Goal: Answer question/provide support: Share knowledge or assist other users

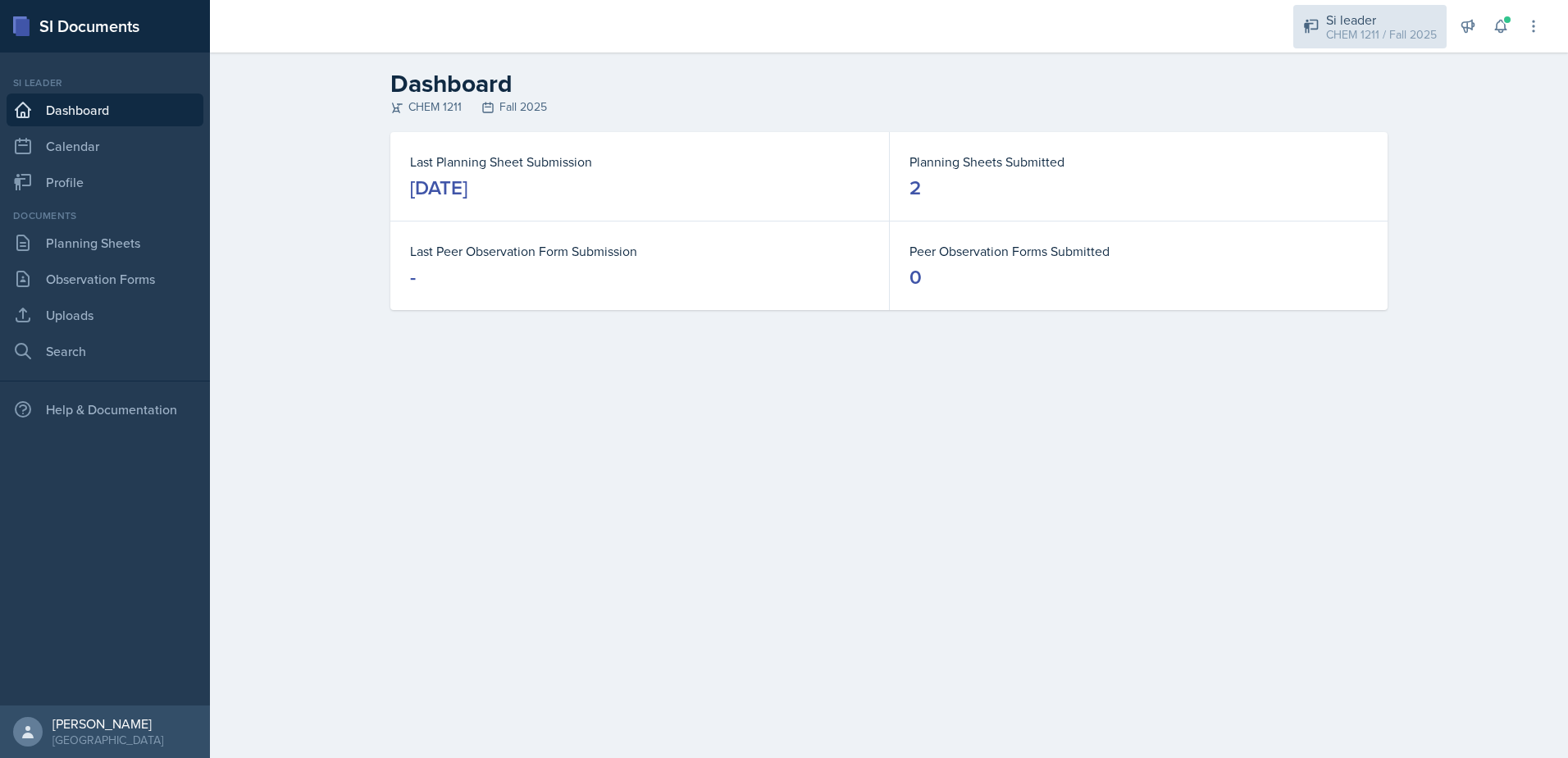
click at [1344, 15] on div "Si leader" at bounding box center [1381, 20] width 111 height 20
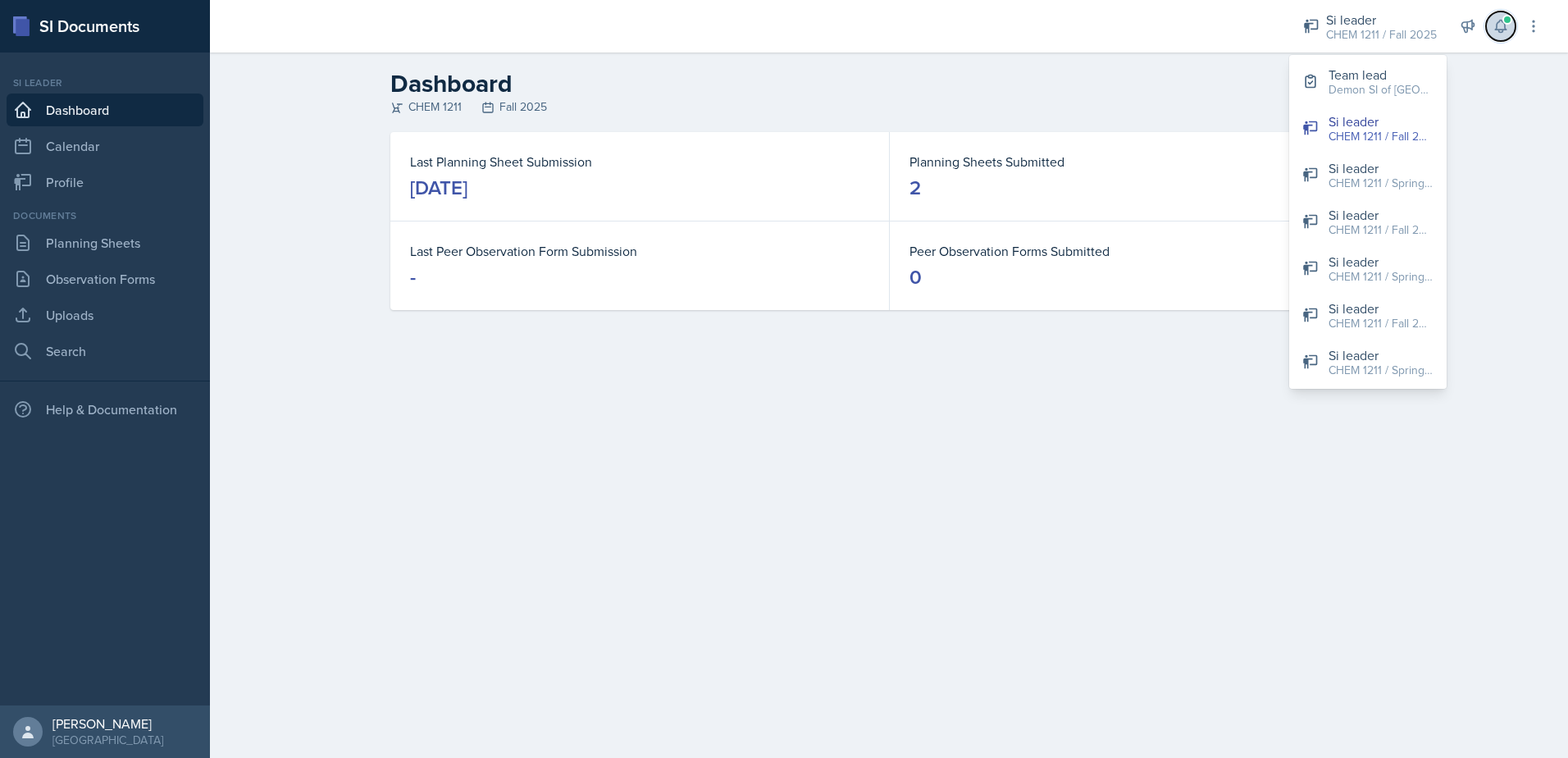
click at [1505, 33] on icon at bounding box center [1500, 26] width 16 height 16
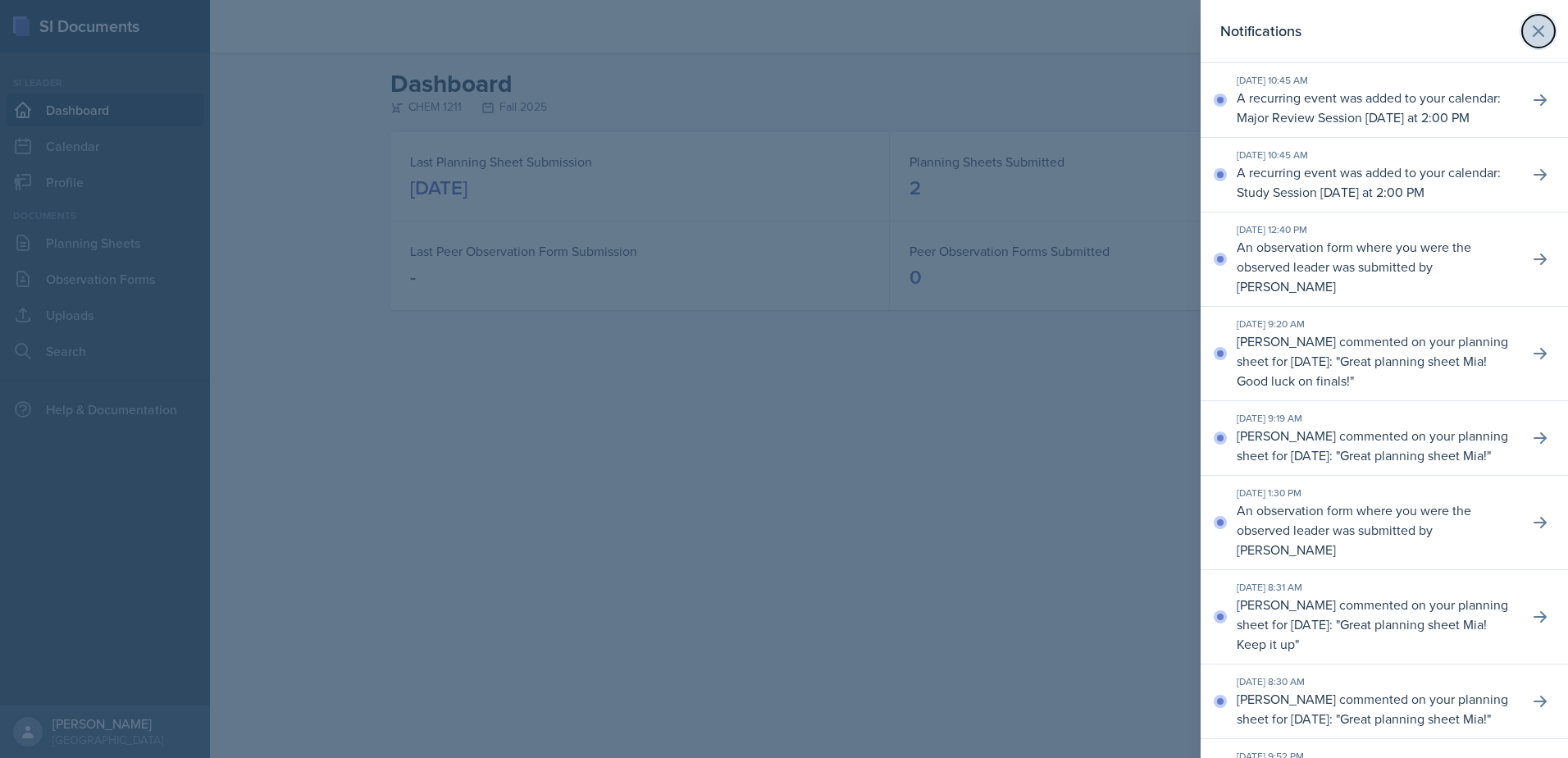
click at [1530, 32] on icon at bounding box center [1539, 31] width 20 height 20
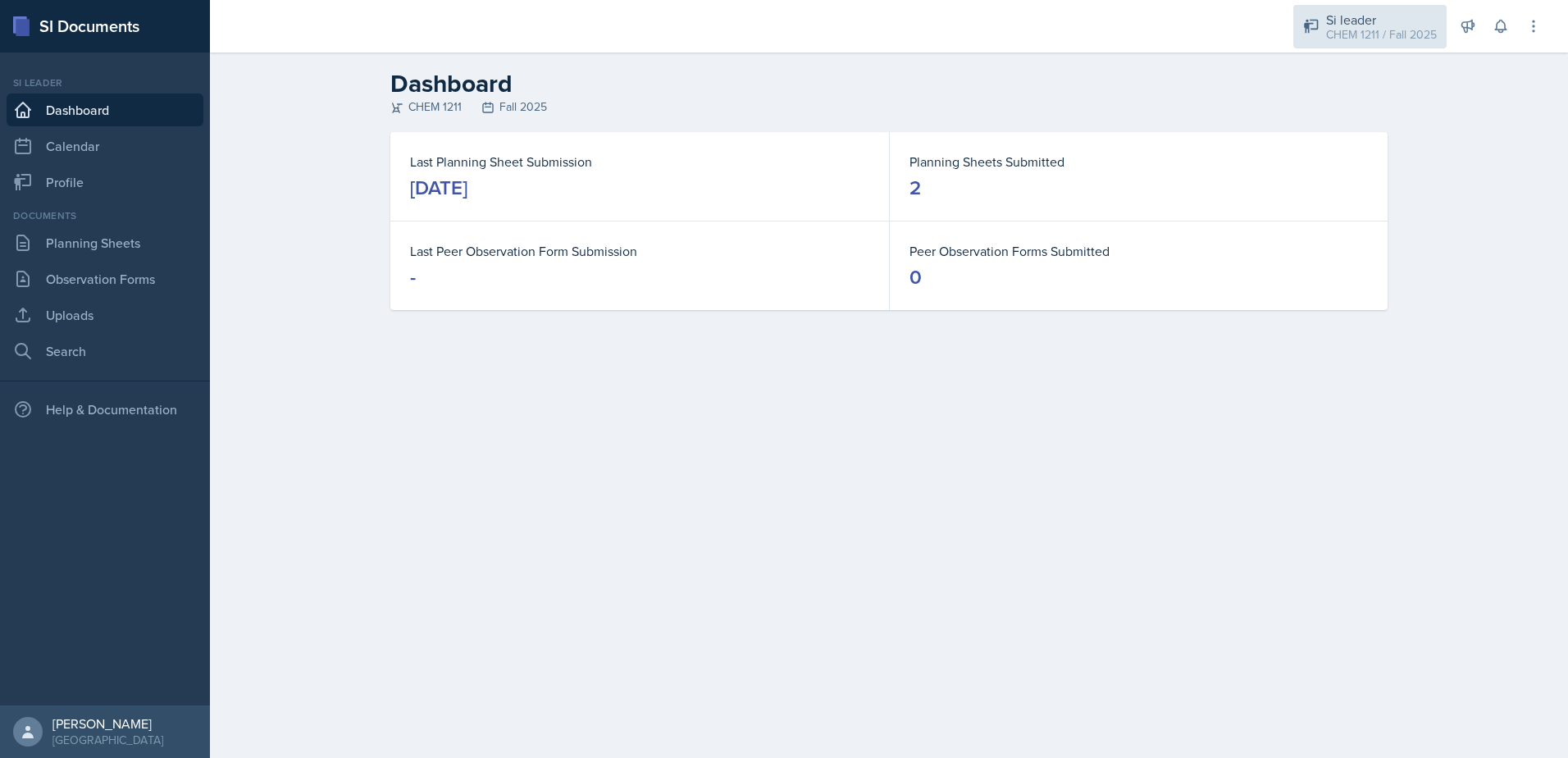
click at [1383, 21] on div "Si leader" at bounding box center [1381, 20] width 111 height 20
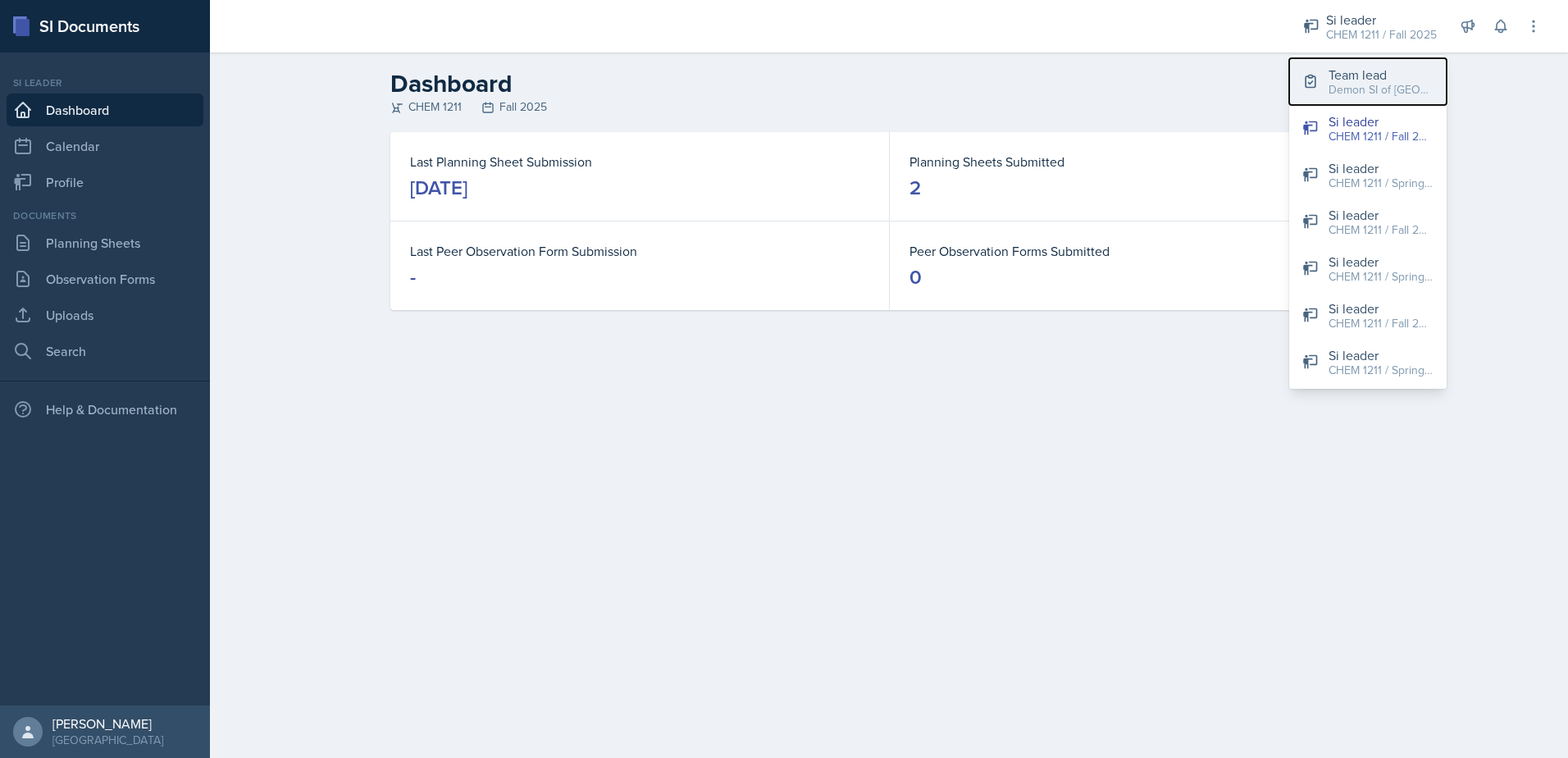
click at [1342, 87] on div "Demon SI of [GEOGRAPHIC_DATA] / Fall 2025" at bounding box center [1381, 89] width 105 height 17
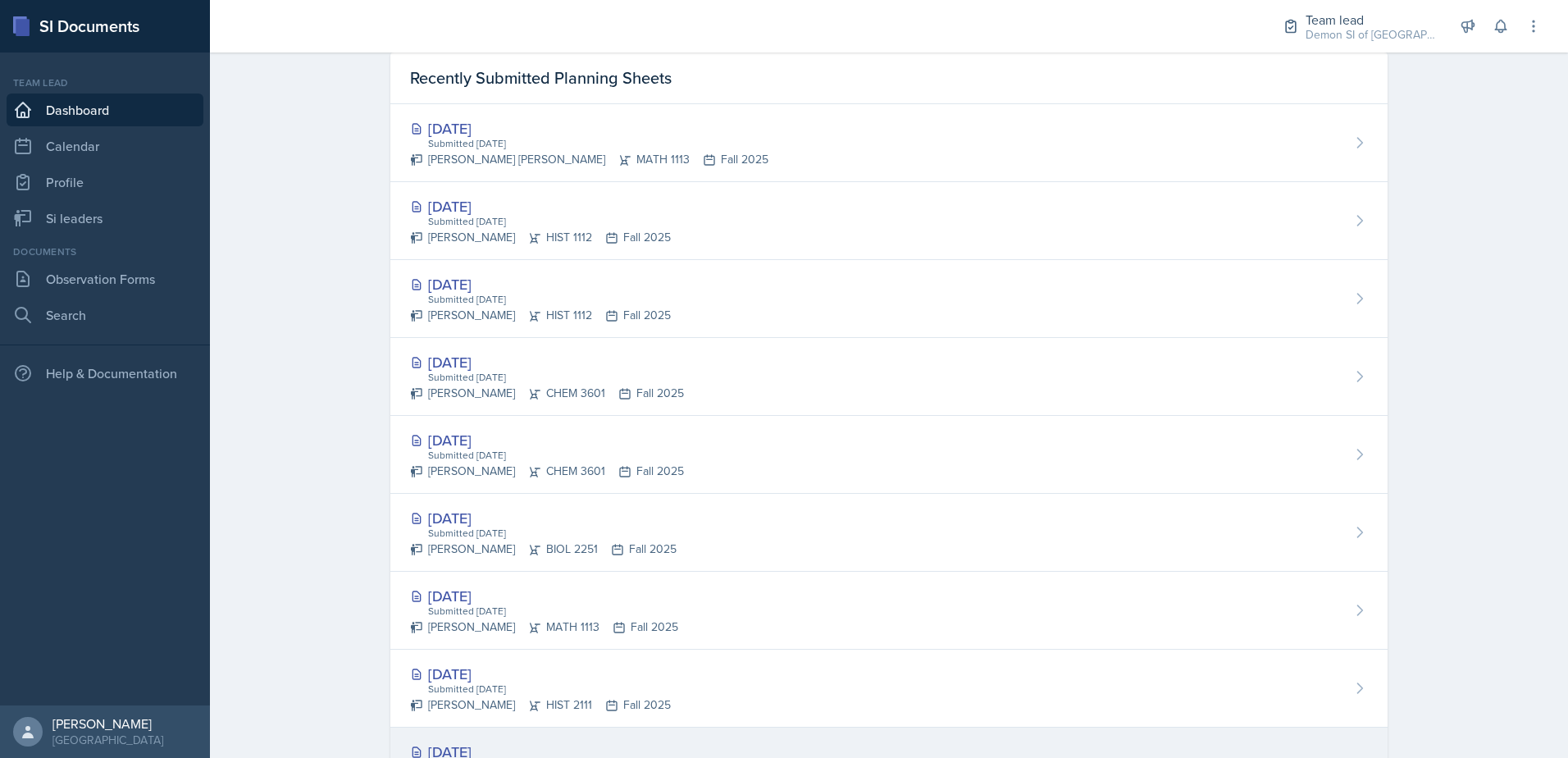
scroll to position [421, 0]
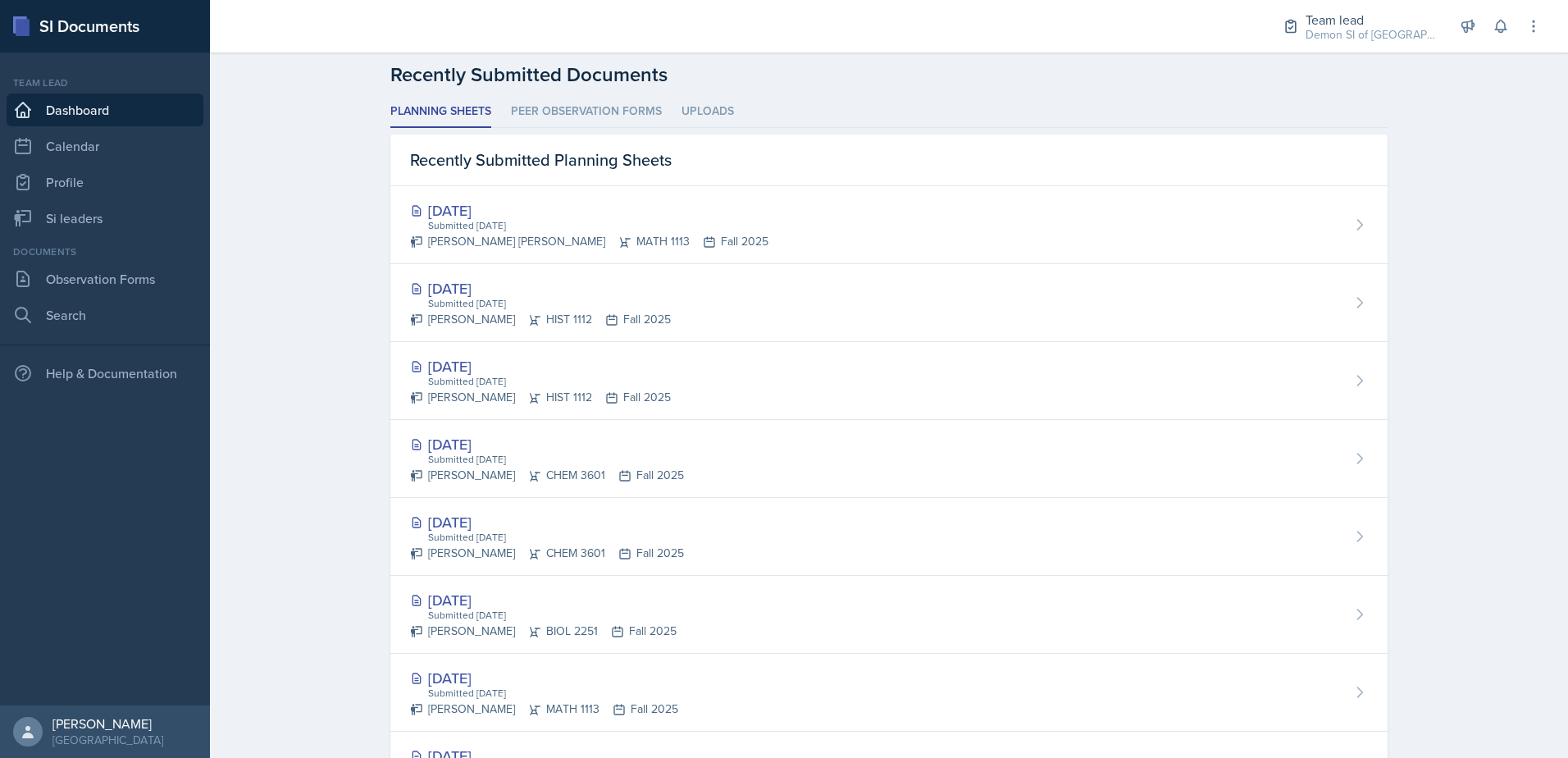
click at [109, 113] on link "Dashboard" at bounding box center [104, 110] width 196 height 33
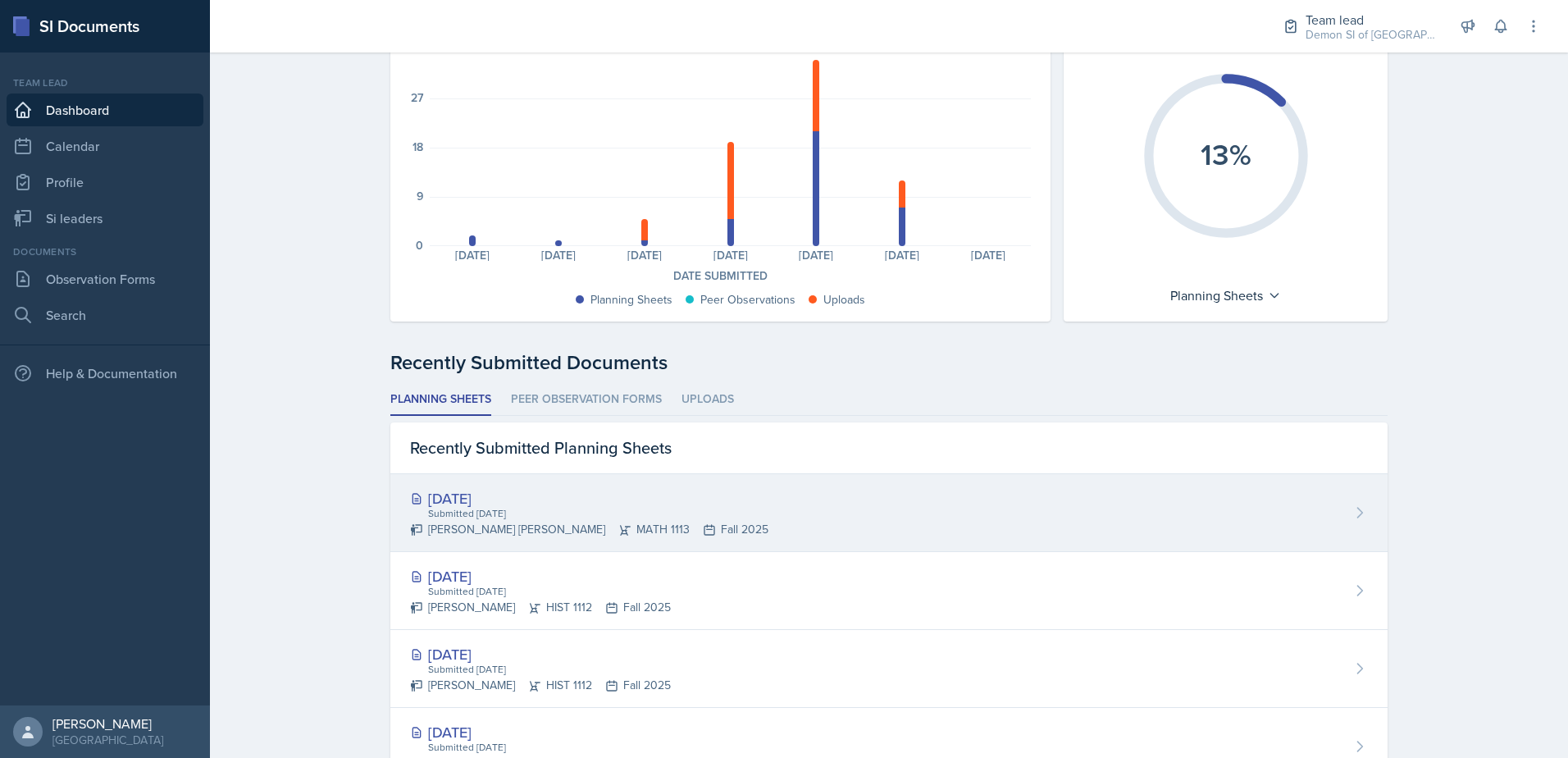
scroll to position [164, 0]
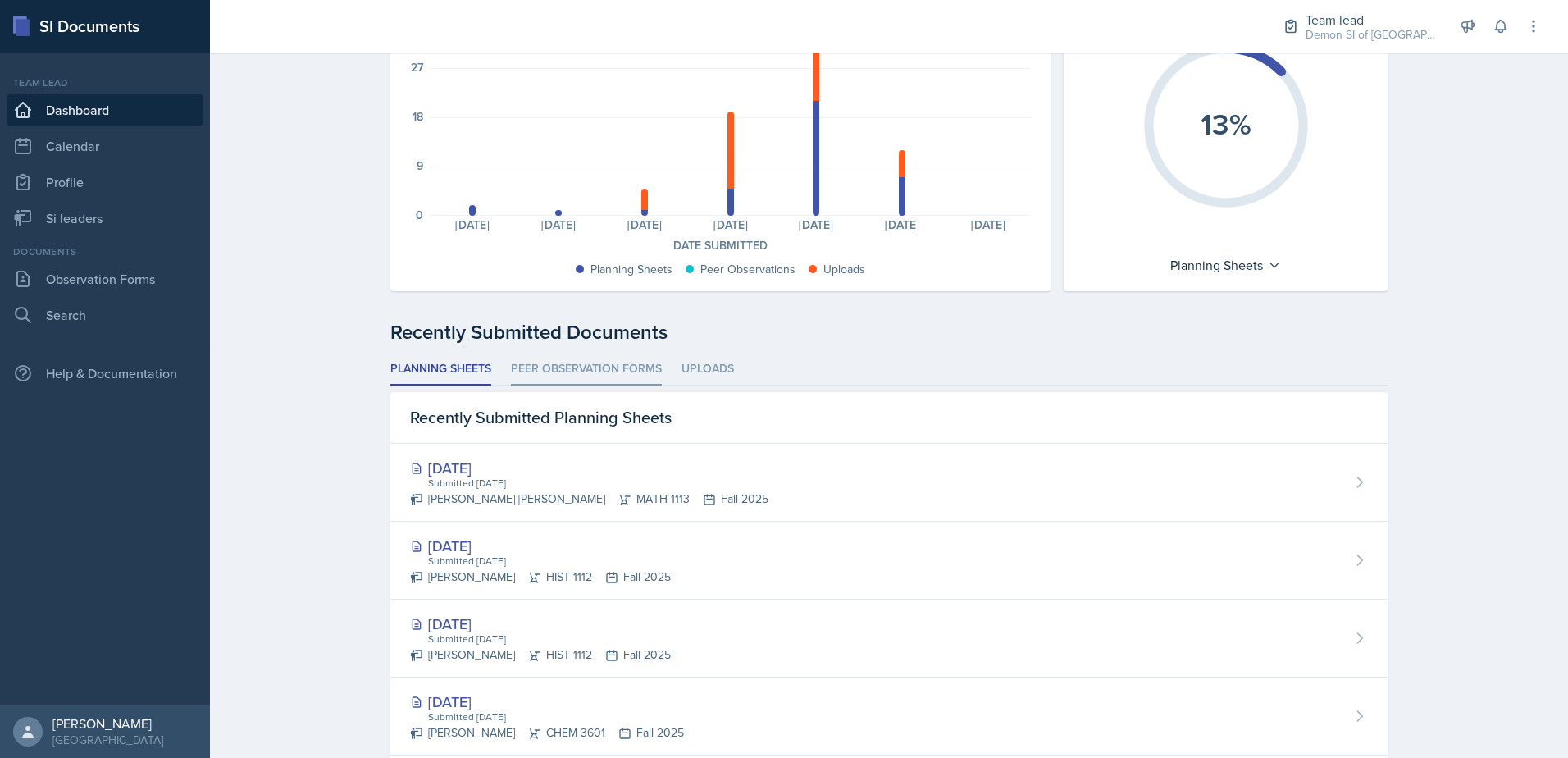
click at [604, 377] on li "Peer Observation Forms" at bounding box center [586, 370] width 151 height 32
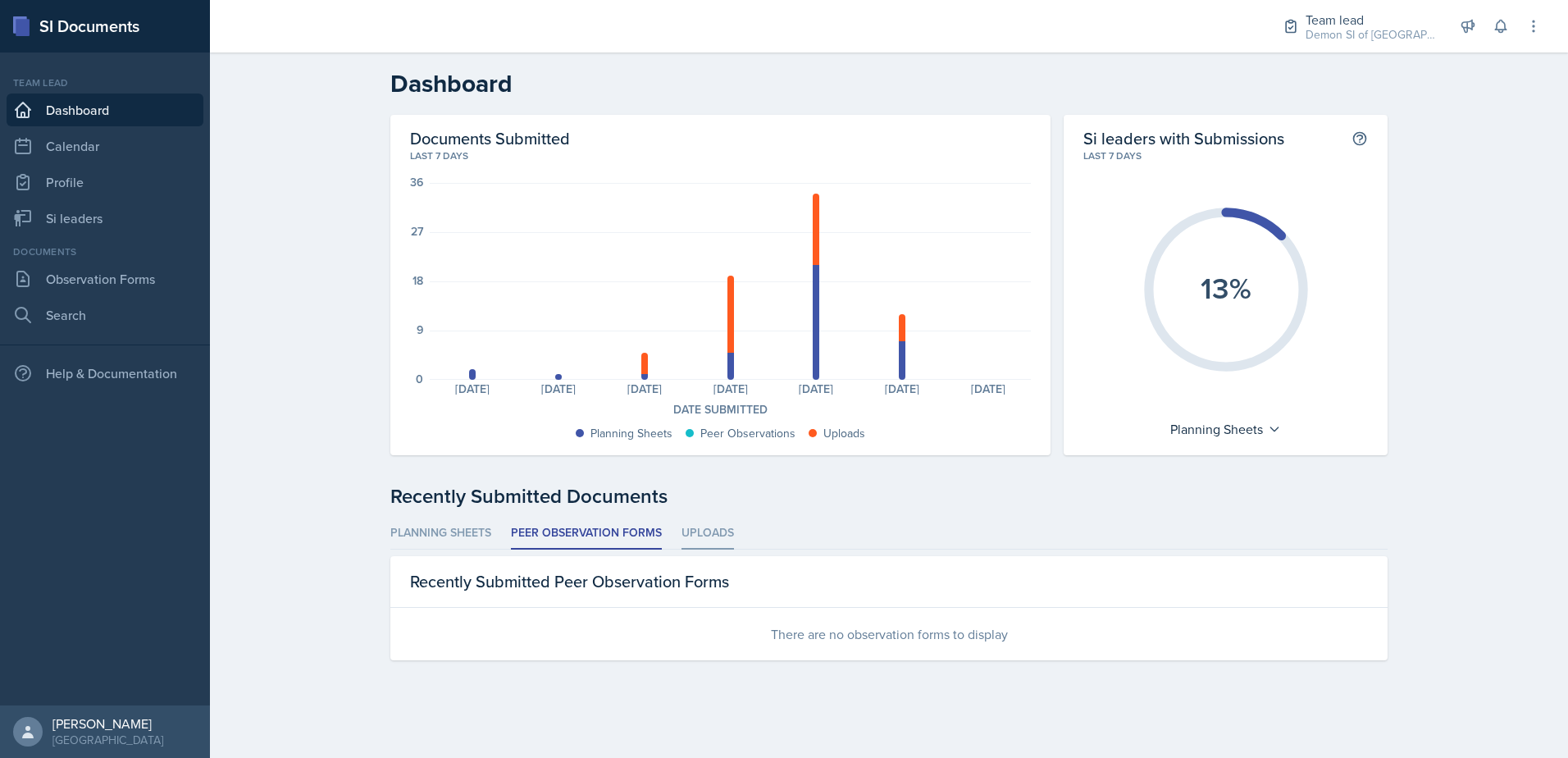
click at [699, 525] on li "Uploads" at bounding box center [707, 533] width 53 height 32
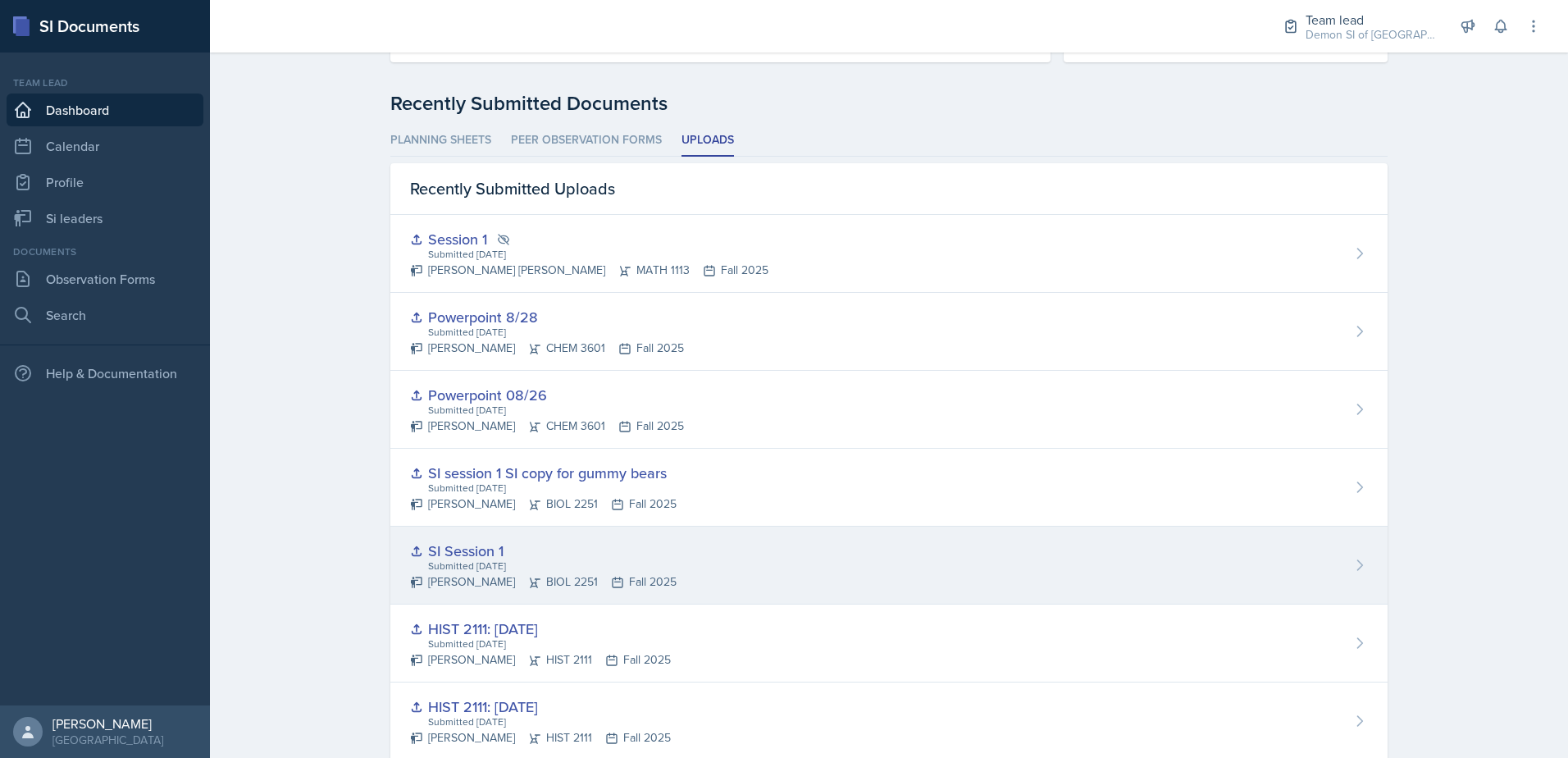
scroll to position [410, 0]
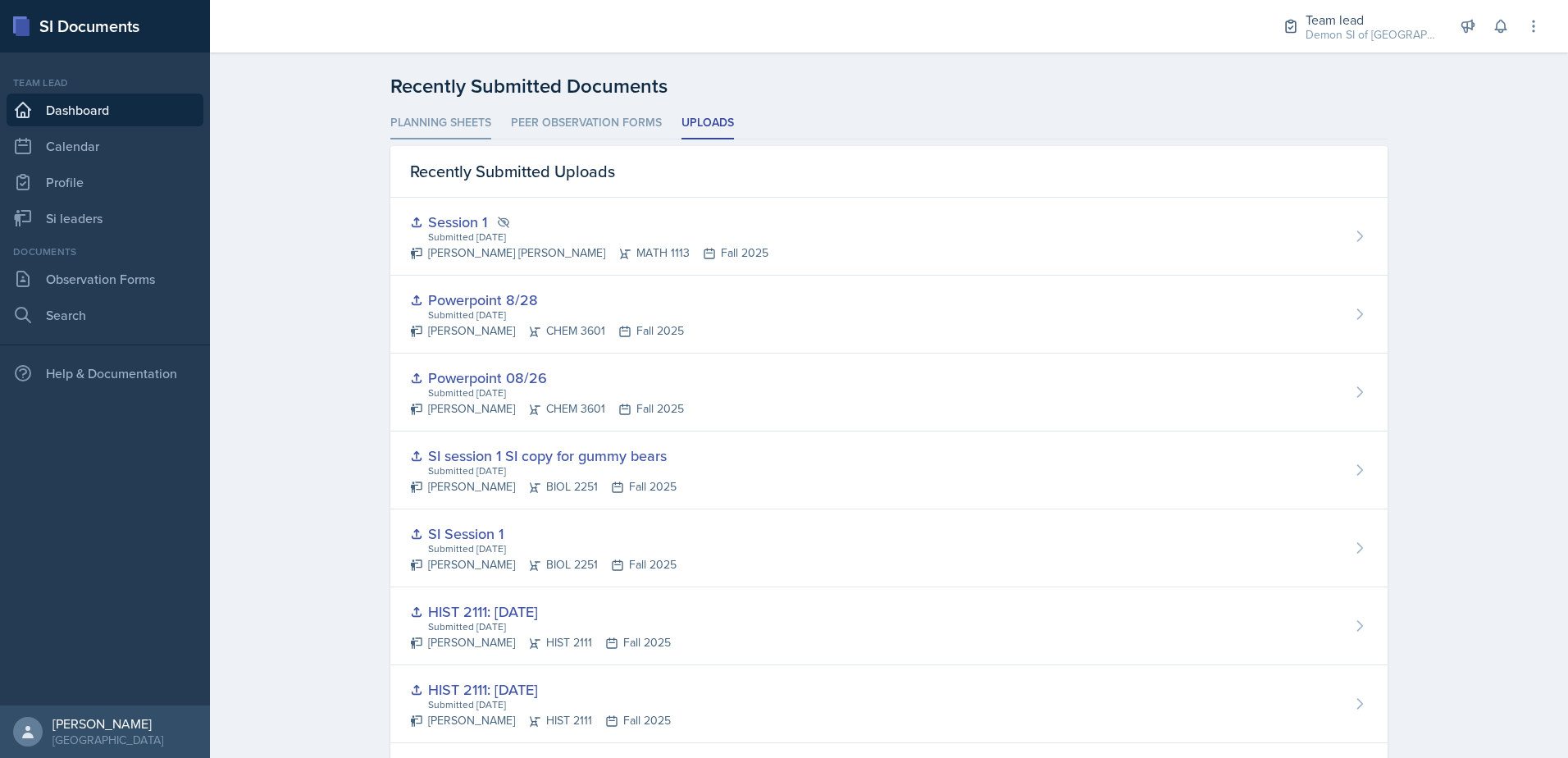
drag, startPoint x: 412, startPoint y: 104, endPoint x: 412, endPoint y: 115, distance: 11.0
click at [412, 104] on div "Recently Submitted Documents Planning Sheets Peer Observation Forms Uploads Pla…" at bounding box center [888, 523] width 997 height 904
click at [413, 120] on li "Planning Sheets" at bounding box center [440, 123] width 101 height 32
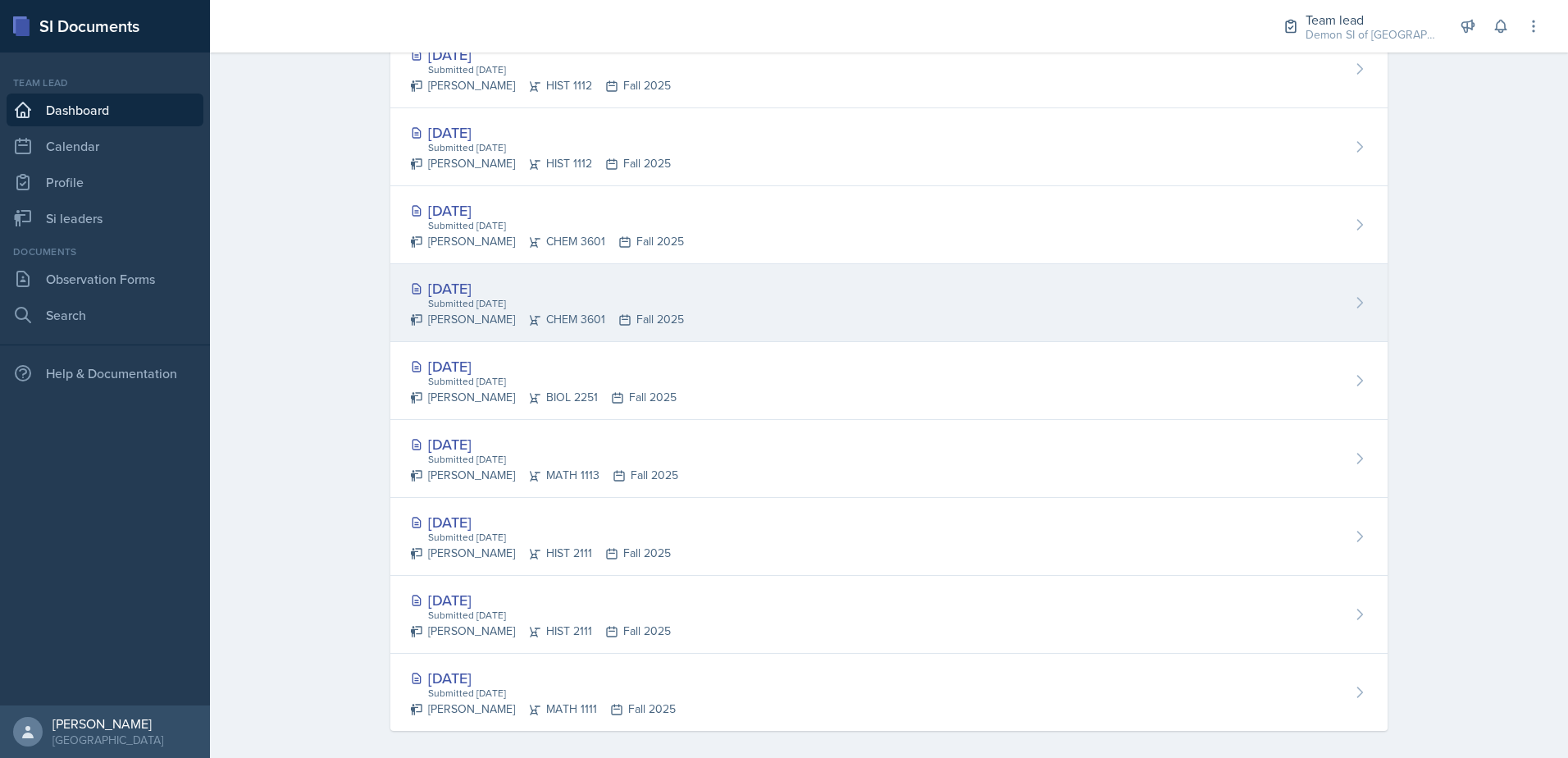
scroll to position [668, 0]
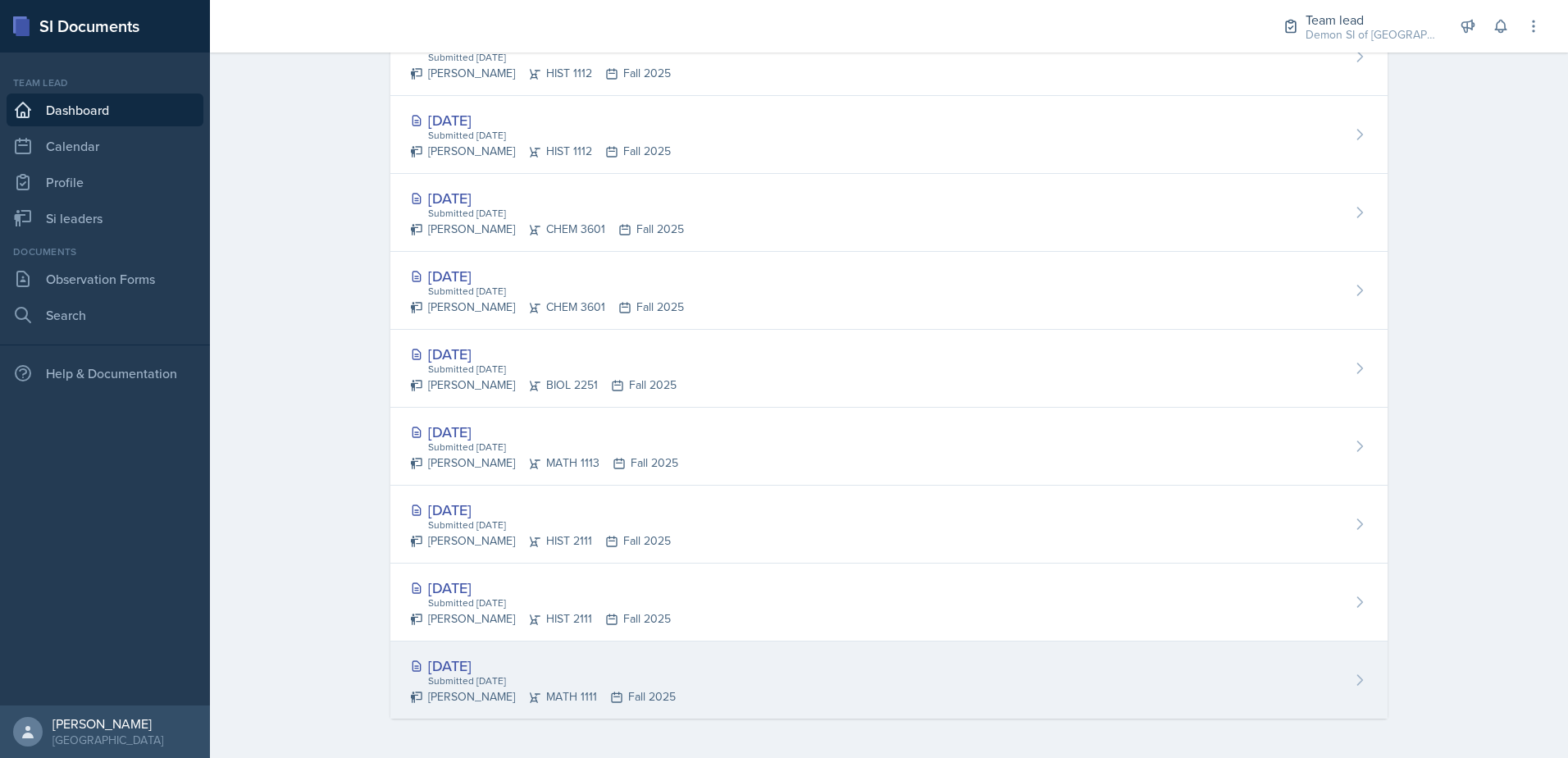
click at [503, 679] on div "Submitted [DATE]" at bounding box center [551, 680] width 249 height 15
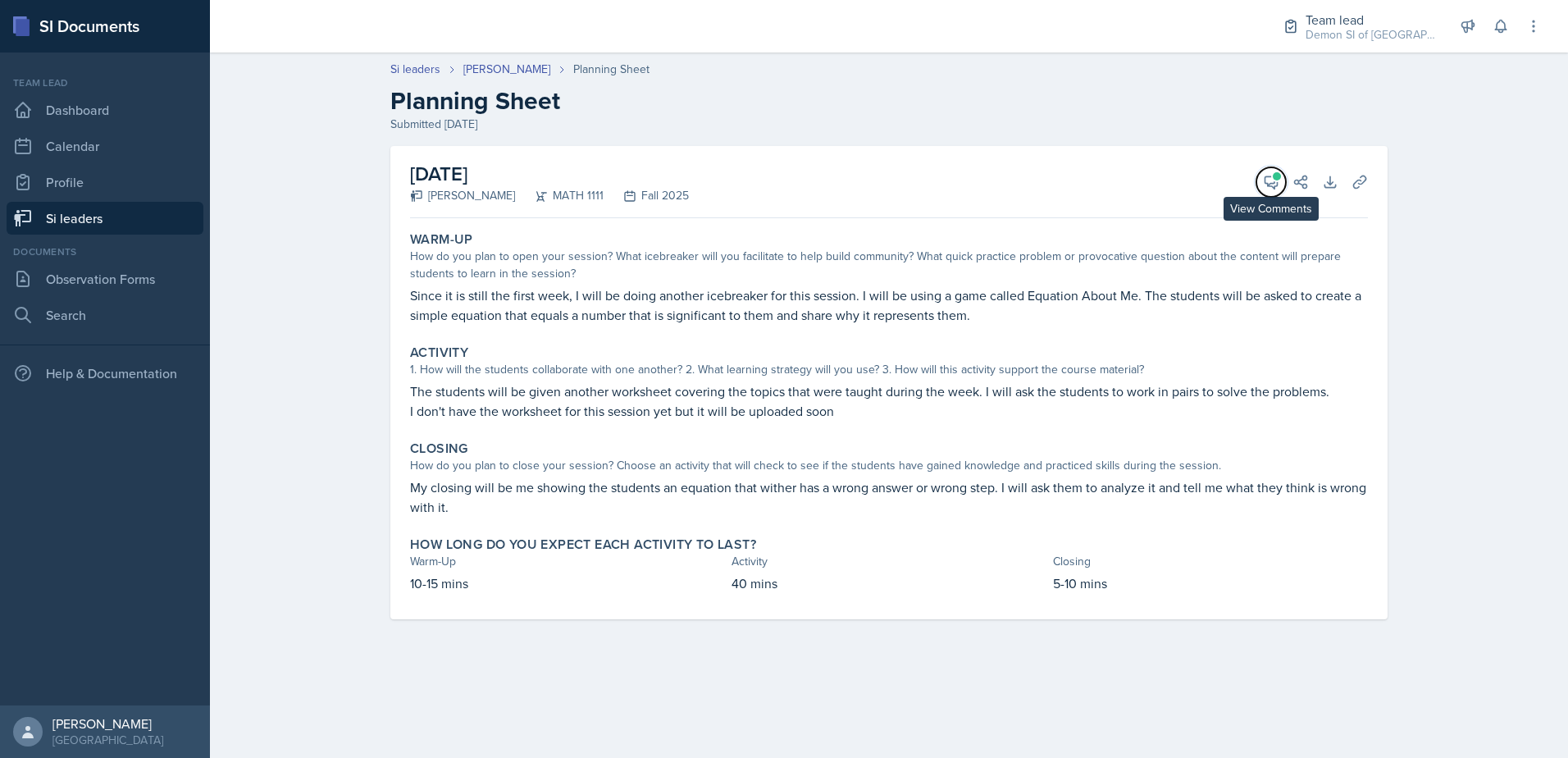
click at [1264, 178] on icon at bounding box center [1271, 182] width 16 height 16
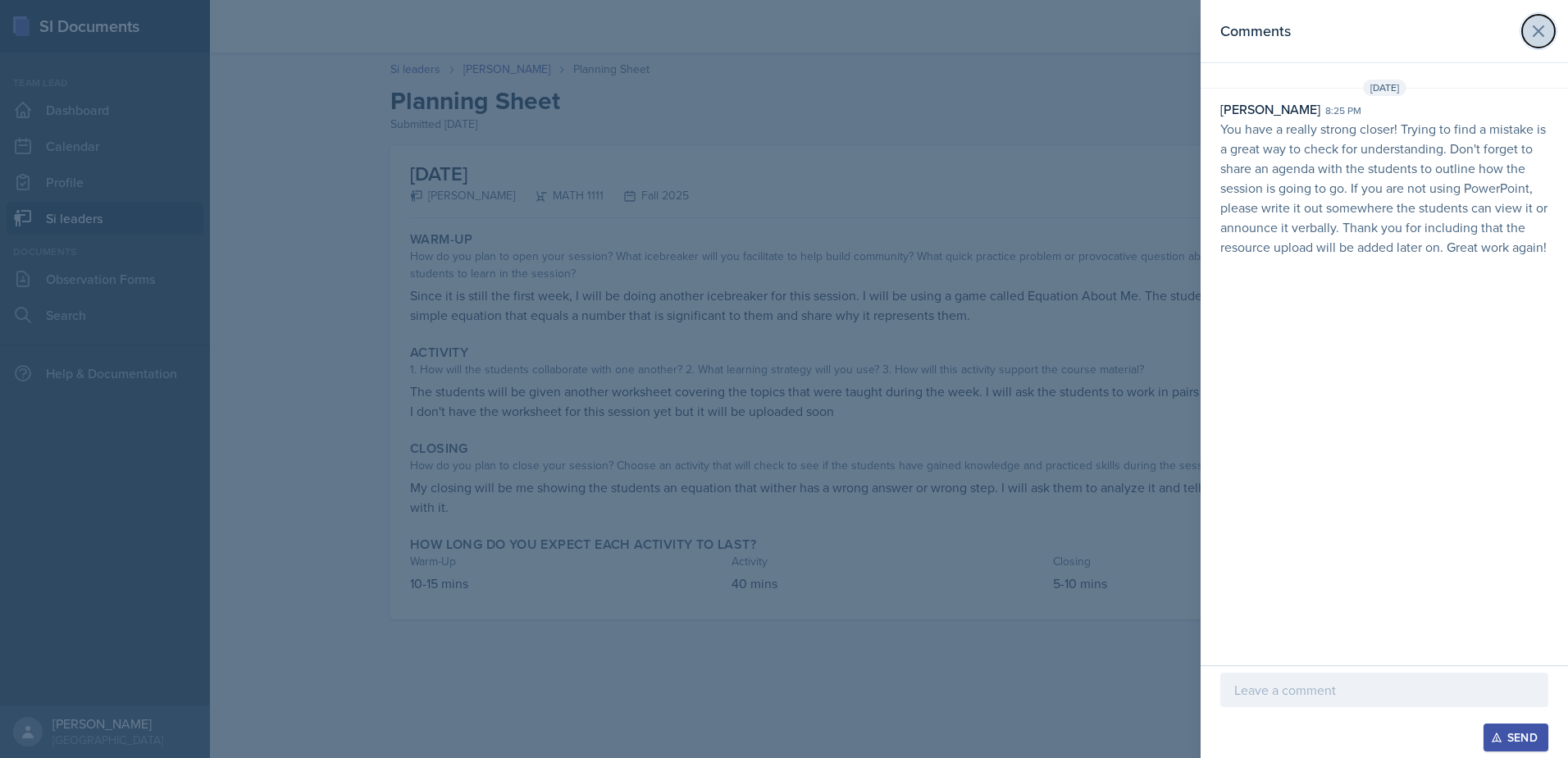
click at [1528, 30] on button at bounding box center [1538, 31] width 33 height 33
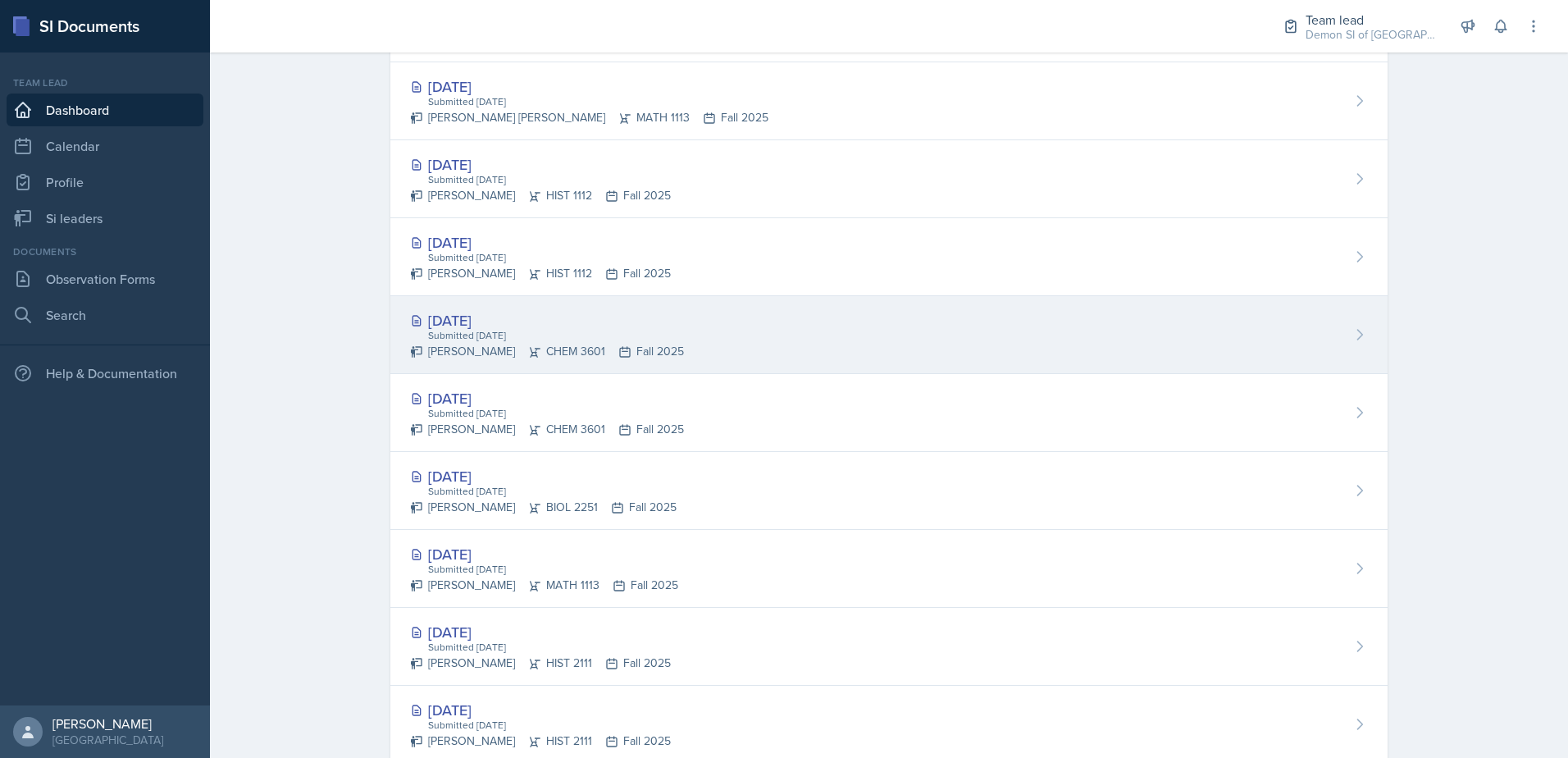
scroll to position [586, 0]
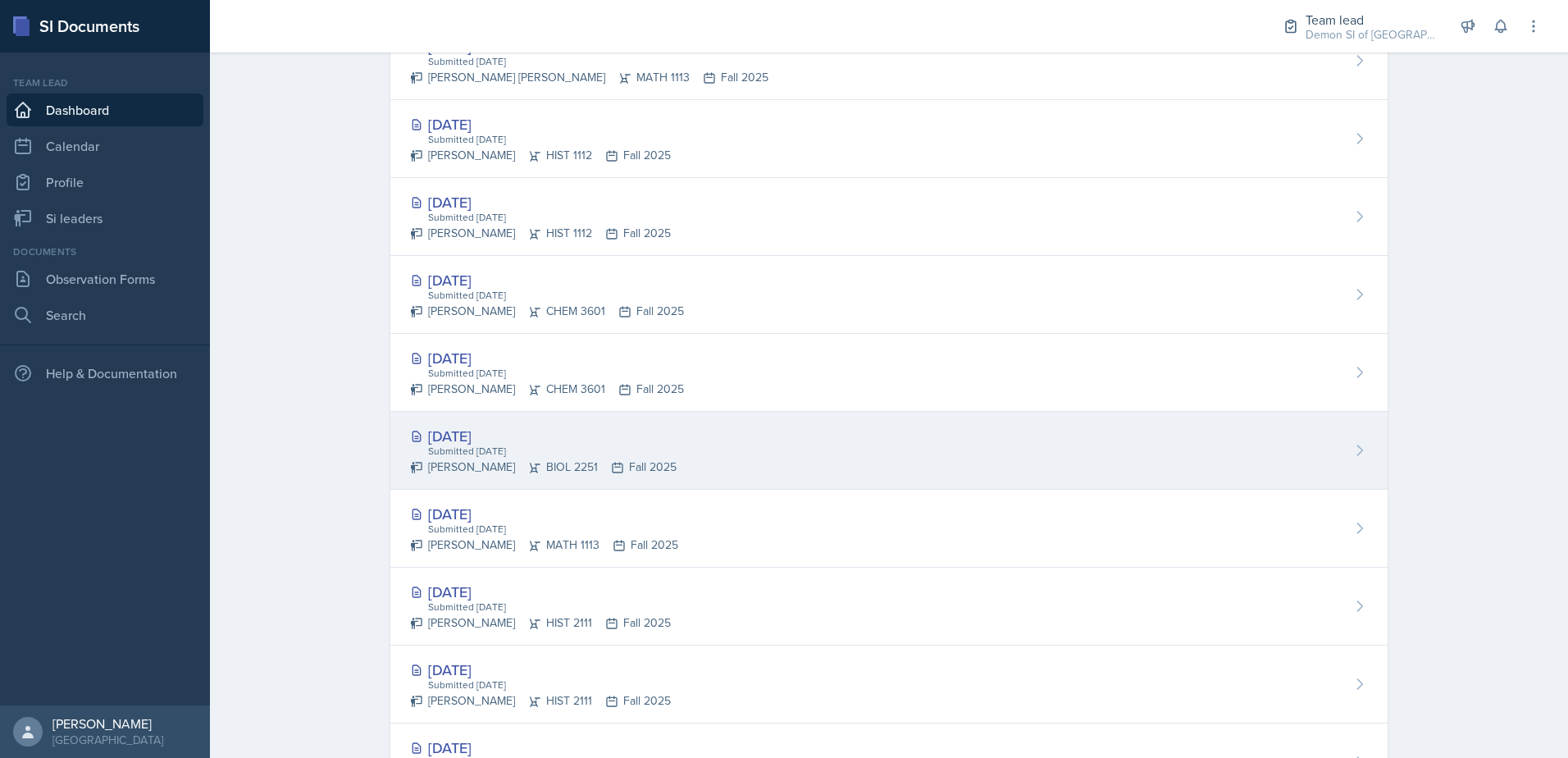
click at [462, 430] on div "[DATE]" at bounding box center [543, 436] width 266 height 22
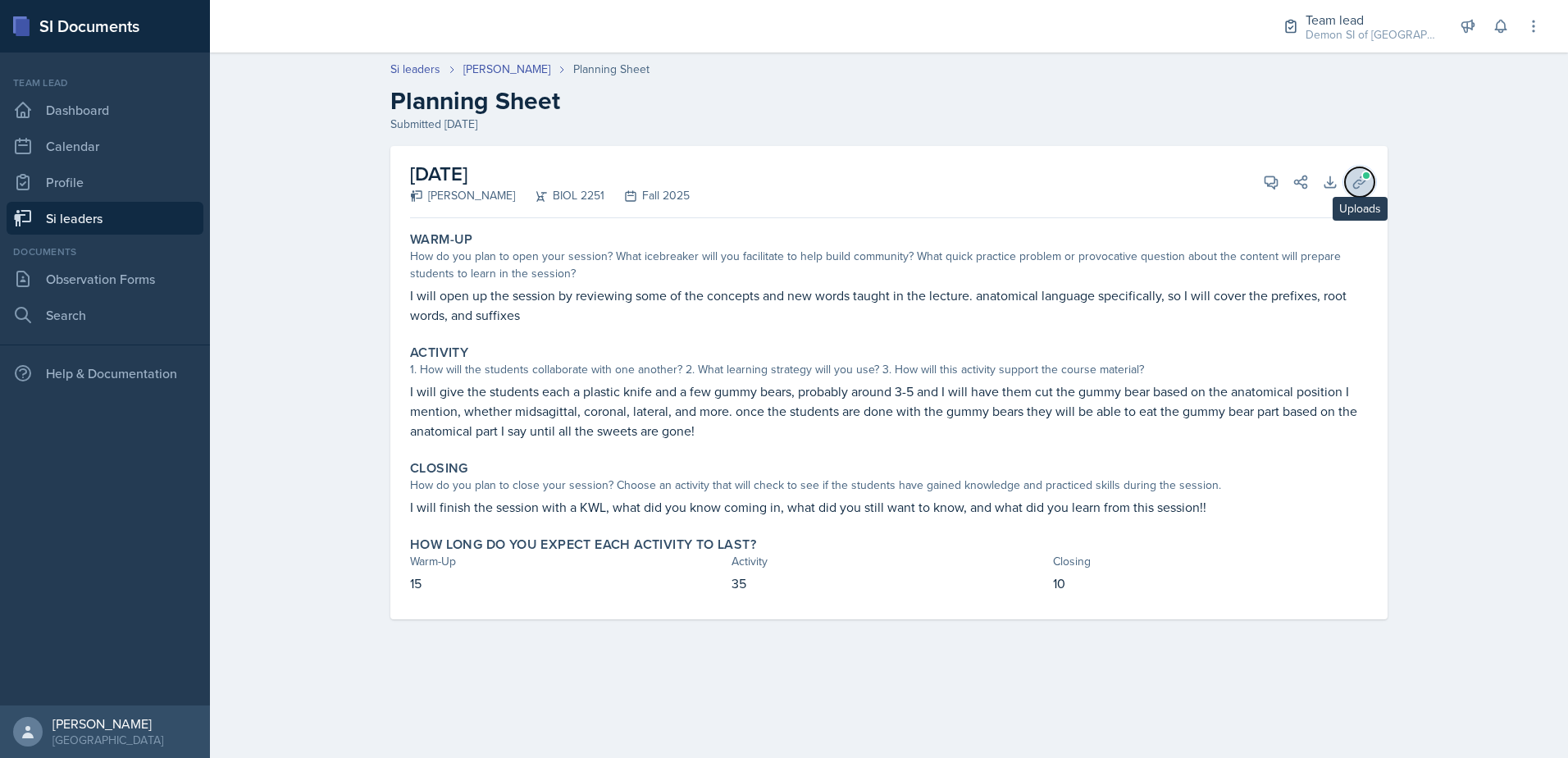
click at [1359, 183] on icon at bounding box center [1359, 182] width 13 height 12
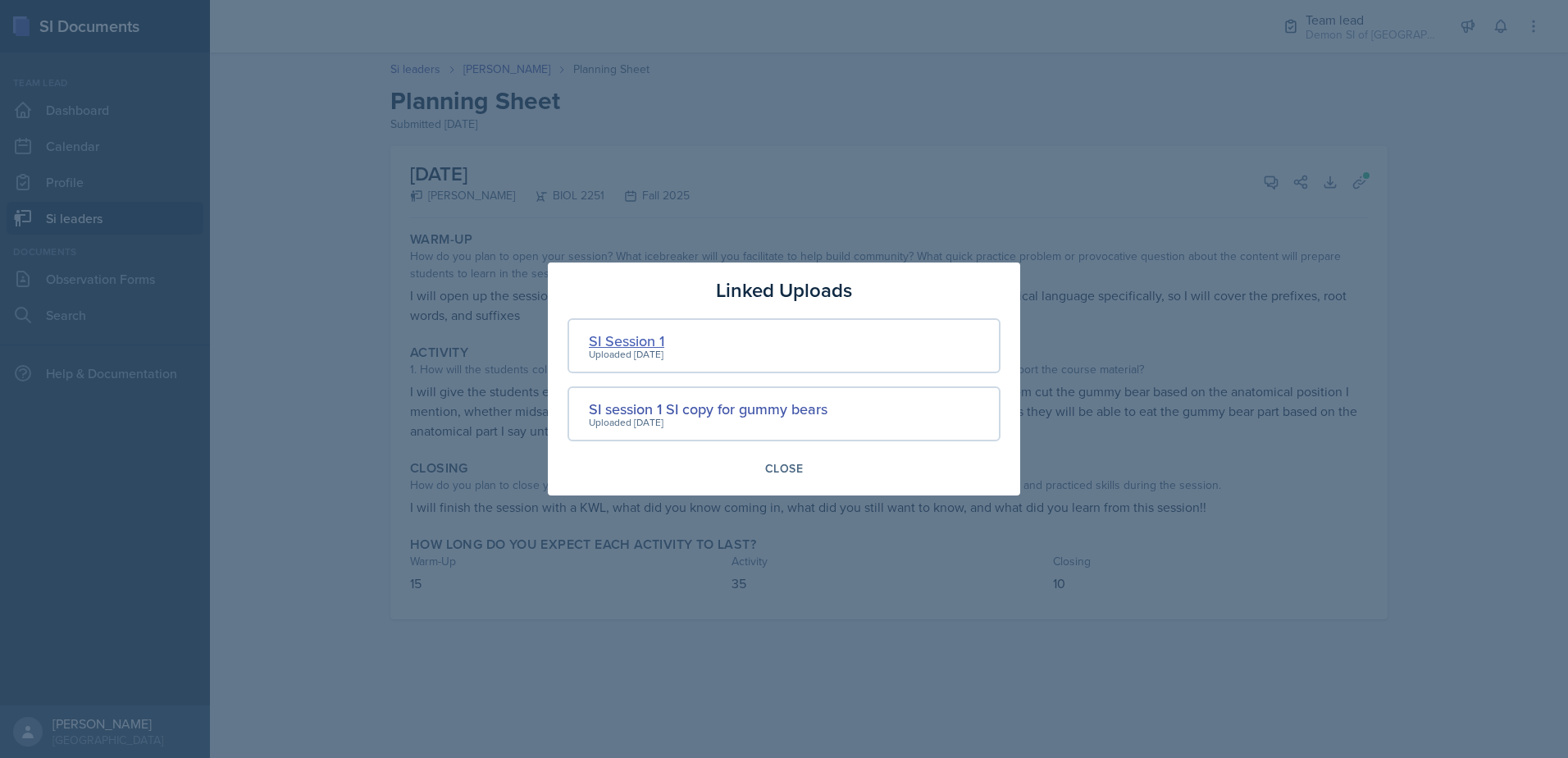
click at [636, 342] on div "SI Session 1" at bounding box center [626, 340] width 75 height 22
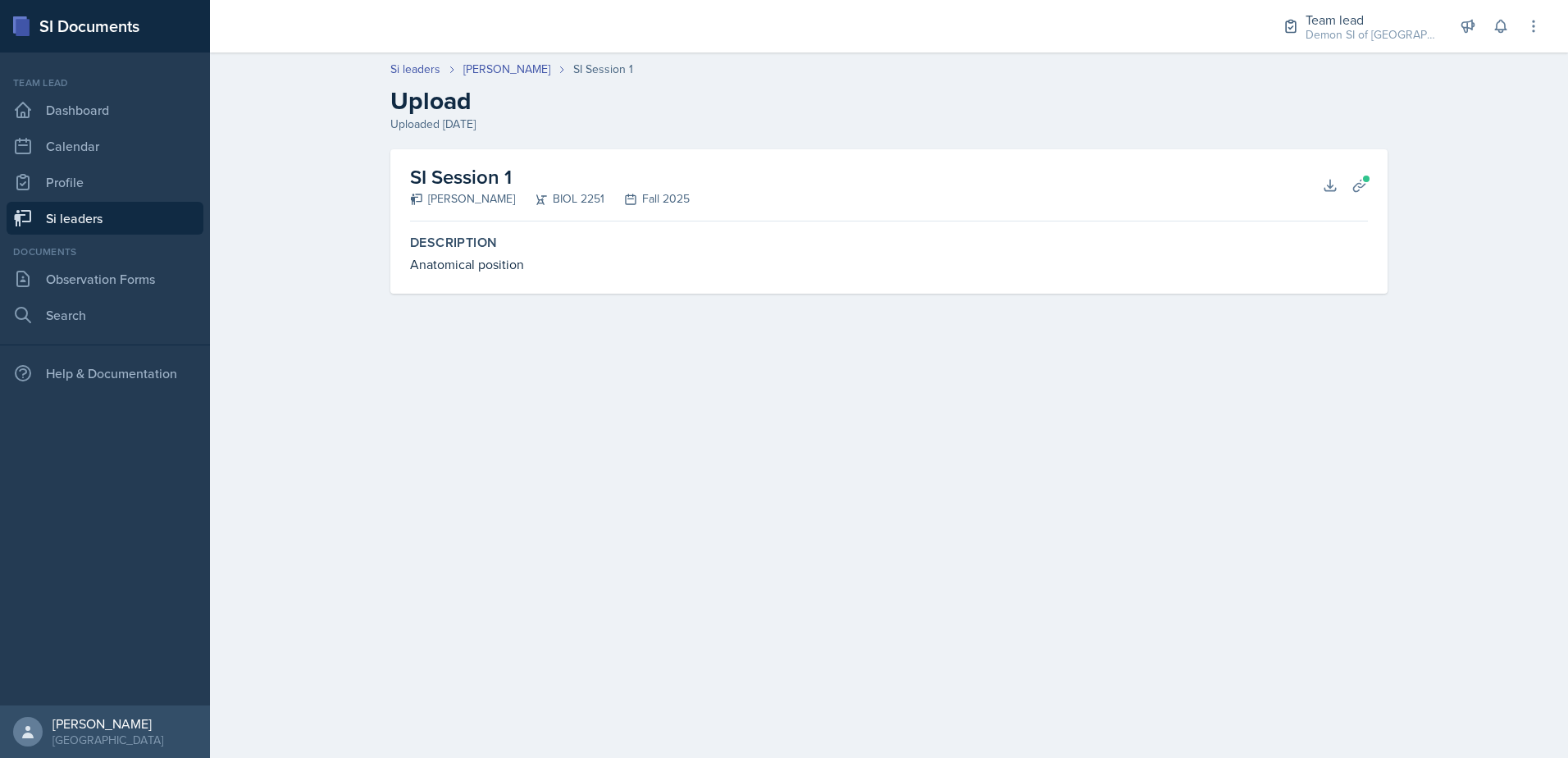
click at [540, 254] on div "Anatomical position" at bounding box center [888, 264] width 958 height 20
click at [1357, 186] on icon at bounding box center [1359, 185] width 16 height 16
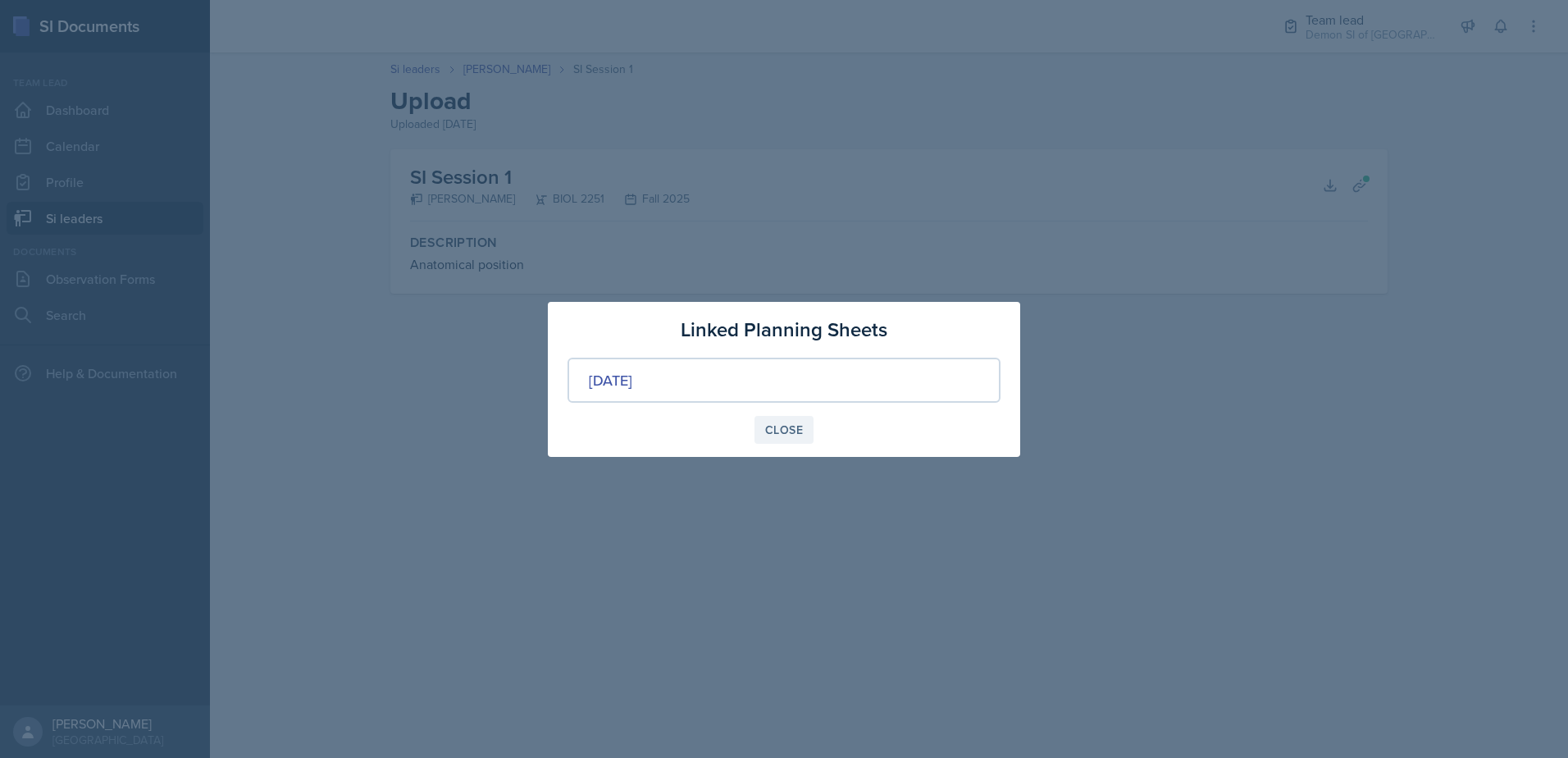
click at [766, 423] on div "Close" at bounding box center [784, 429] width 38 height 13
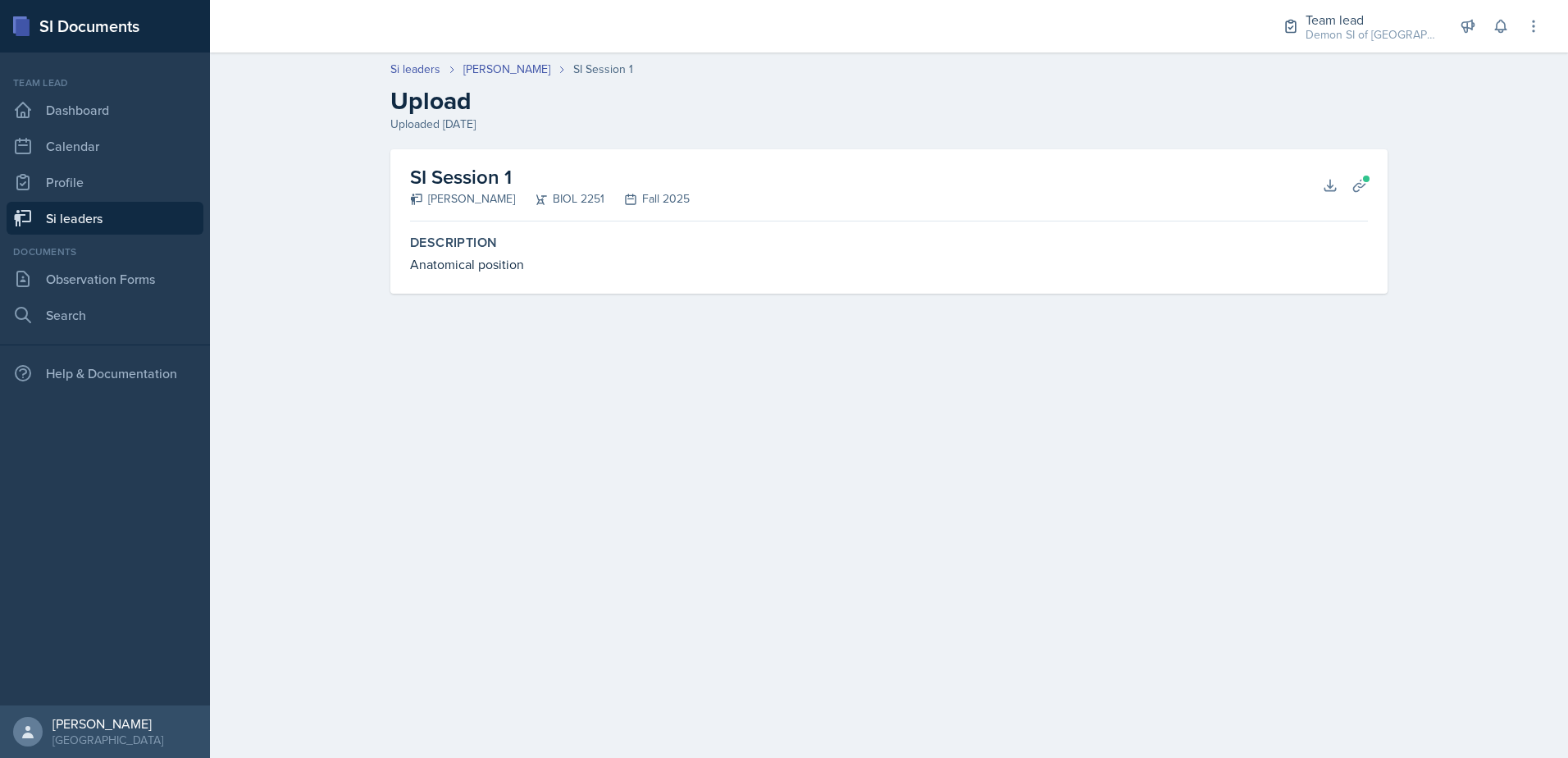
click at [464, 262] on div "Anatomical position" at bounding box center [888, 264] width 958 height 20
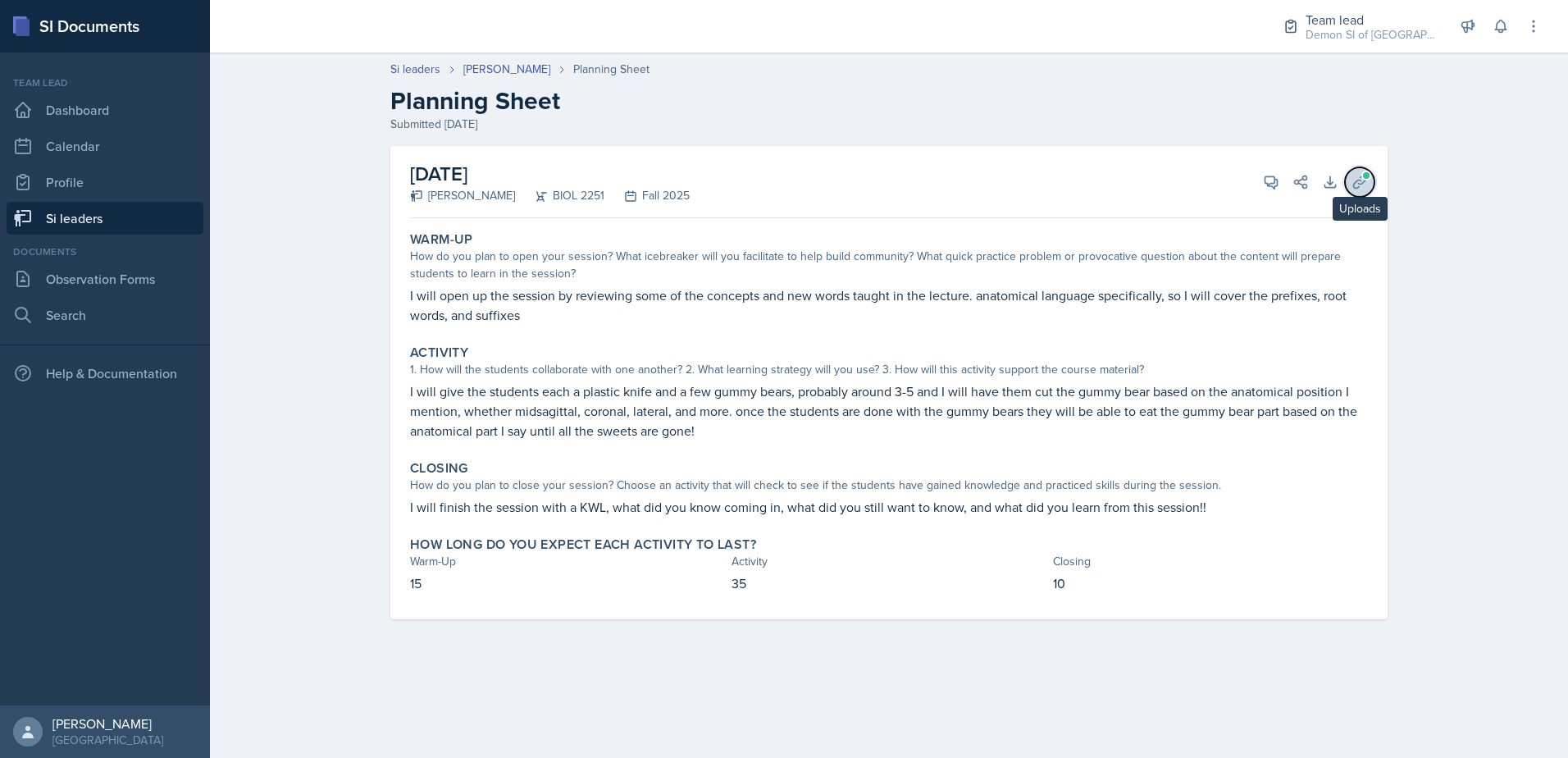
click at [1362, 180] on icon at bounding box center [1359, 182] width 16 height 16
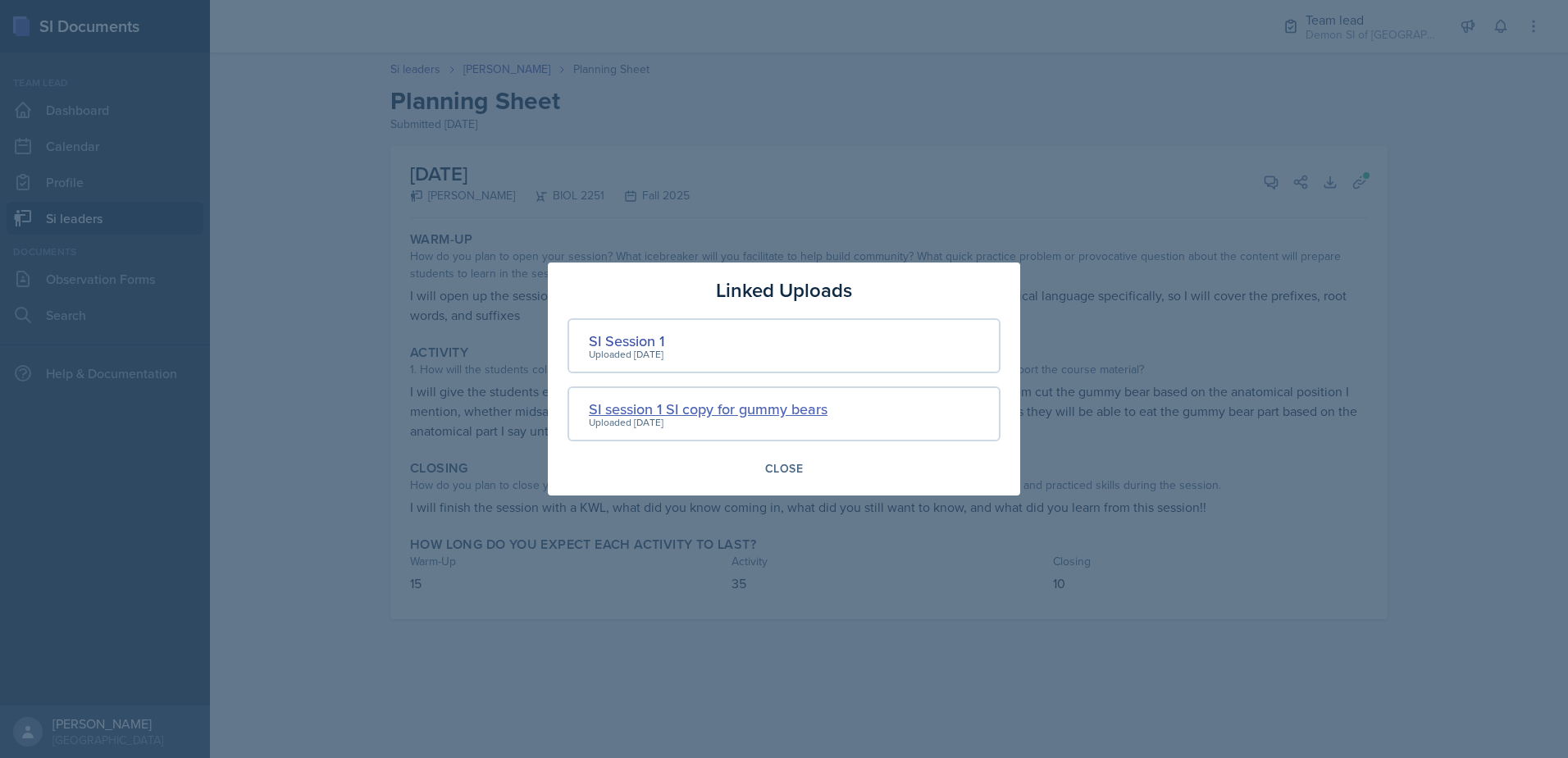
click at [678, 410] on div "SI session 1 SI copy for gummy bears" at bounding box center [707, 408] width 238 height 22
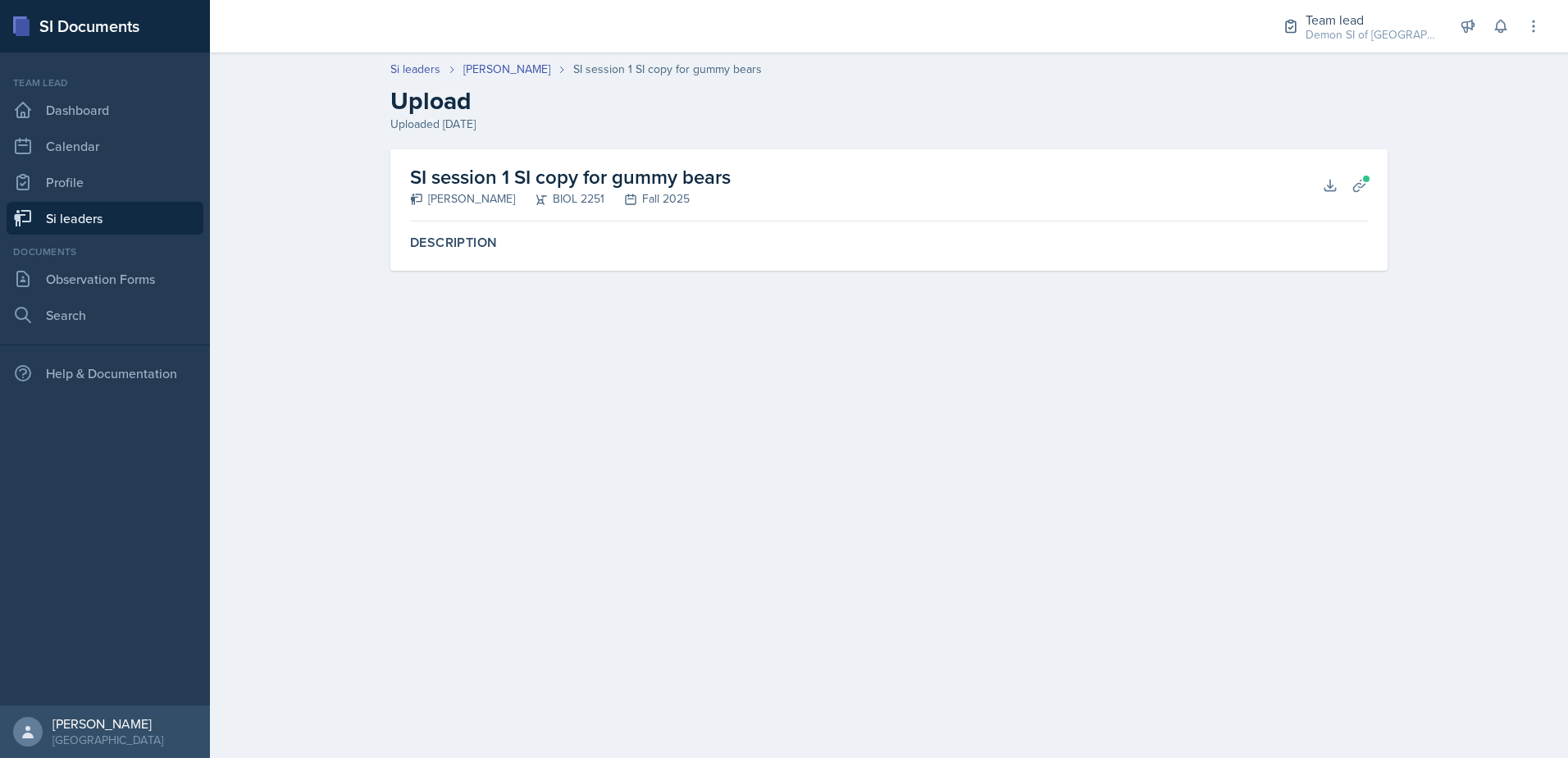
click at [499, 235] on label "Description" at bounding box center [888, 243] width 958 height 16
click at [1358, 174] on button "Planning Sheets" at bounding box center [1359, 185] width 29 height 29
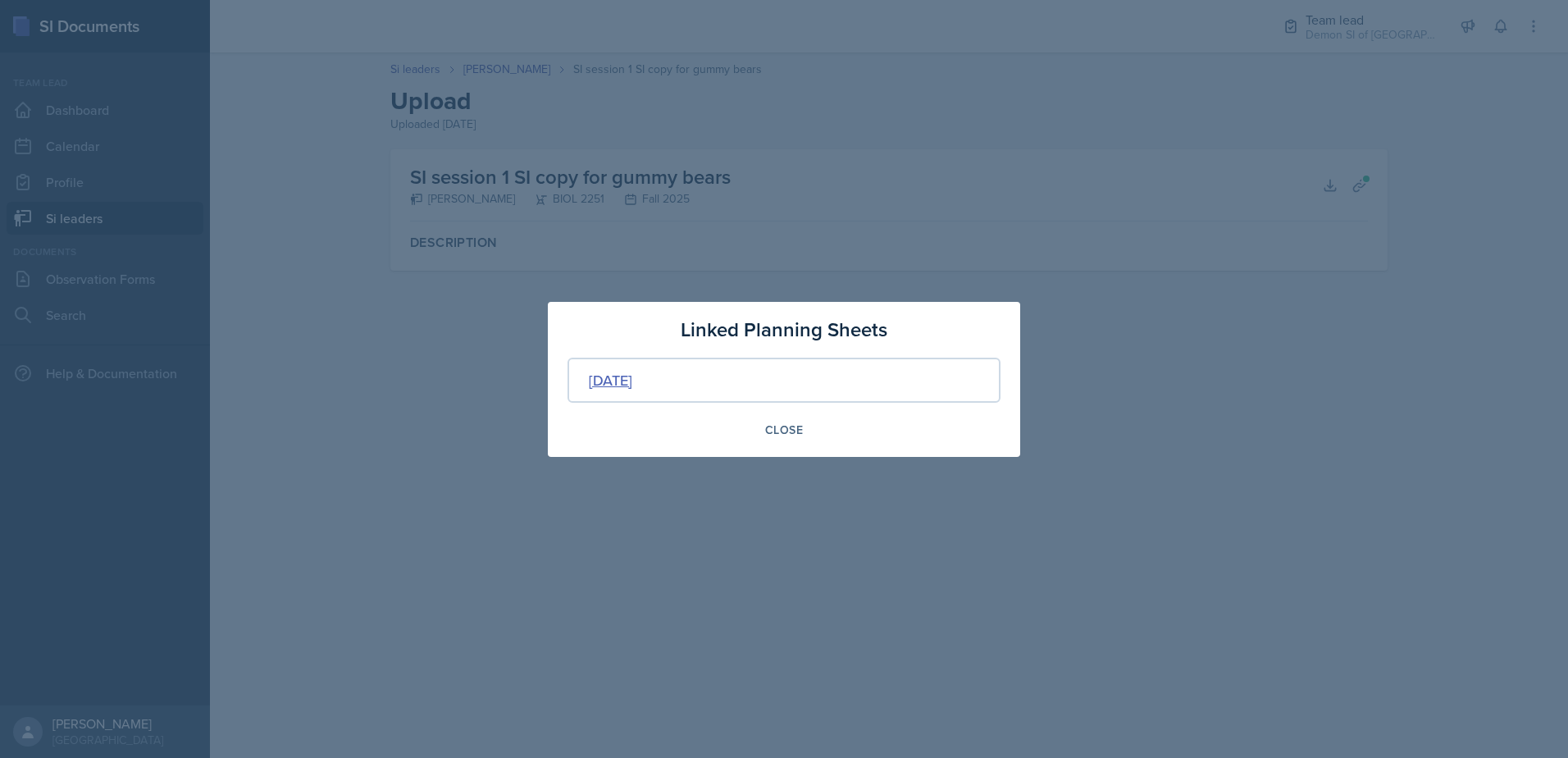
click at [632, 378] on div "[DATE]" at bounding box center [610, 379] width 44 height 22
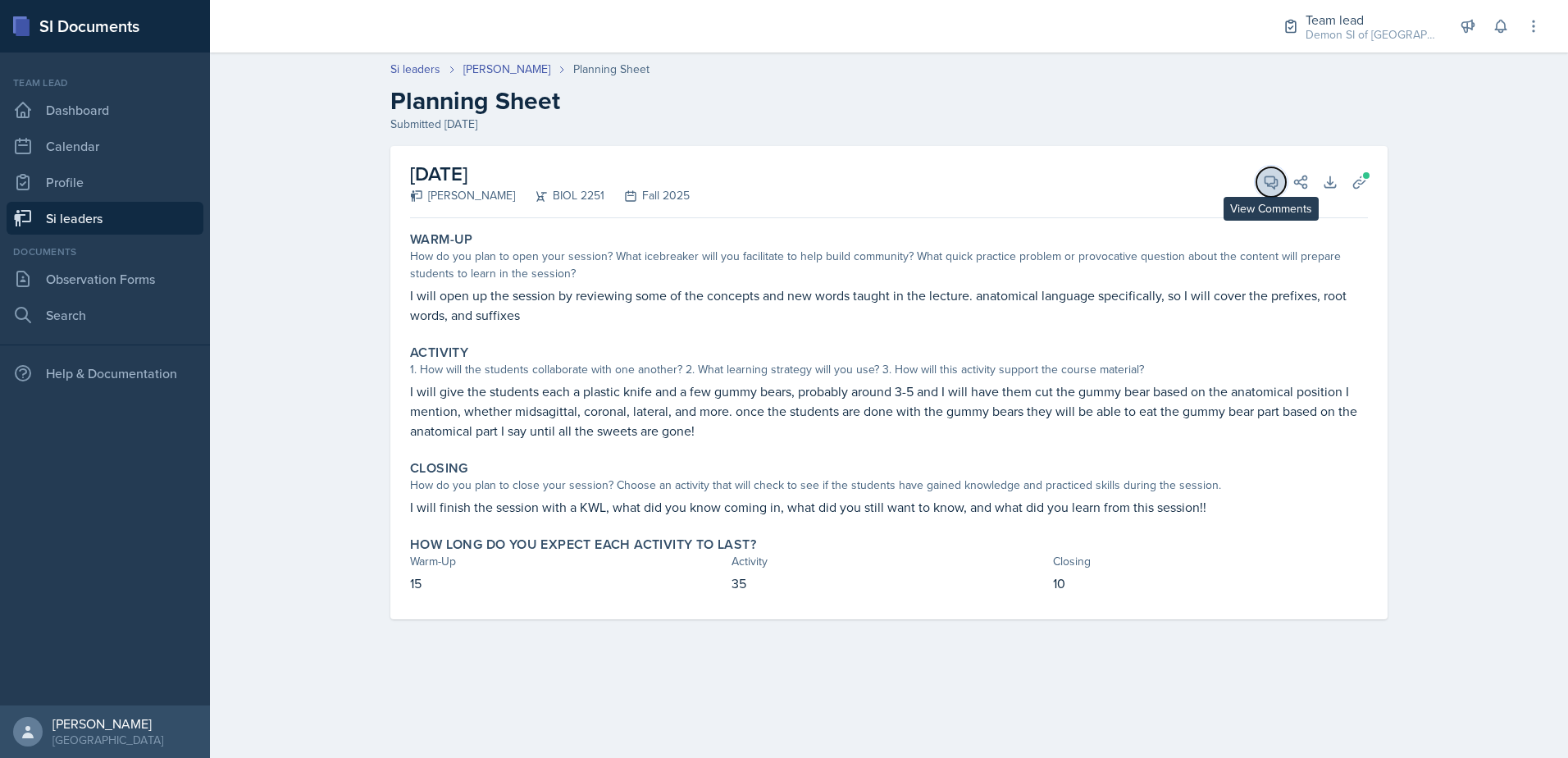
click at [1274, 178] on span at bounding box center [1276, 176] width 8 height 8
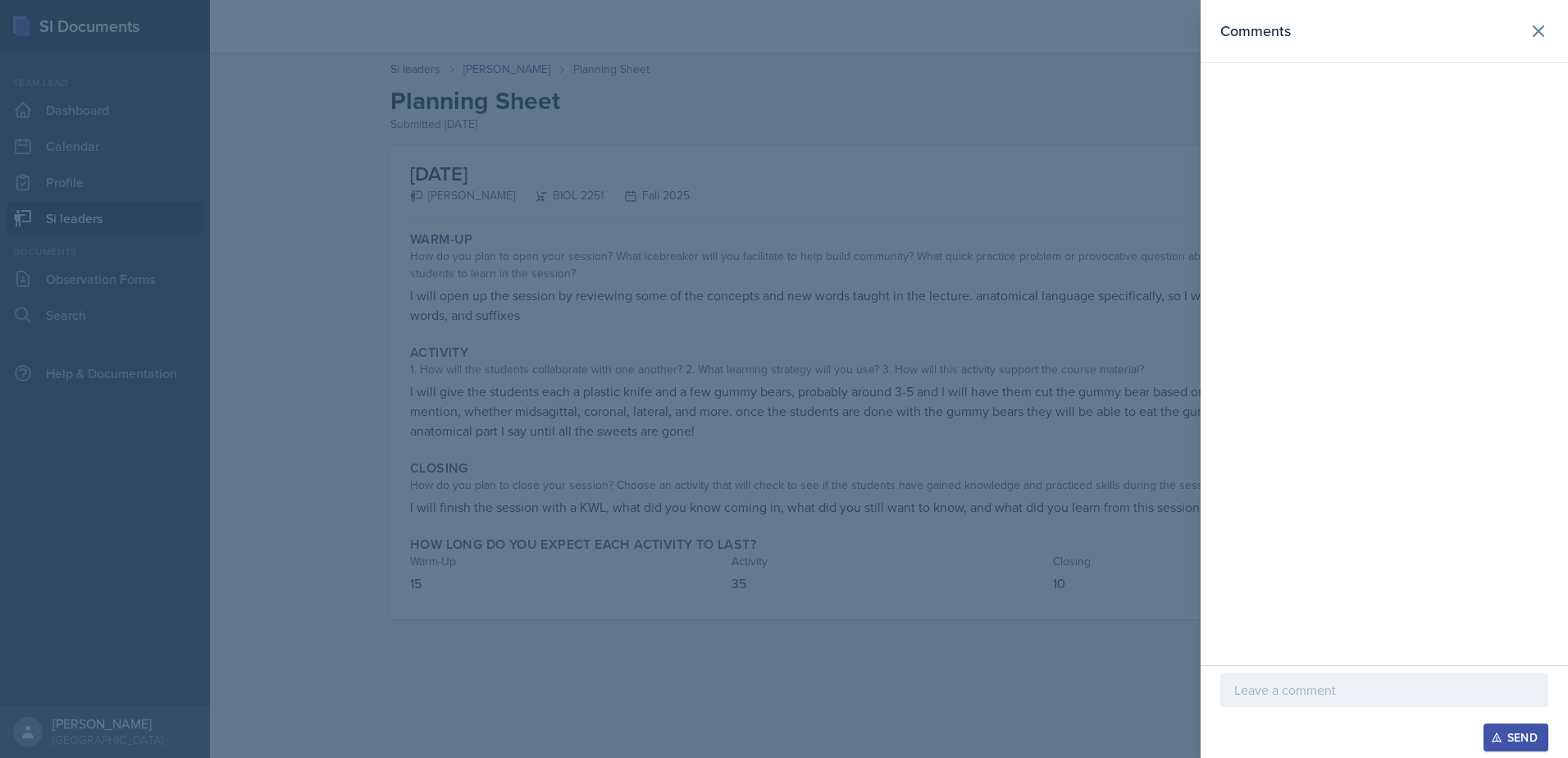
click at [1297, 685] on p at bounding box center [1384, 689] width 300 height 20
drag, startPoint x: 1336, startPoint y: 677, endPoint x: 1164, endPoint y: 687, distance: 172.3
click at [1164, 687] on div "Comments Hi Rhema! Send" at bounding box center [784, 379] width 1568 height 758
drag, startPoint x: 1164, startPoint y: 687, endPoint x: 1317, endPoint y: 686, distance: 153.0
click at [1317, 686] on p "Hi Rhema!" at bounding box center [1384, 689] width 300 height 20
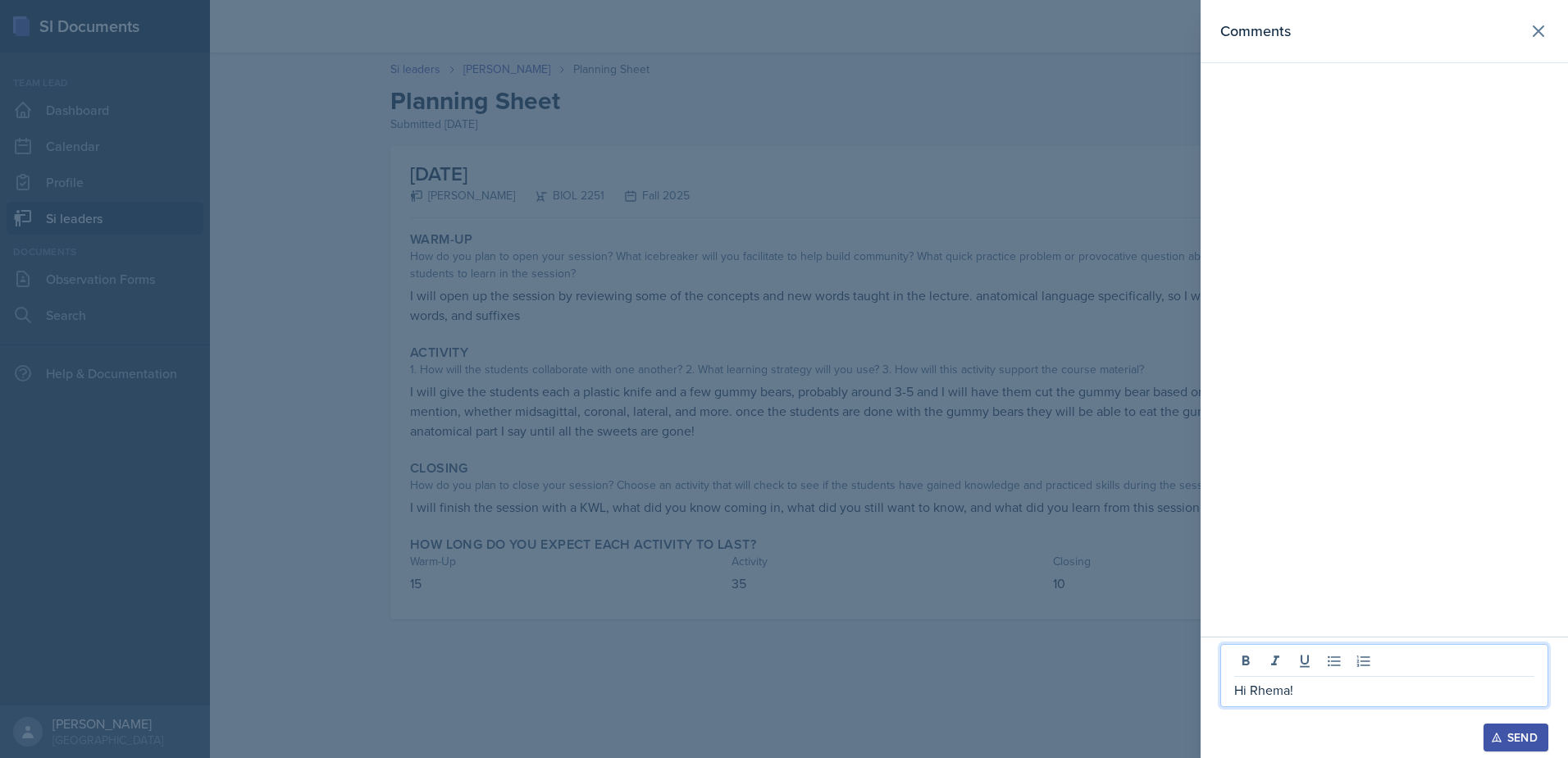
drag, startPoint x: 1316, startPoint y: 688, endPoint x: 1171, endPoint y: 686, distance: 145.0
click at [1171, 689] on div "Comments Hi Rhema! Send" at bounding box center [784, 379] width 1568 height 758
click at [1539, 21] on icon at bounding box center [1539, 31] width 20 height 20
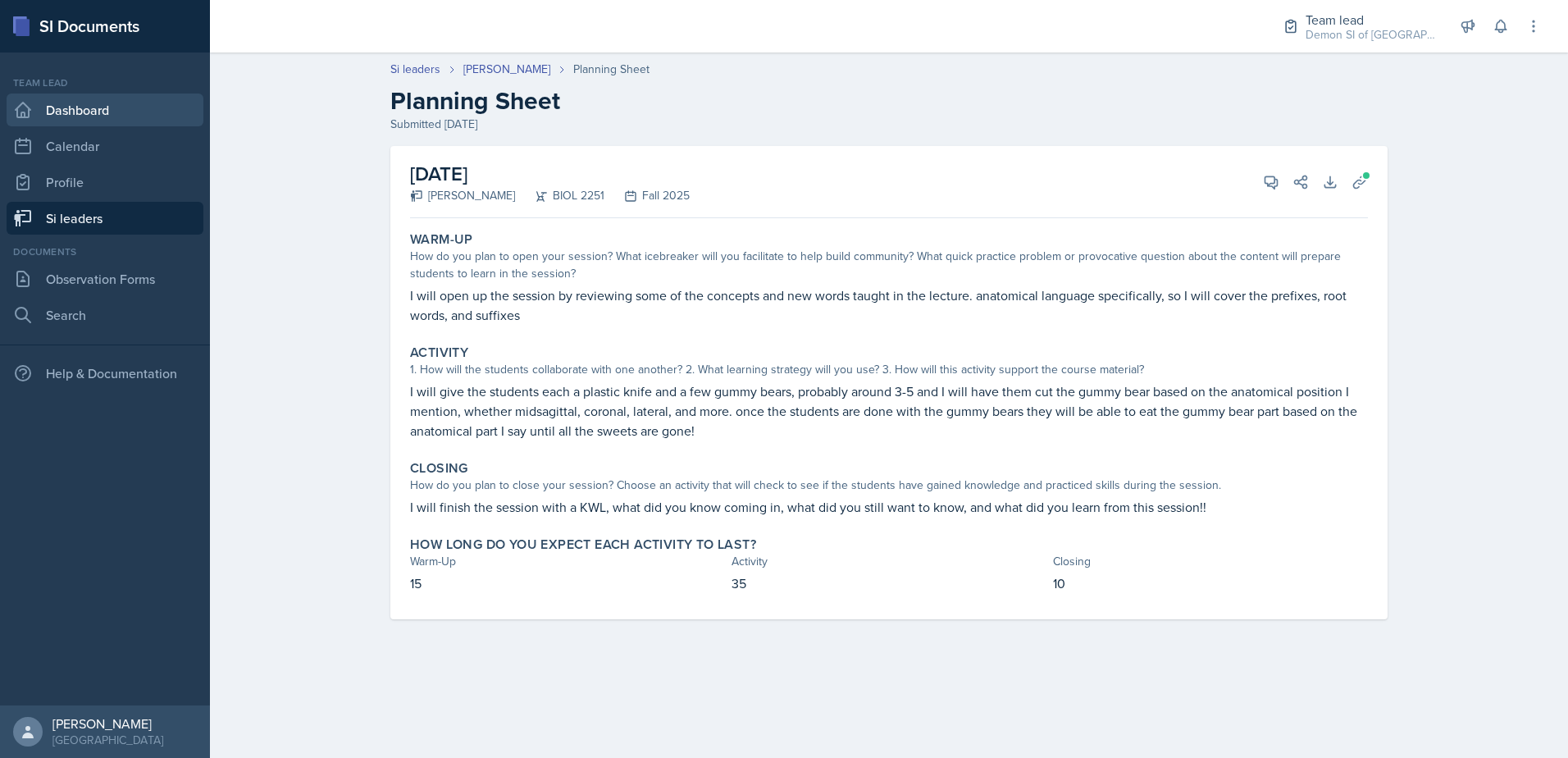
click at [91, 116] on link "Dashboard" at bounding box center [104, 110] width 196 height 33
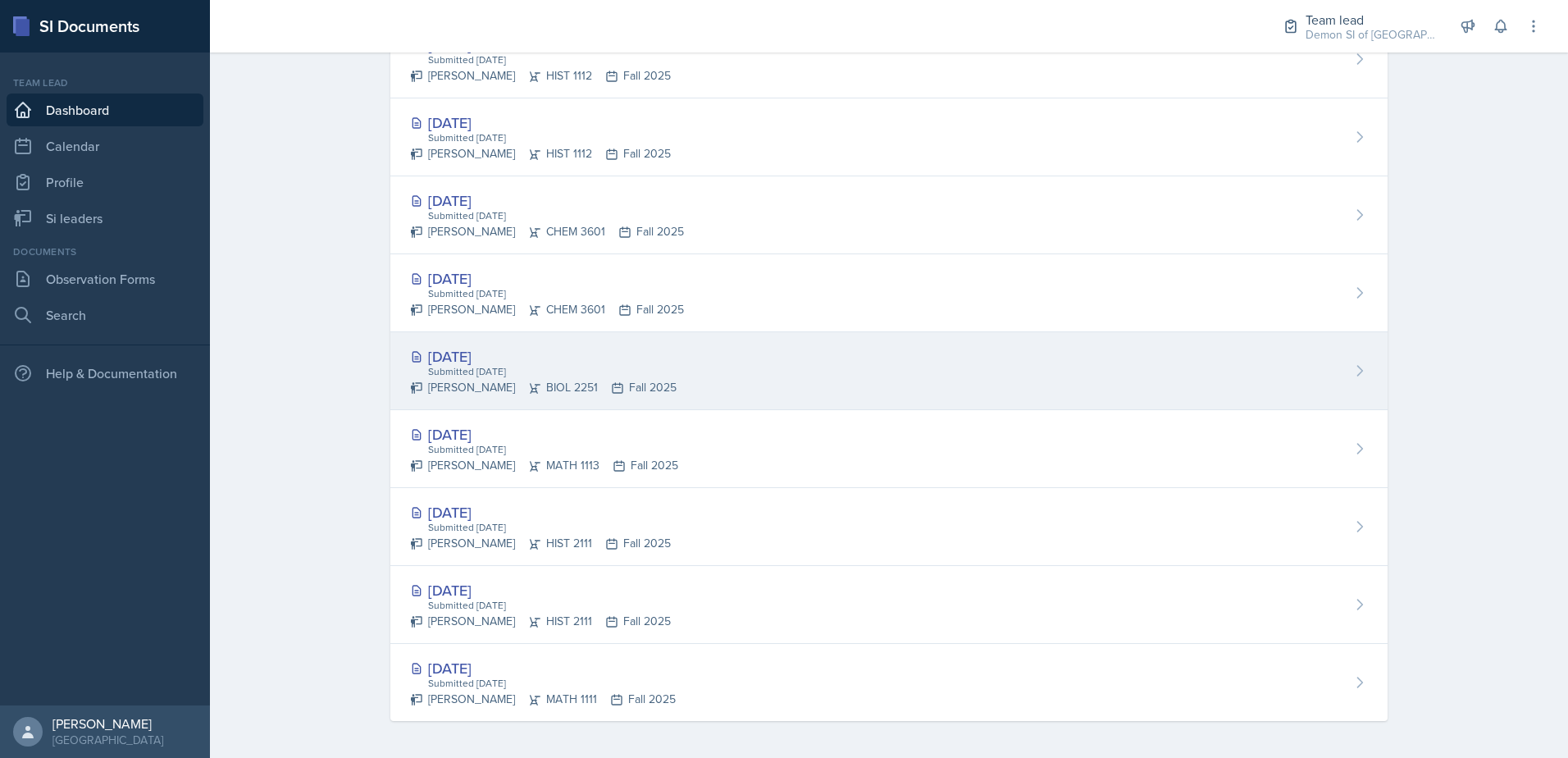
scroll to position [668, 0]
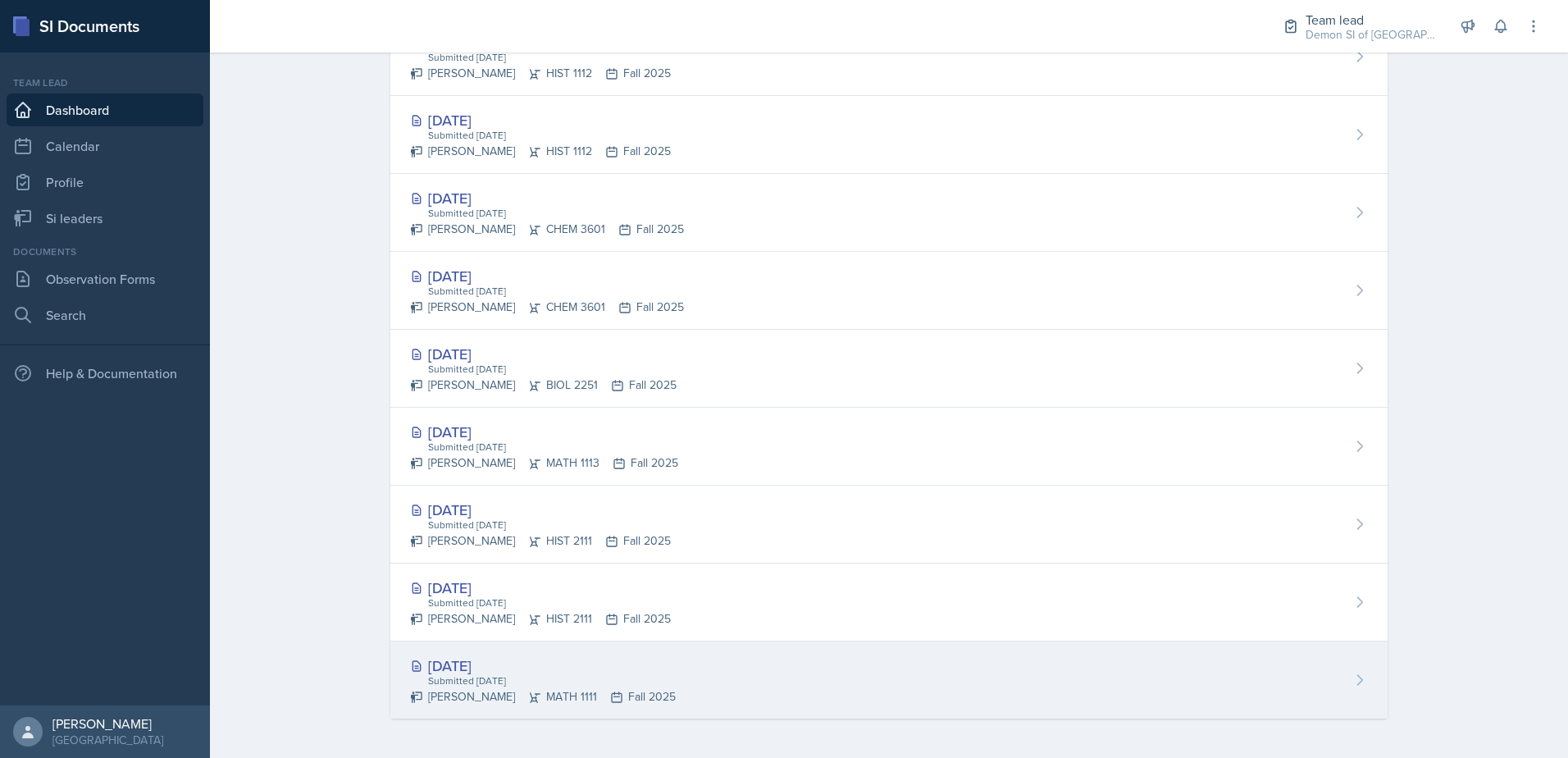
click at [463, 664] on div "[DATE]" at bounding box center [543, 665] width 266 height 22
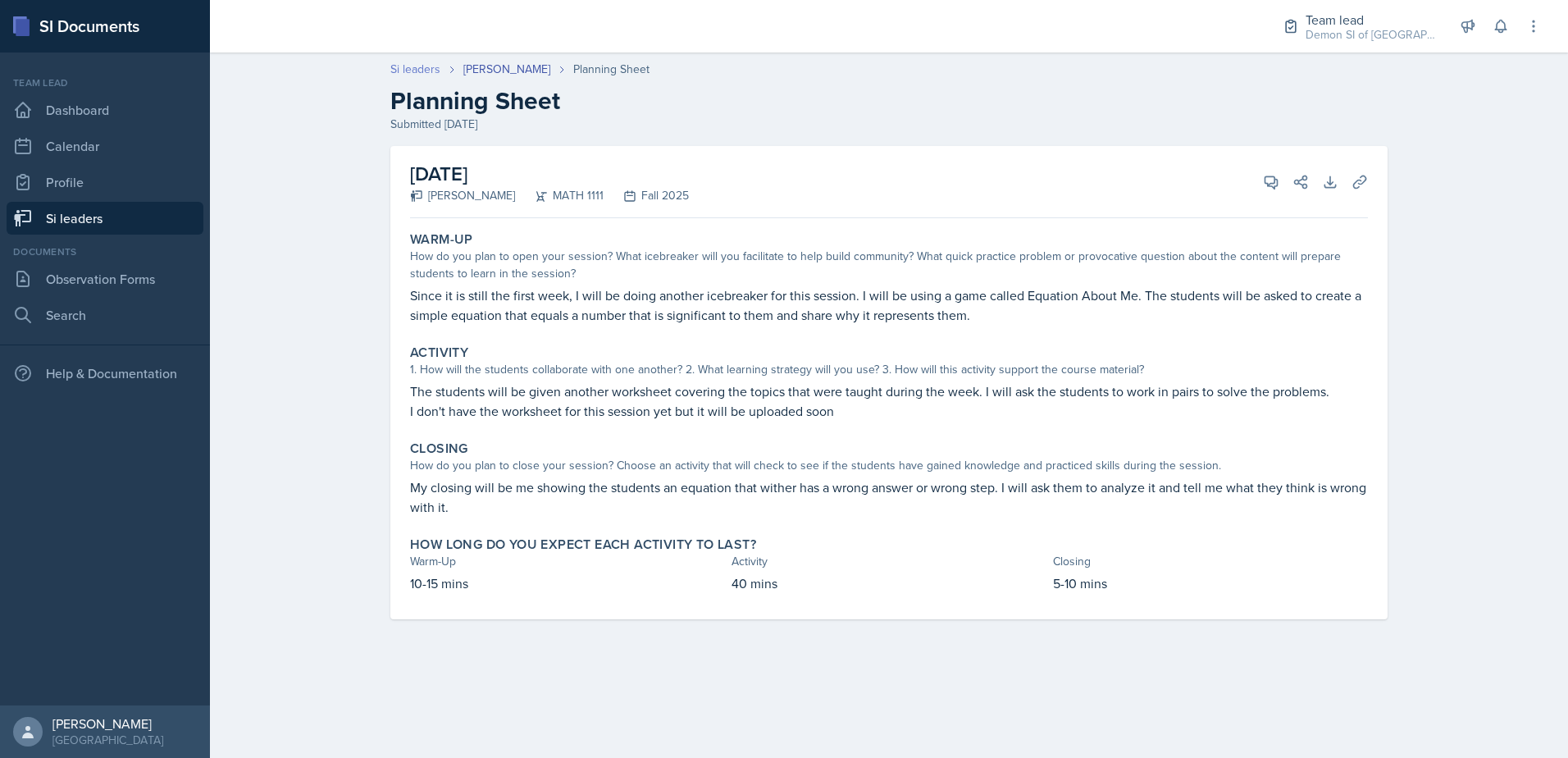
click at [424, 73] on link "Si leaders" at bounding box center [415, 69] width 50 height 17
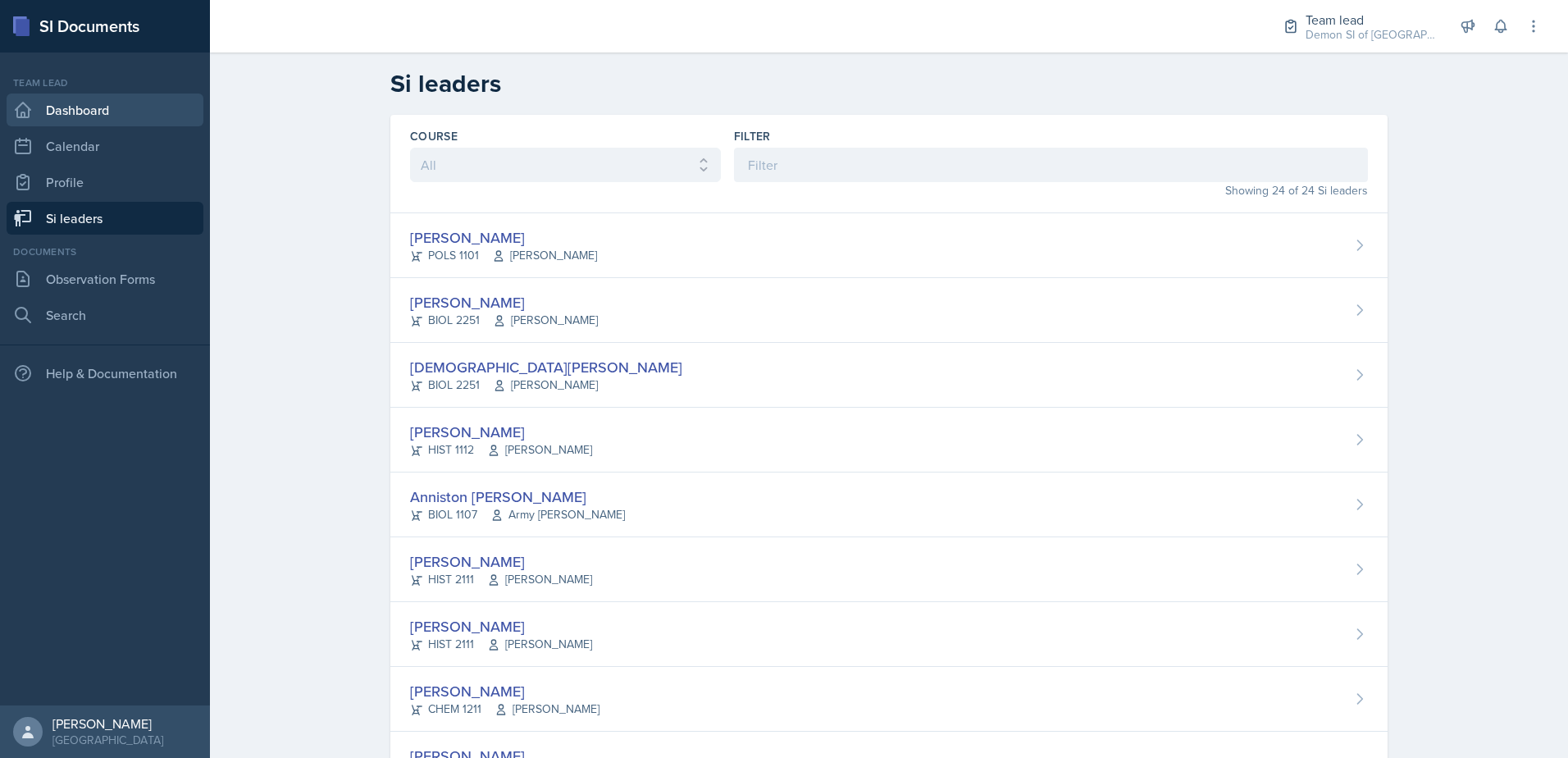
click at [104, 104] on link "Dashboard" at bounding box center [104, 110] width 196 height 33
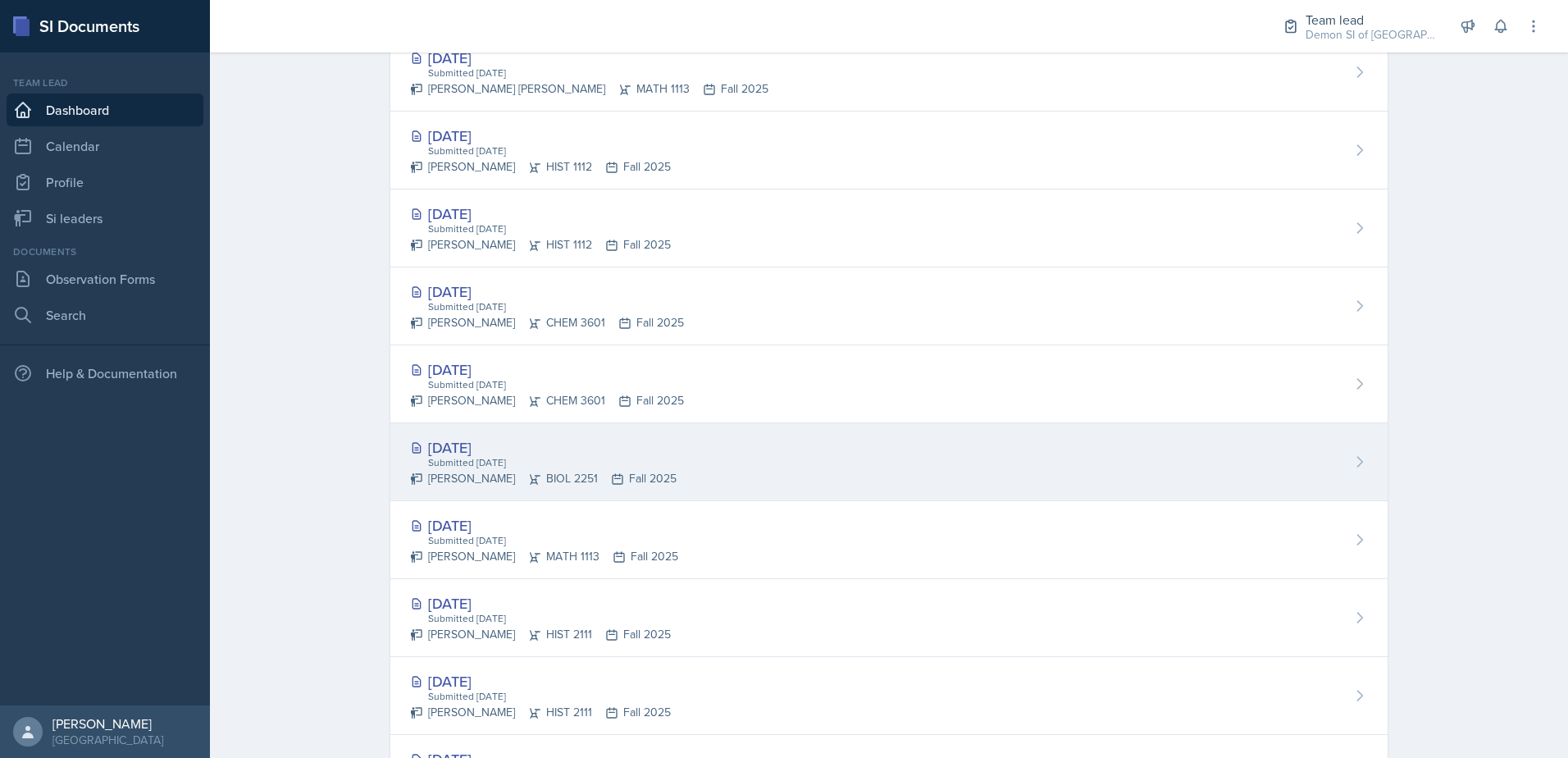
scroll to position [668, 0]
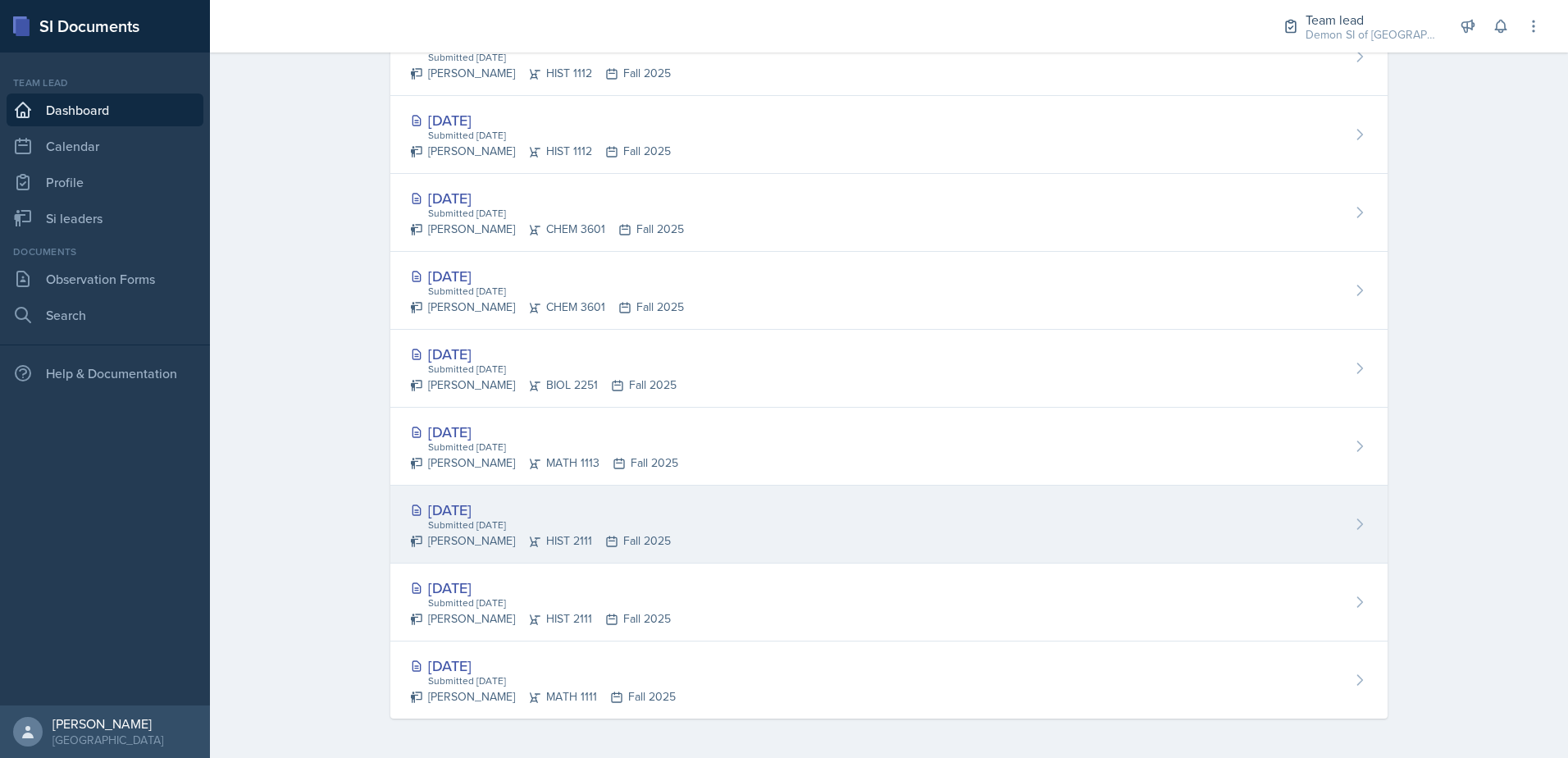
click at [475, 515] on div "[DATE]" at bounding box center [540, 509] width 261 height 22
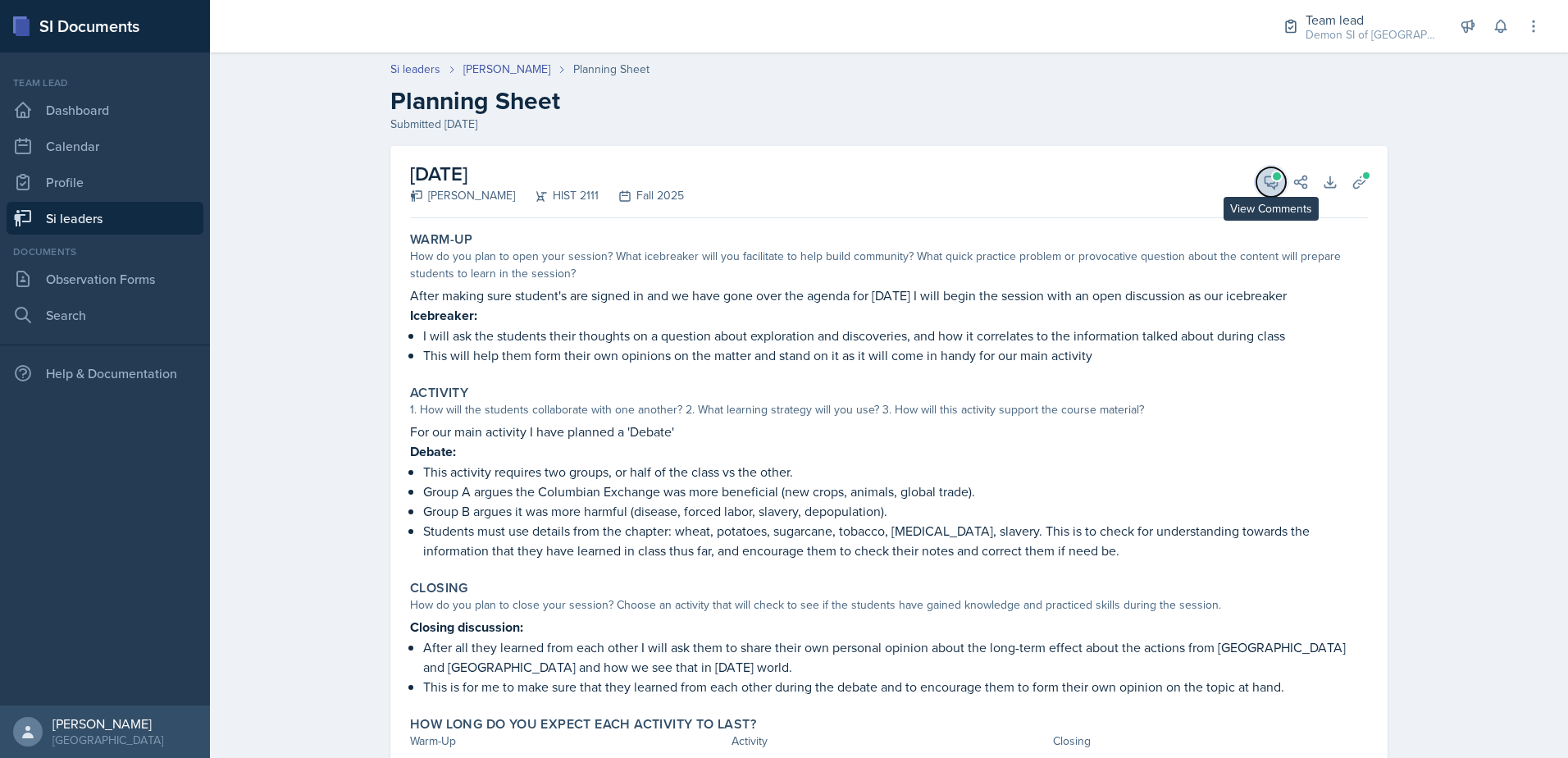
click at [1260, 190] on button "View Comments" at bounding box center [1271, 181] width 29 height 29
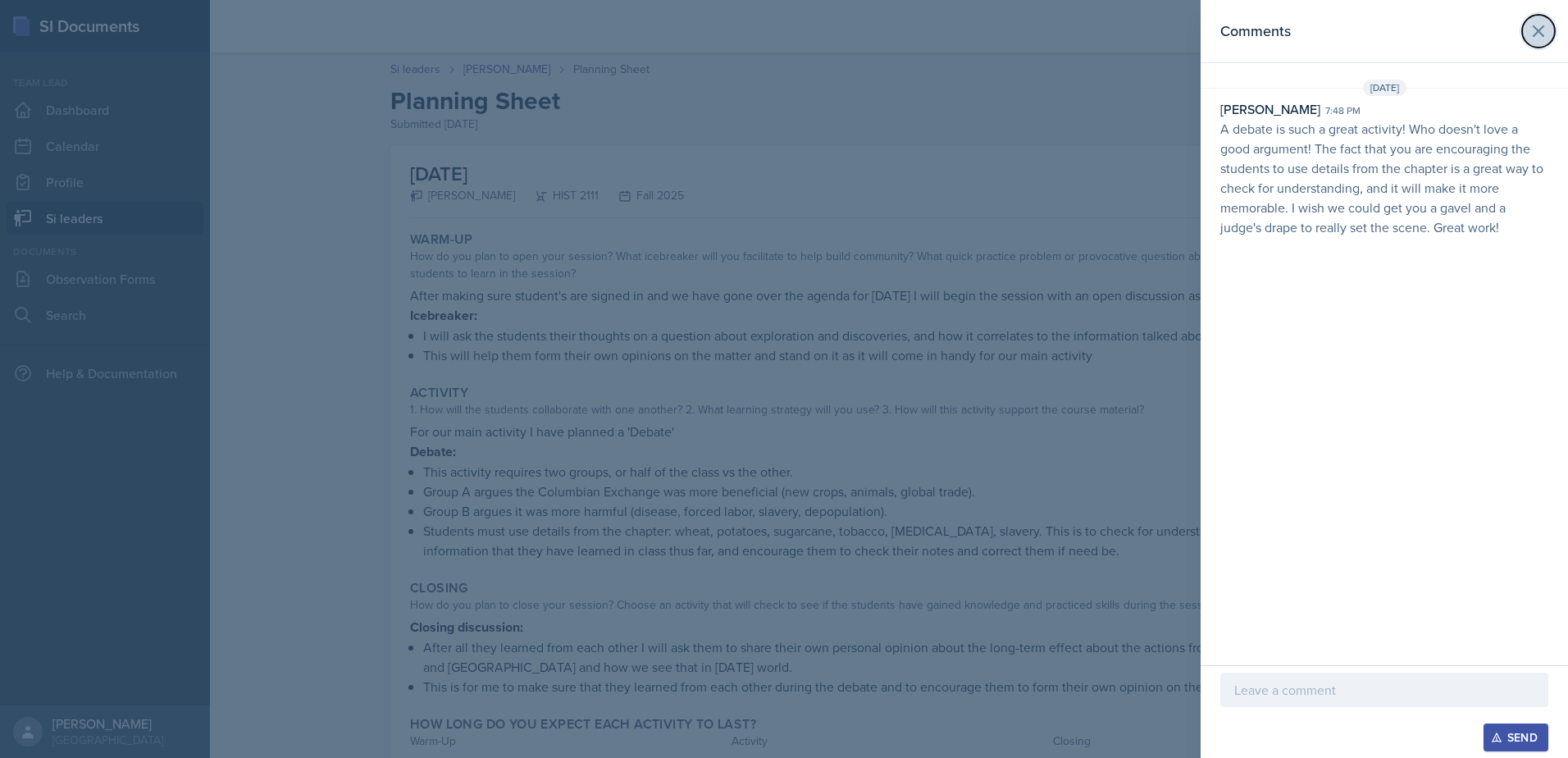
click at [1543, 35] on icon at bounding box center [1539, 31] width 20 height 20
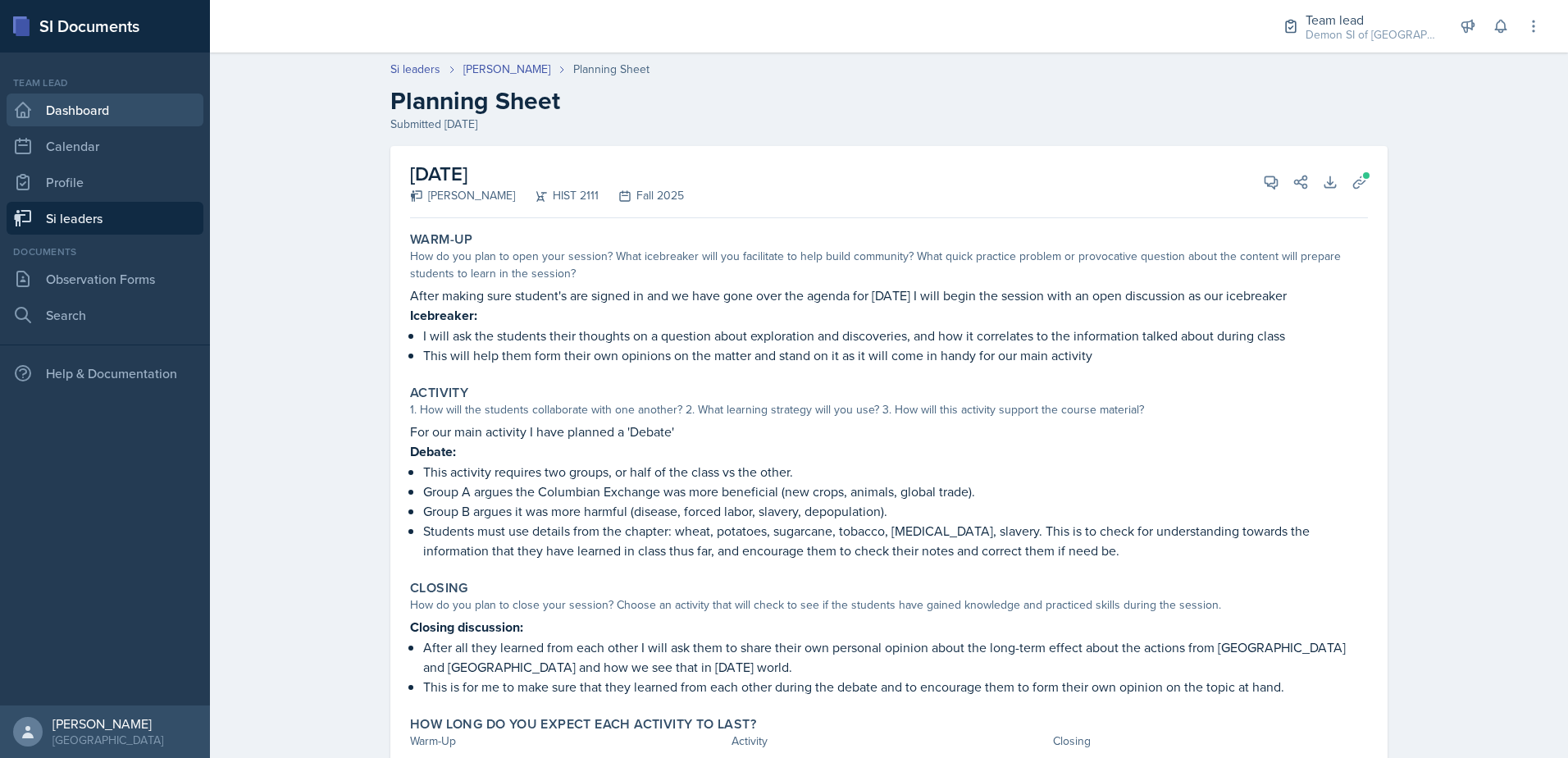
click at [111, 112] on link "Dashboard" at bounding box center [104, 110] width 196 height 33
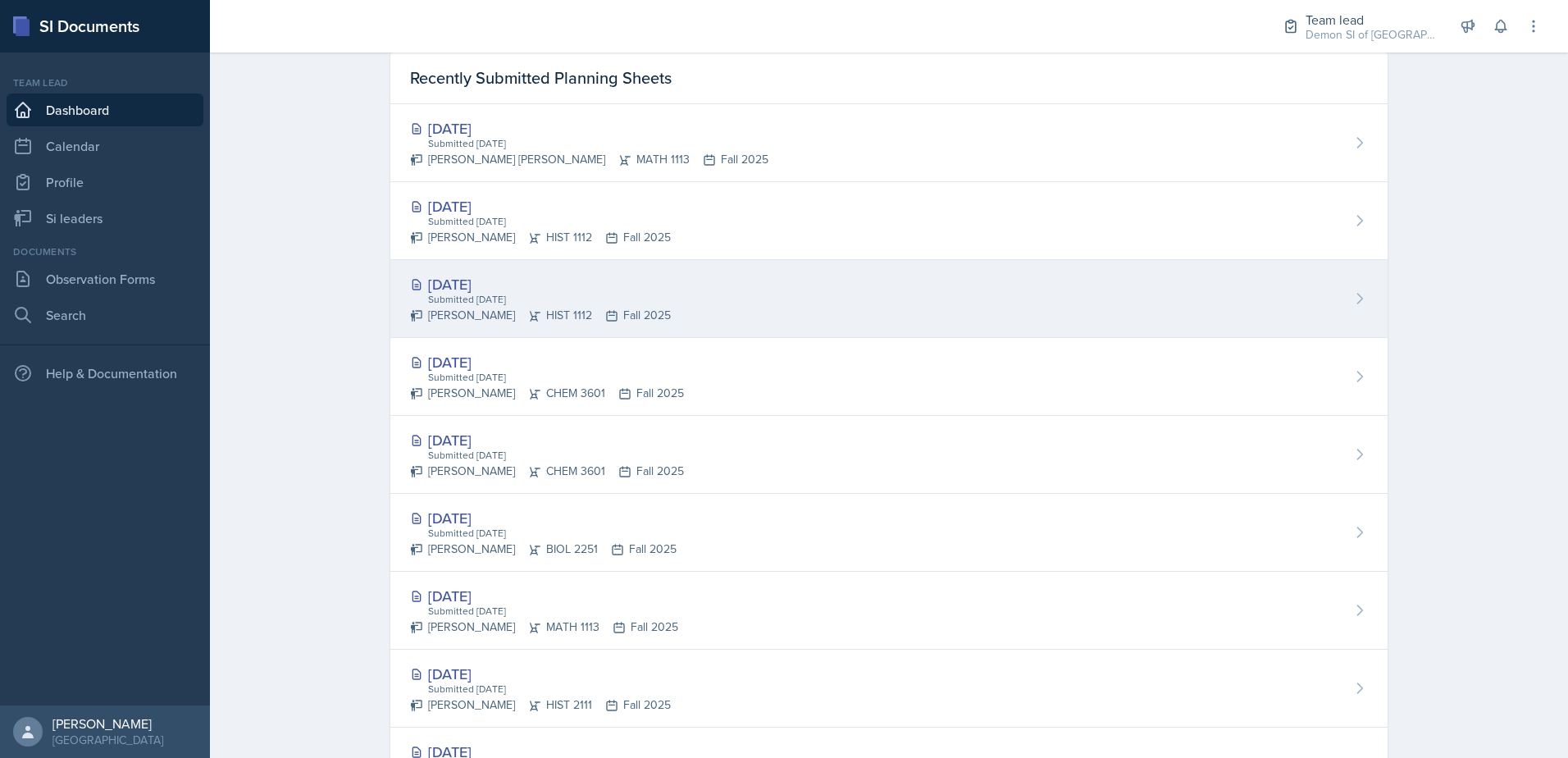
scroll to position [668, 0]
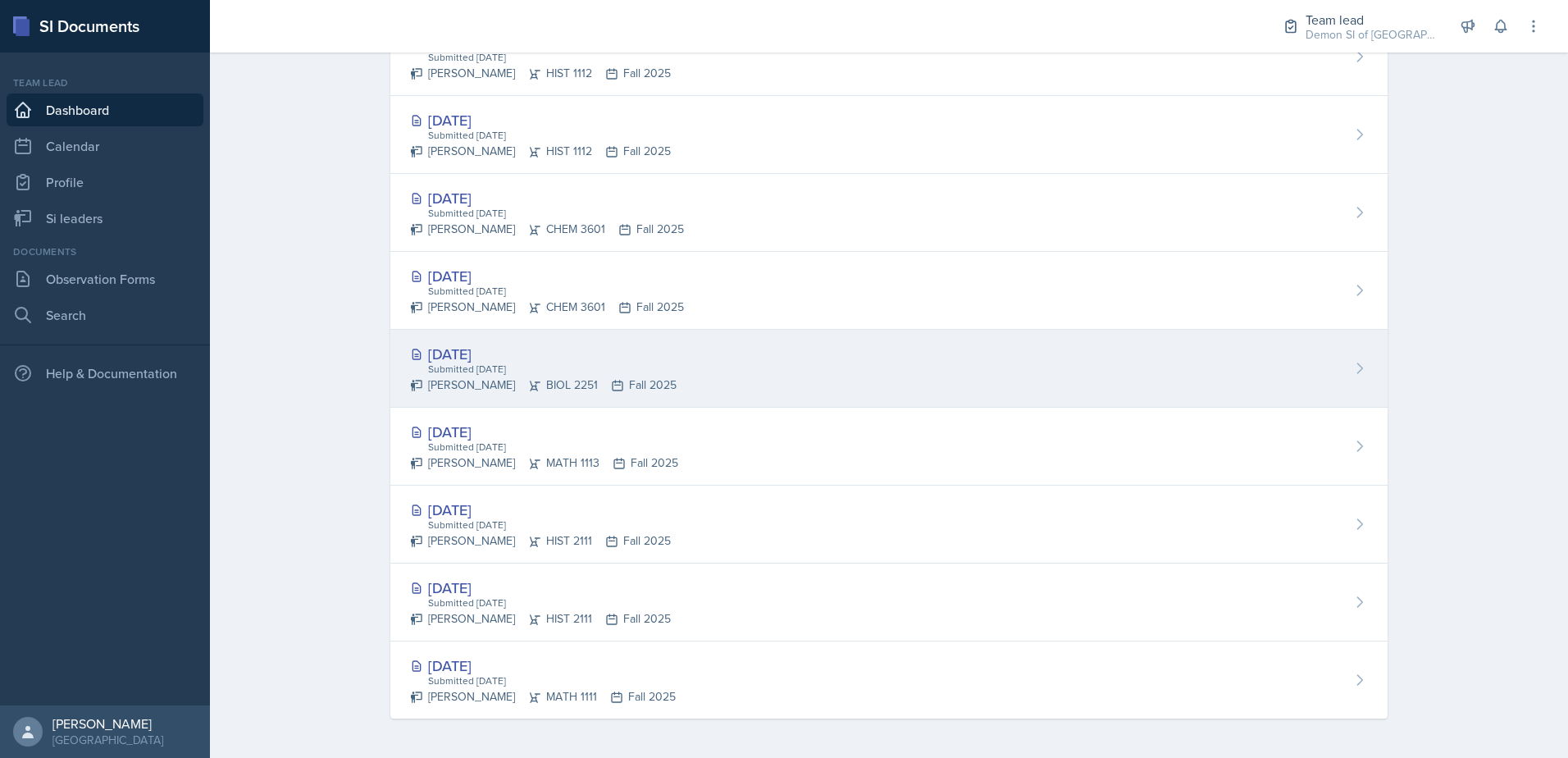
click at [473, 359] on div "[DATE]" at bounding box center [543, 354] width 266 height 22
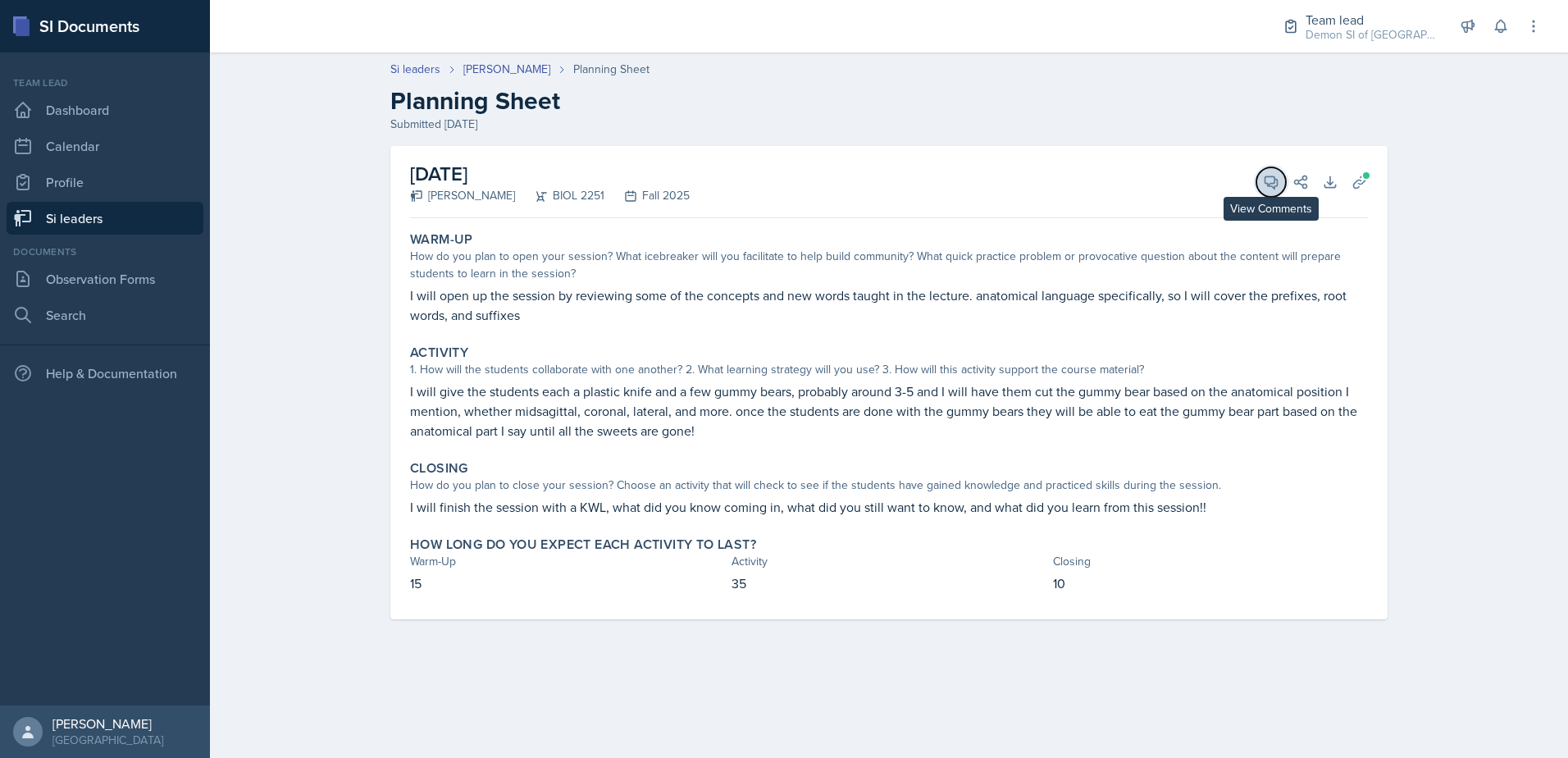
click at [1279, 179] on span at bounding box center [1276, 176] width 8 height 8
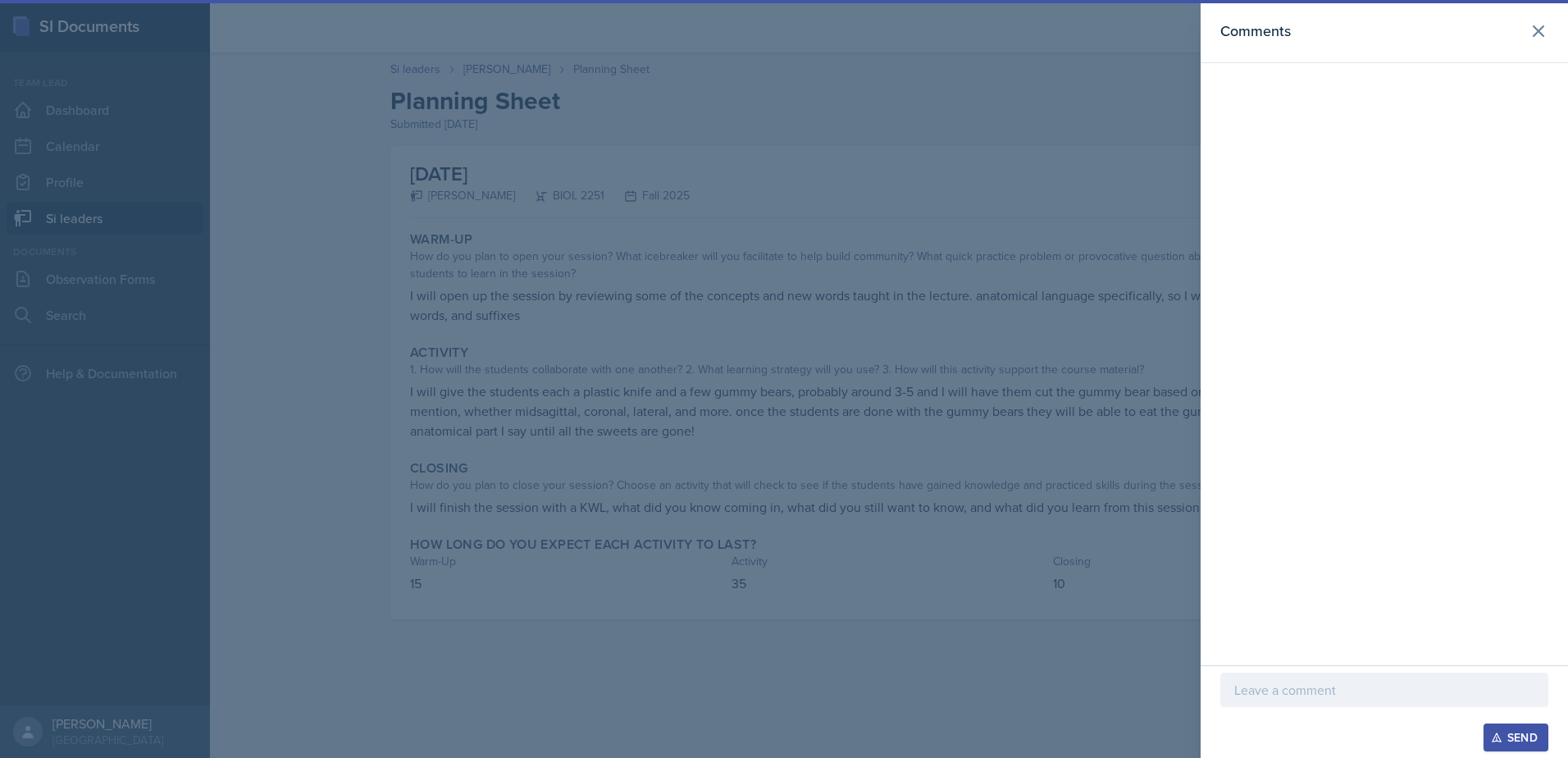
click at [1304, 687] on p at bounding box center [1384, 689] width 300 height 20
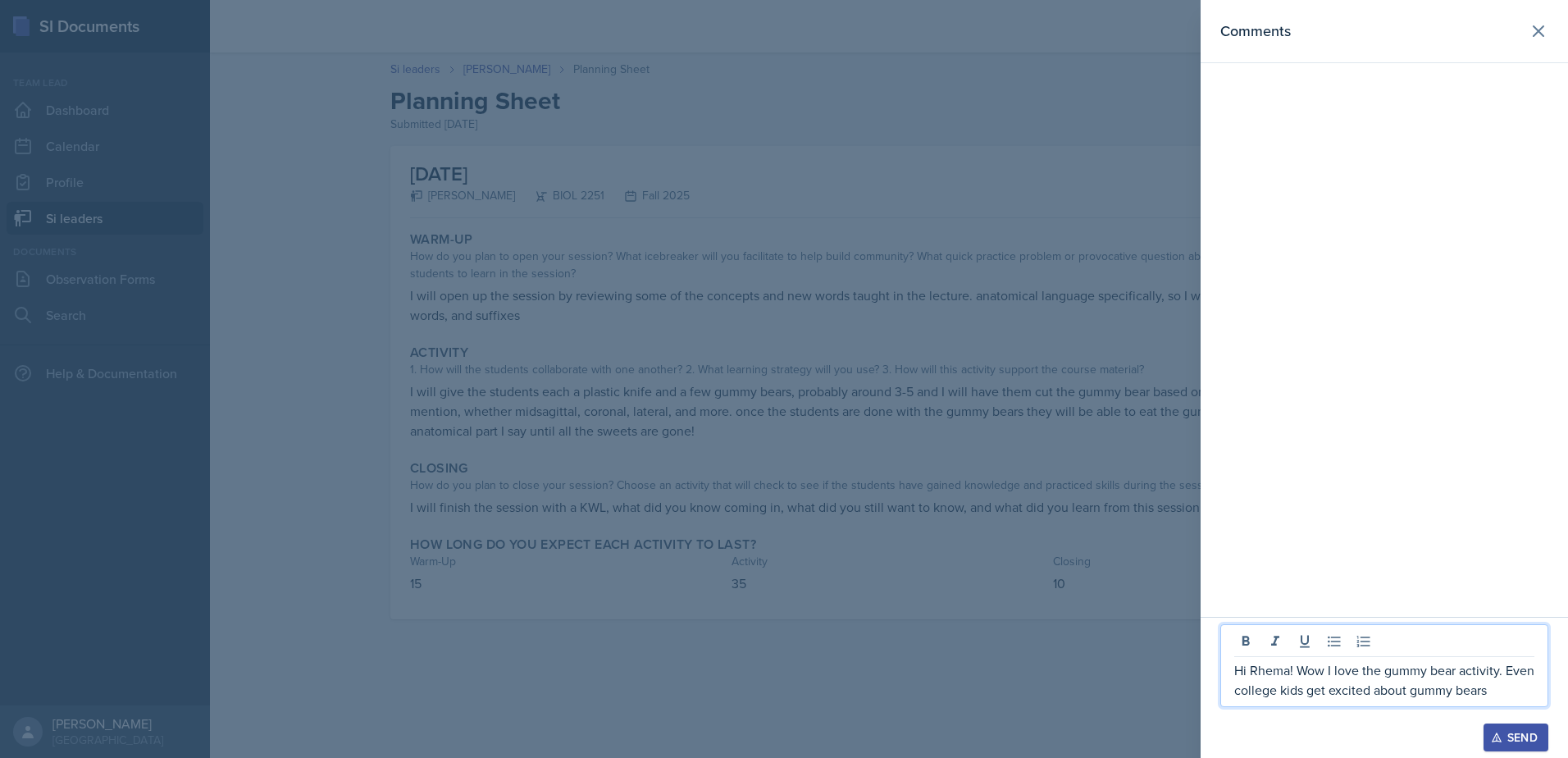
click at [1503, 679] on p "Hi Rhema! Wow I love the gummy bear activity. Even college kids get excited abo…" at bounding box center [1384, 679] width 300 height 39
click at [1505, 692] on p "Hi Rhema! Wow I love the gummy bear activity. Even college kids get excited abo…" at bounding box center [1384, 679] width 300 height 39
click at [1449, 690] on p "Hi Rhema! Wow I love the gummy bear activity. Even college kids get excited abo…" at bounding box center [1384, 679] width 300 height 39
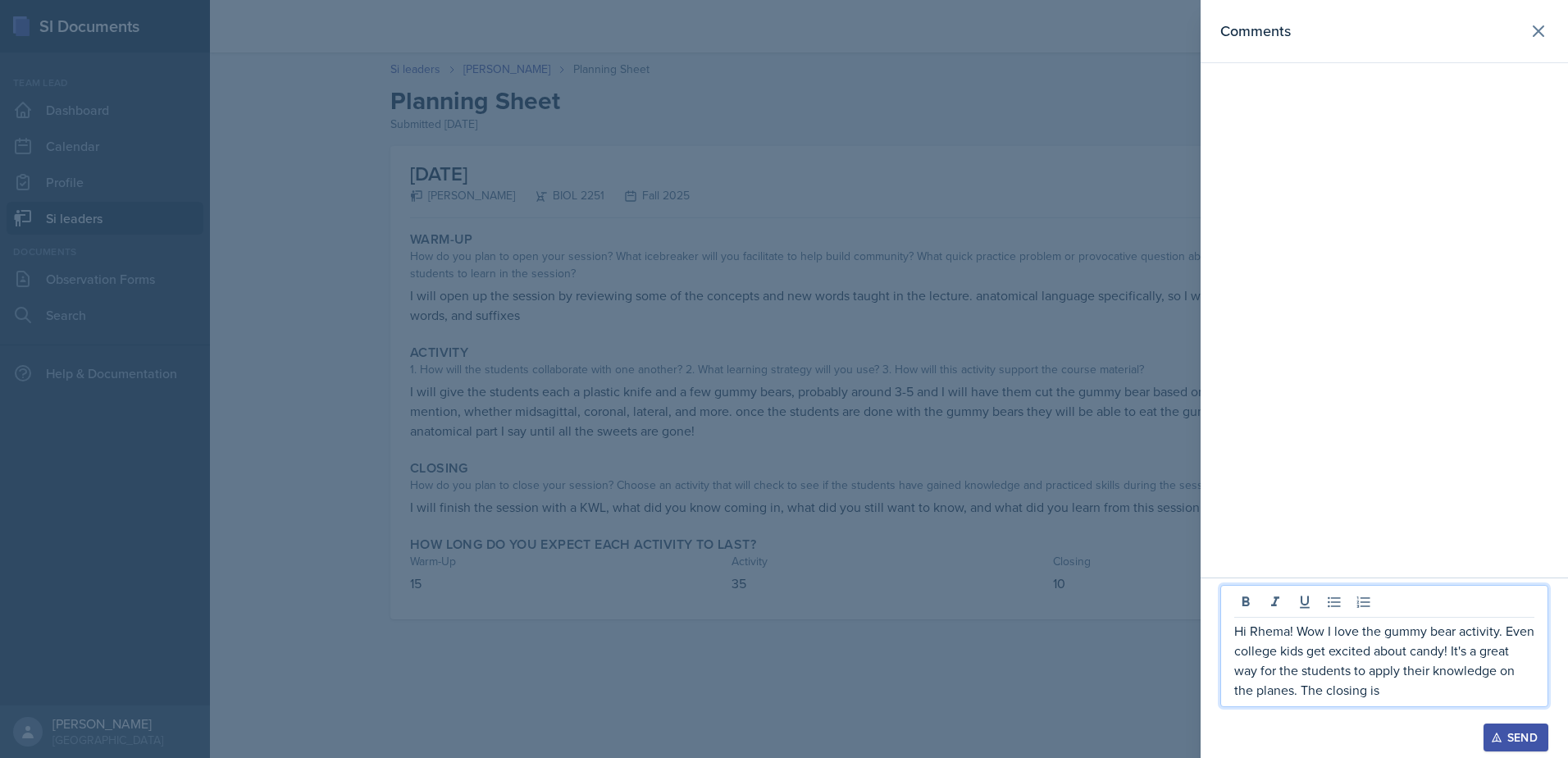
click at [1406, 691] on p "Hi Rhema! Wow I love the gummy bear activity. Even college kids get excited abo…" at bounding box center [1384, 660] width 300 height 79
click at [1414, 695] on p "Hi Rhema! Wow I love the gummy bear activity. Even college kids get excited abo…" at bounding box center [1384, 660] width 300 height 79
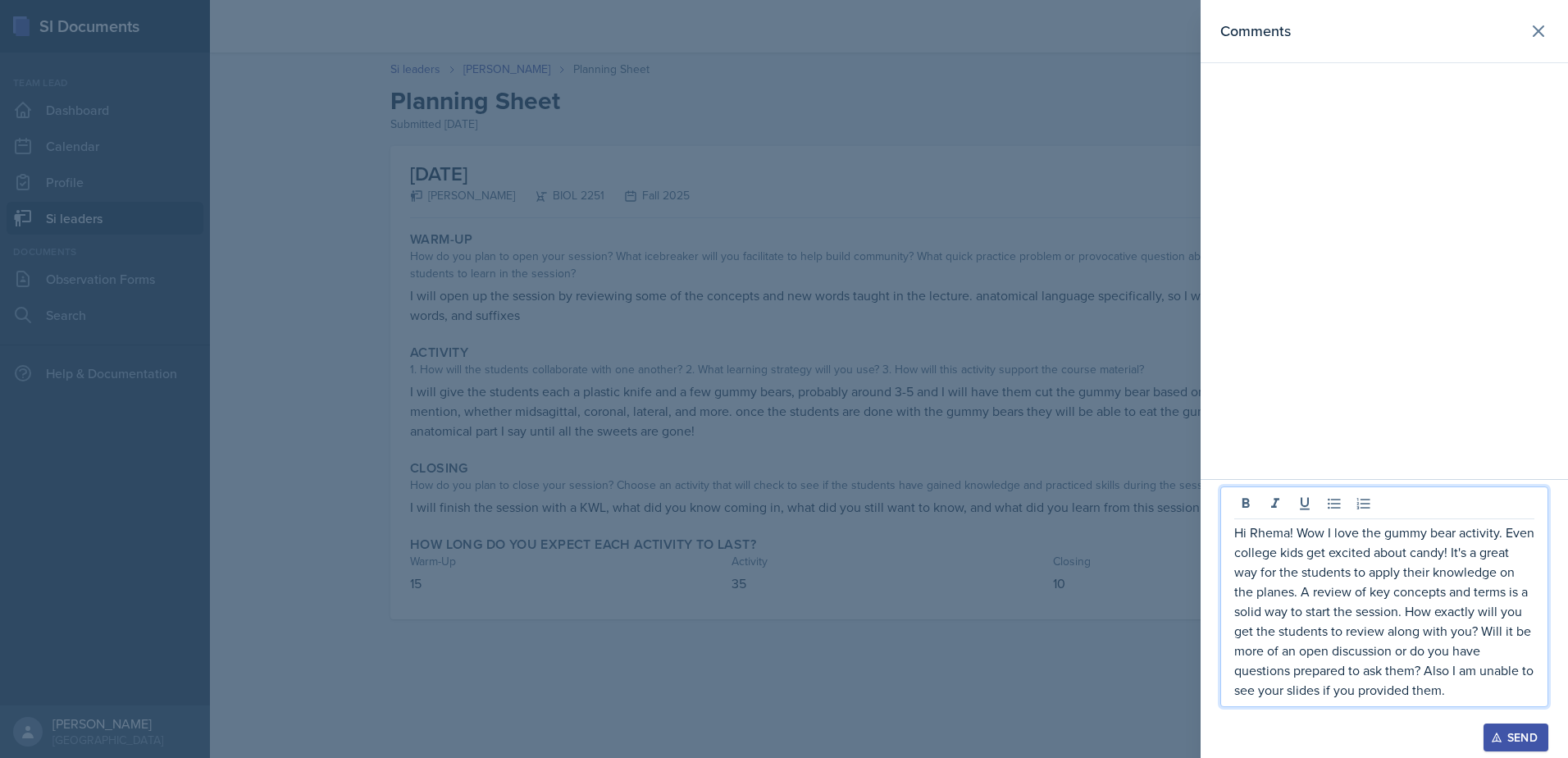
click at [1454, 666] on p "Hi Rhema! Wow I love the gummy bear activity. Even college kids get excited abo…" at bounding box center [1384, 611] width 300 height 177
drag, startPoint x: 1340, startPoint y: 690, endPoint x: 1464, endPoint y: 692, distance: 124.0
click at [1464, 692] on p "Hi Rhema! Wow I love the gummy bear activity. Even college kids get excited abo…" at bounding box center [1384, 611] width 300 height 177
click at [1340, 686] on p "Hi Rhema! Wow I love the gummy bear activity. Even college kids get excited abo…" at bounding box center [1384, 611] width 300 height 177
drag, startPoint x: 1303, startPoint y: 689, endPoint x: 1461, endPoint y: 694, distance: 158.1
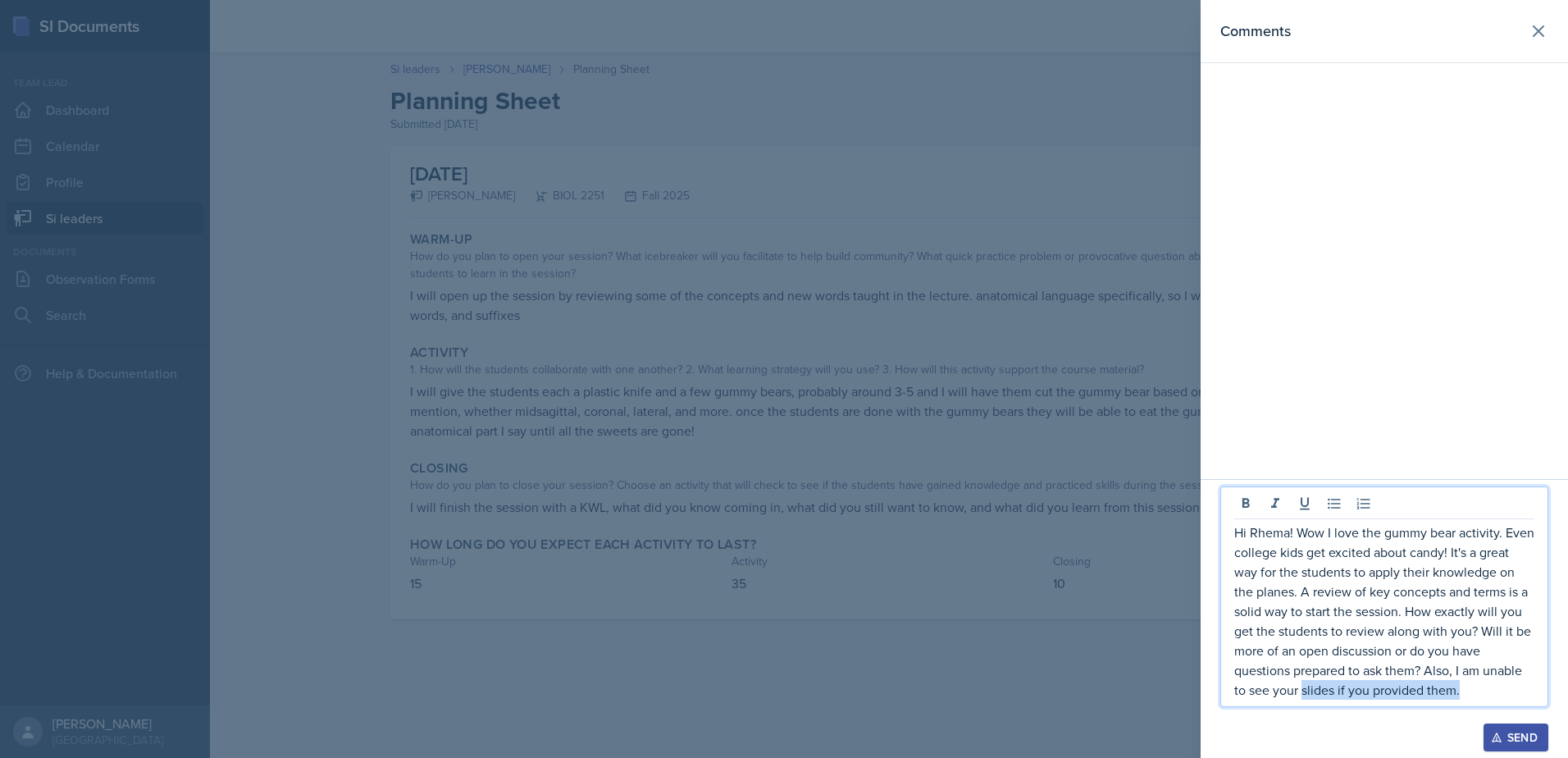
click at [1461, 694] on p "Hi Rhema! Wow I love the gummy bear activity. Even college kids get excited abo…" at bounding box center [1384, 611] width 300 height 177
click at [1466, 686] on p "Hi Rhema! Wow I love the gummy bear activity. Even college kids get excited abo…" at bounding box center [1384, 611] width 300 height 177
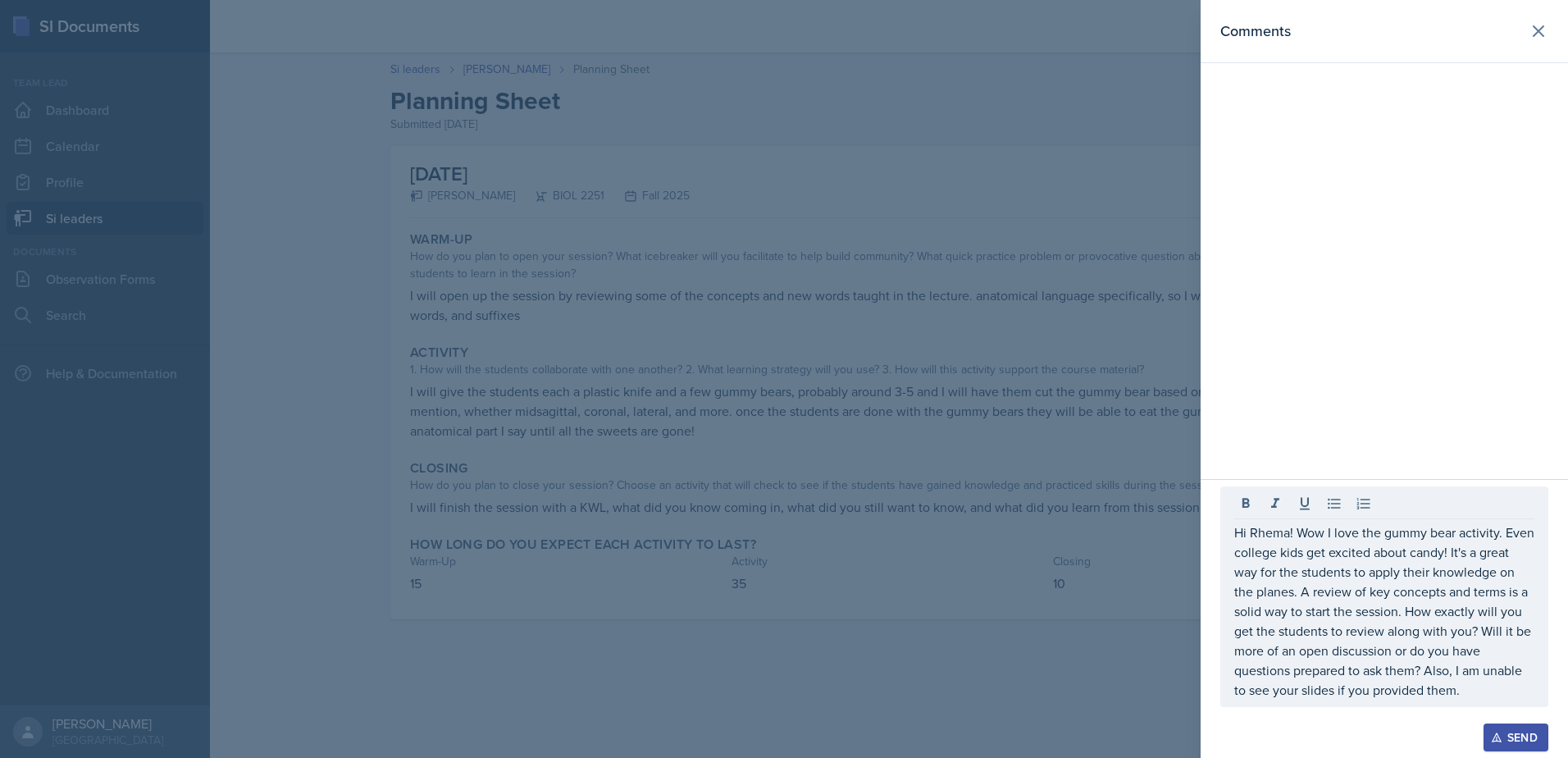
click at [1529, 728] on button "Send" at bounding box center [1515, 737] width 65 height 28
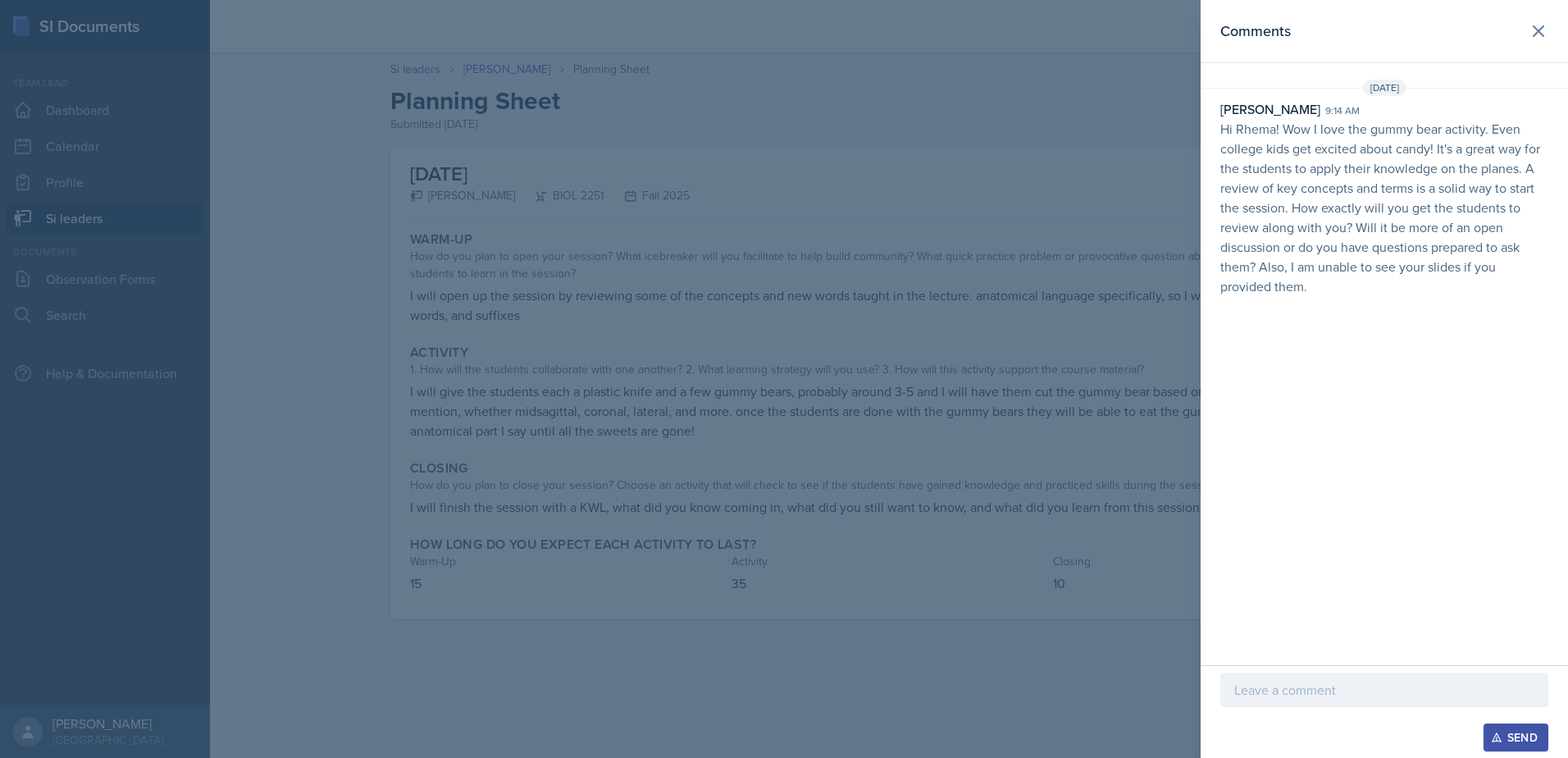
drag, startPoint x: 1370, startPoint y: 237, endPoint x: 1252, endPoint y: 208, distance: 121.5
click at [1252, 208] on p "Hi Rhema! Wow I love the gummy bear activity. Even college kids get excited abo…" at bounding box center [1383, 207] width 328 height 177
drag, startPoint x: 1252, startPoint y: 208, endPoint x: 1224, endPoint y: 142, distance: 71.7
click at [1224, 142] on p "Hi Rhema! Wow I love the gummy bear activity. Even college kids get excited abo…" at bounding box center [1383, 207] width 328 height 177
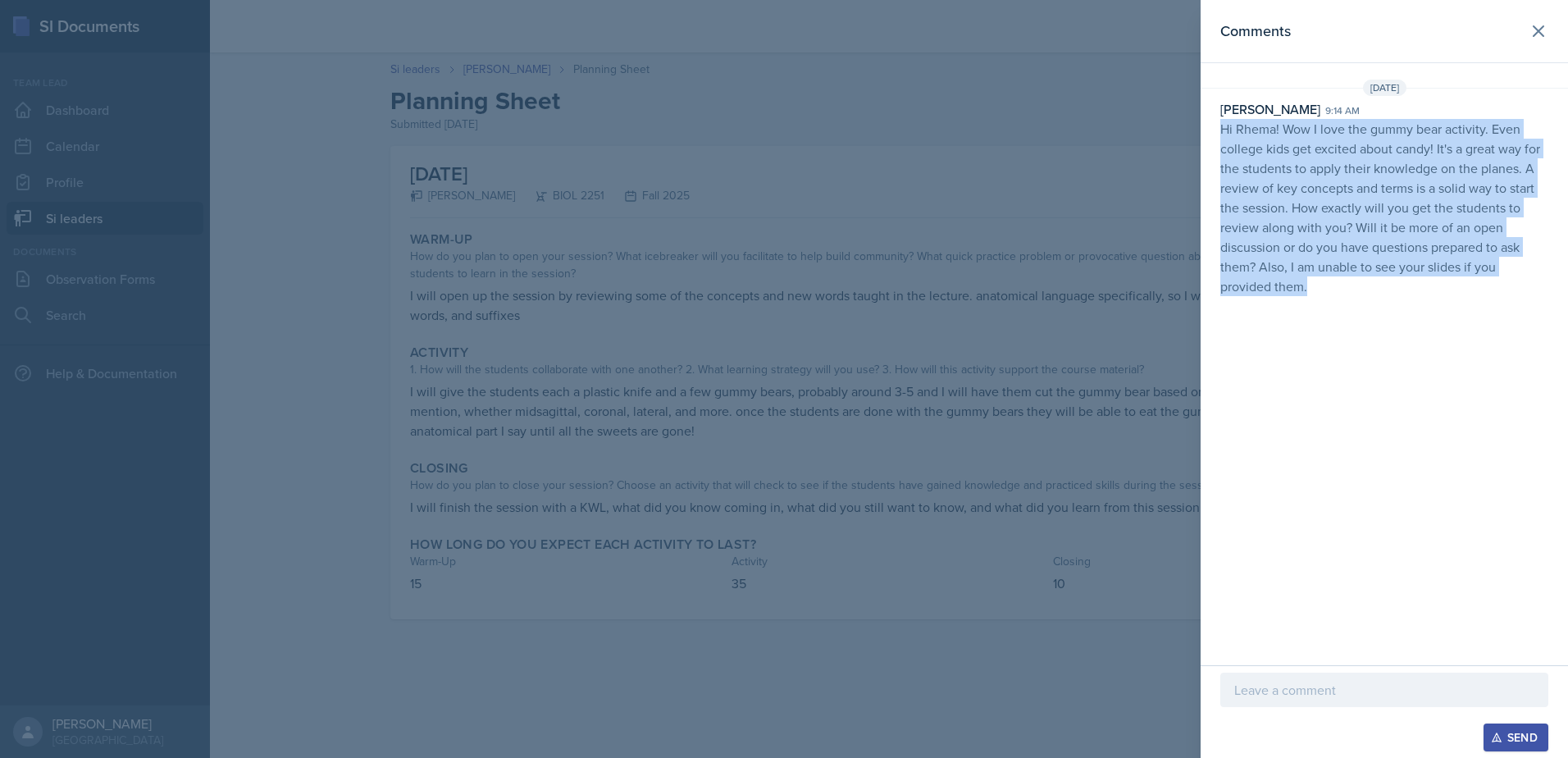
drag, startPoint x: 1220, startPoint y: 124, endPoint x: 1383, endPoint y: 318, distance: 253.4
click at [1383, 318] on div "Comments [DATE] [PERSON_NAME] 9:14 am Hi Rhema! Wow I love the gummy bear activ…" at bounding box center [1383, 332] width 367 height 665
drag, startPoint x: 1383, startPoint y: 318, endPoint x: 1321, endPoint y: 213, distance: 121.9
copy p "Hi Rhema! Wow I love the gummy bear activity. Even college kids get excited abo…"
click at [1528, 33] on button at bounding box center [1538, 31] width 33 height 33
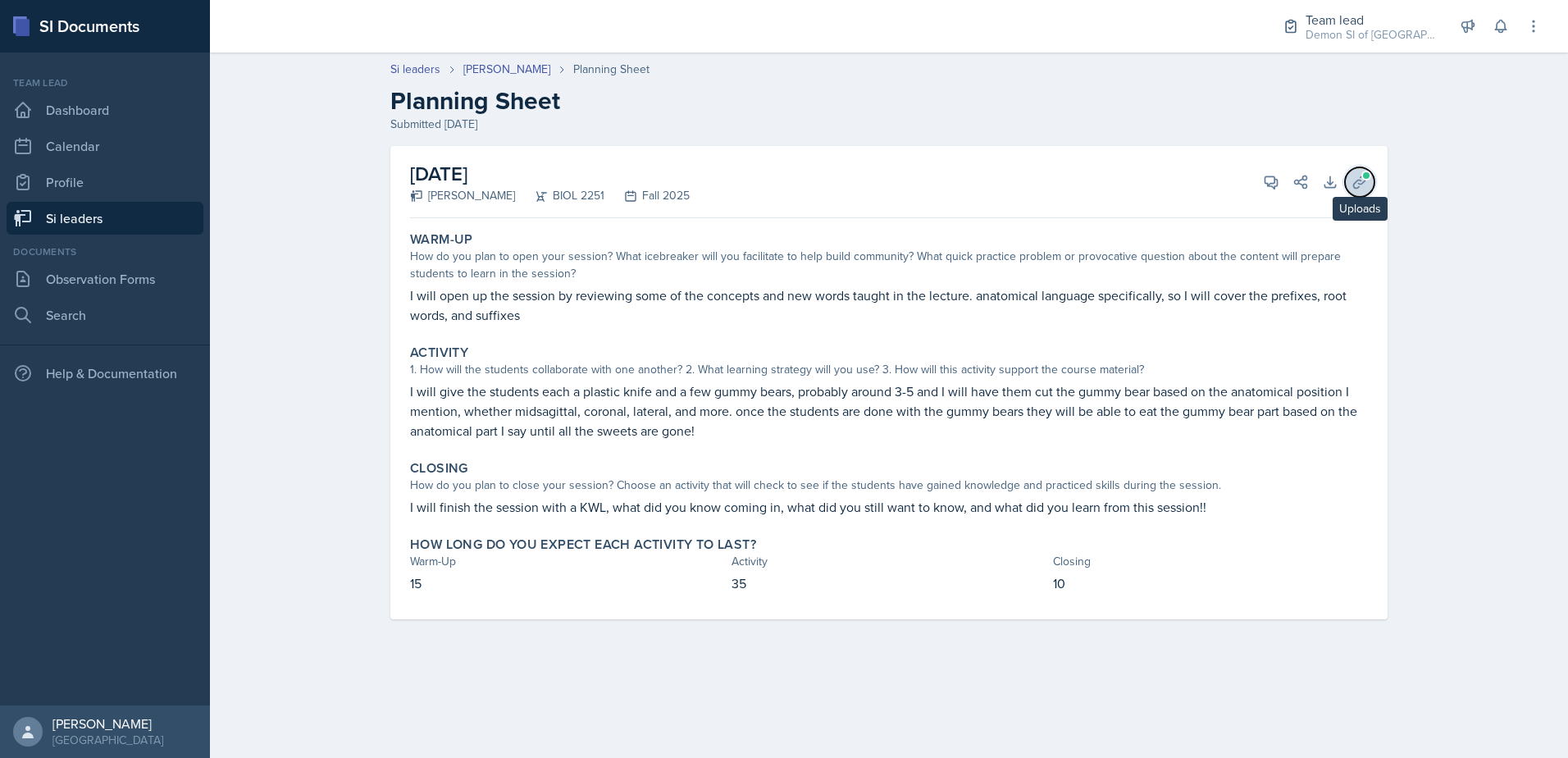
click at [1364, 176] on span at bounding box center [1365, 175] width 10 height 10
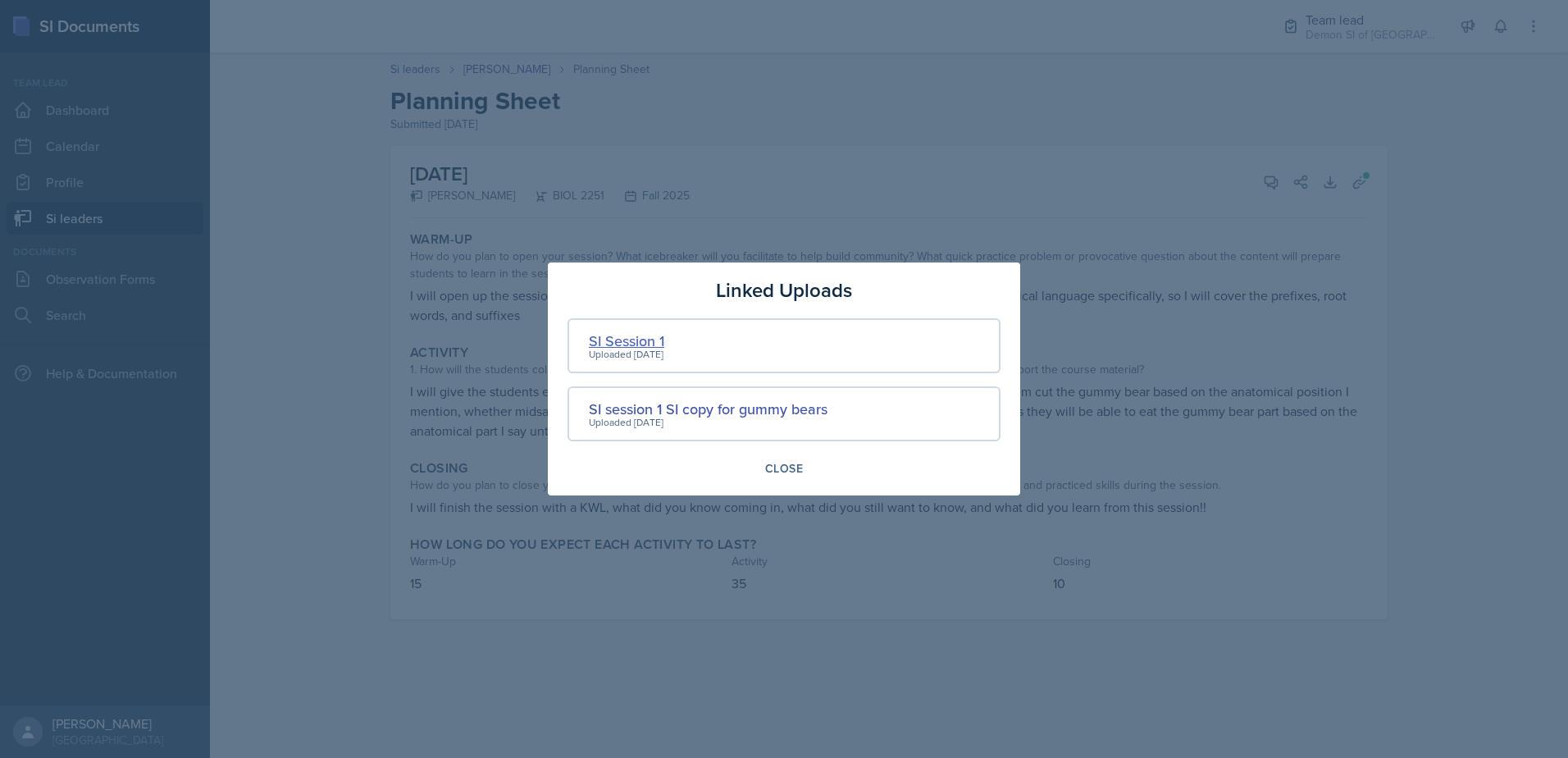
click at [658, 343] on div "SI Session 1" at bounding box center [626, 340] width 75 height 22
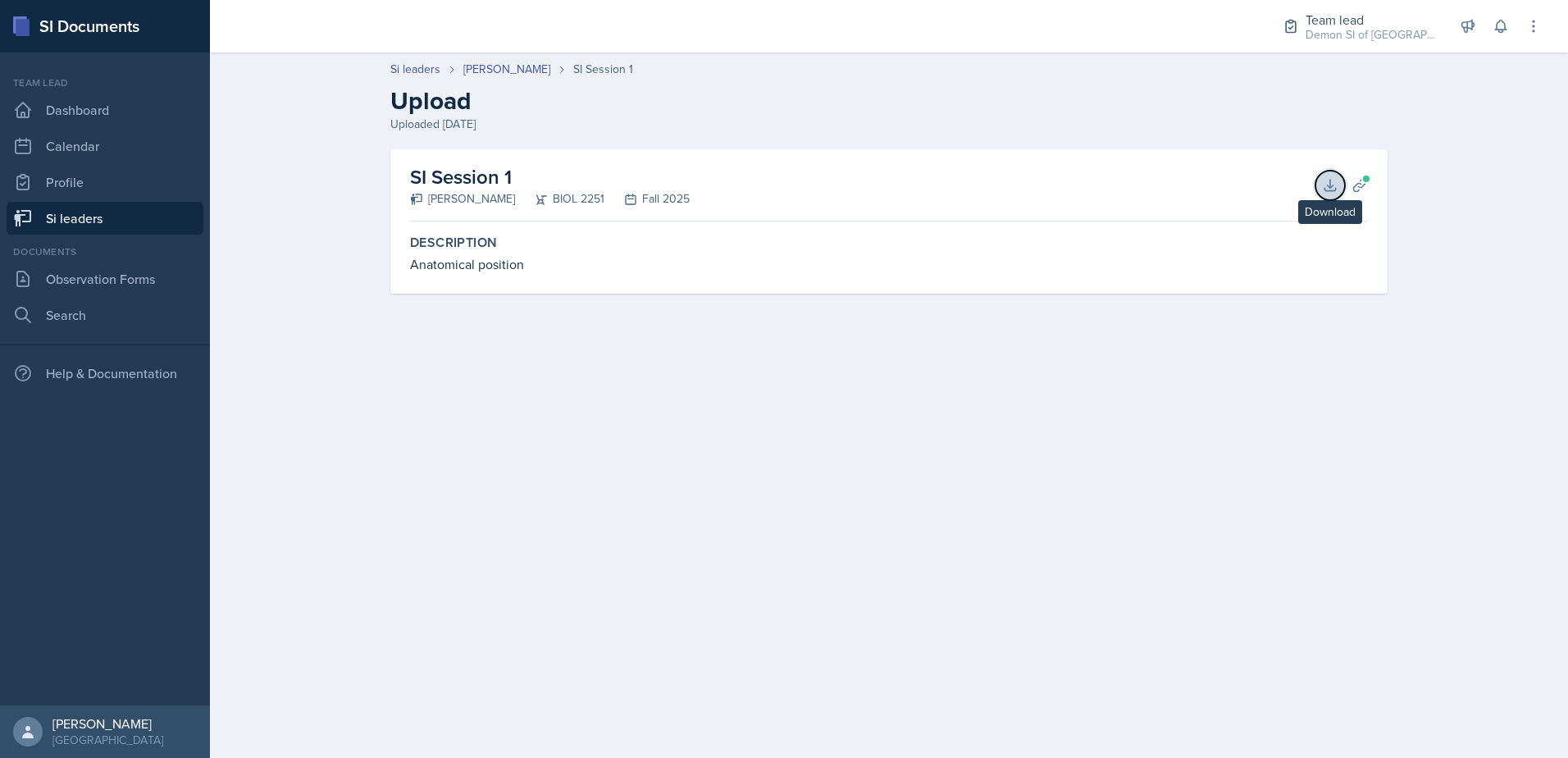
click at [1328, 192] on icon at bounding box center [1330, 185] width 16 height 16
click at [82, 107] on link "Dashboard" at bounding box center [104, 110] width 196 height 33
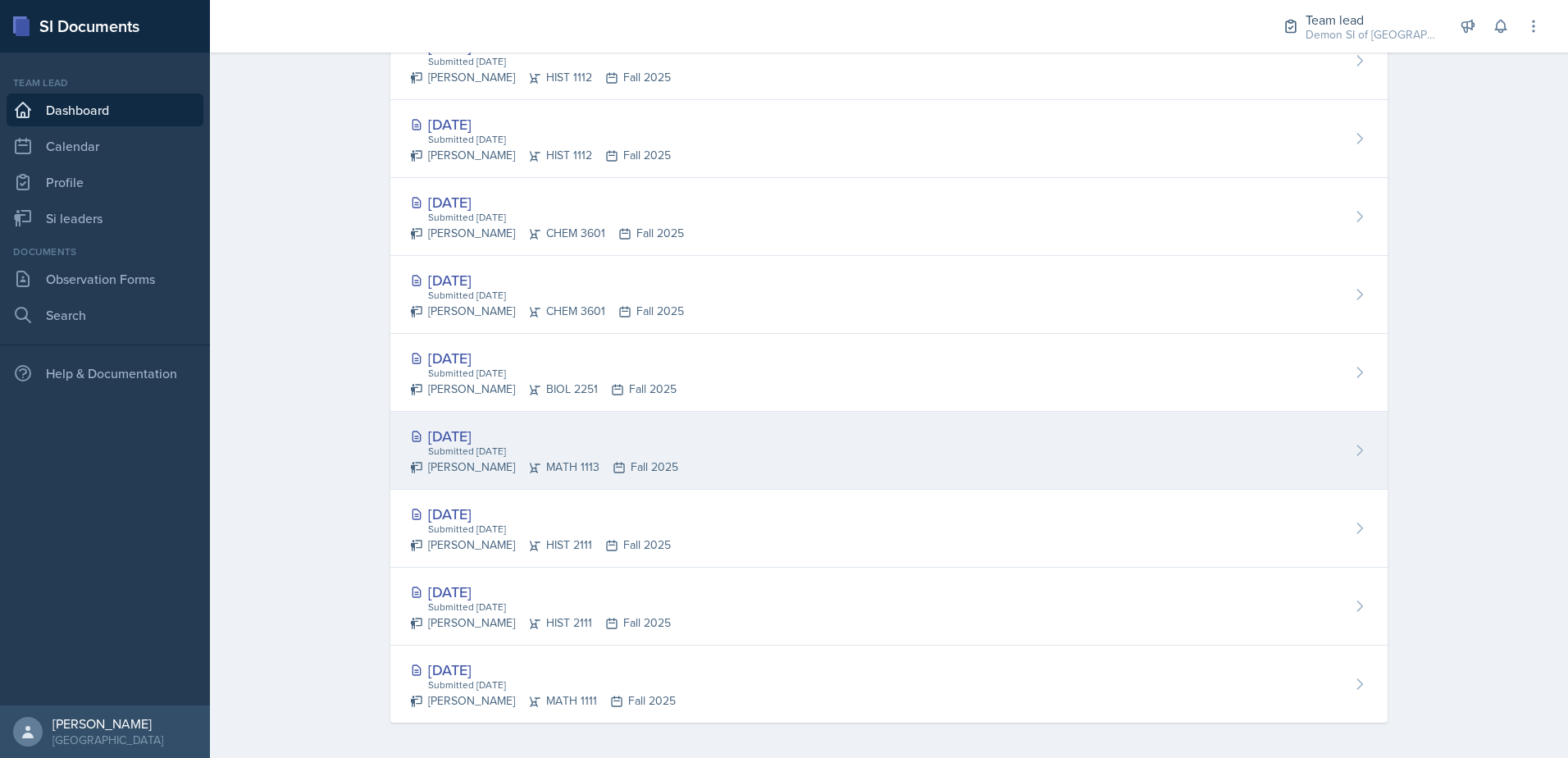
scroll to position [668, 0]
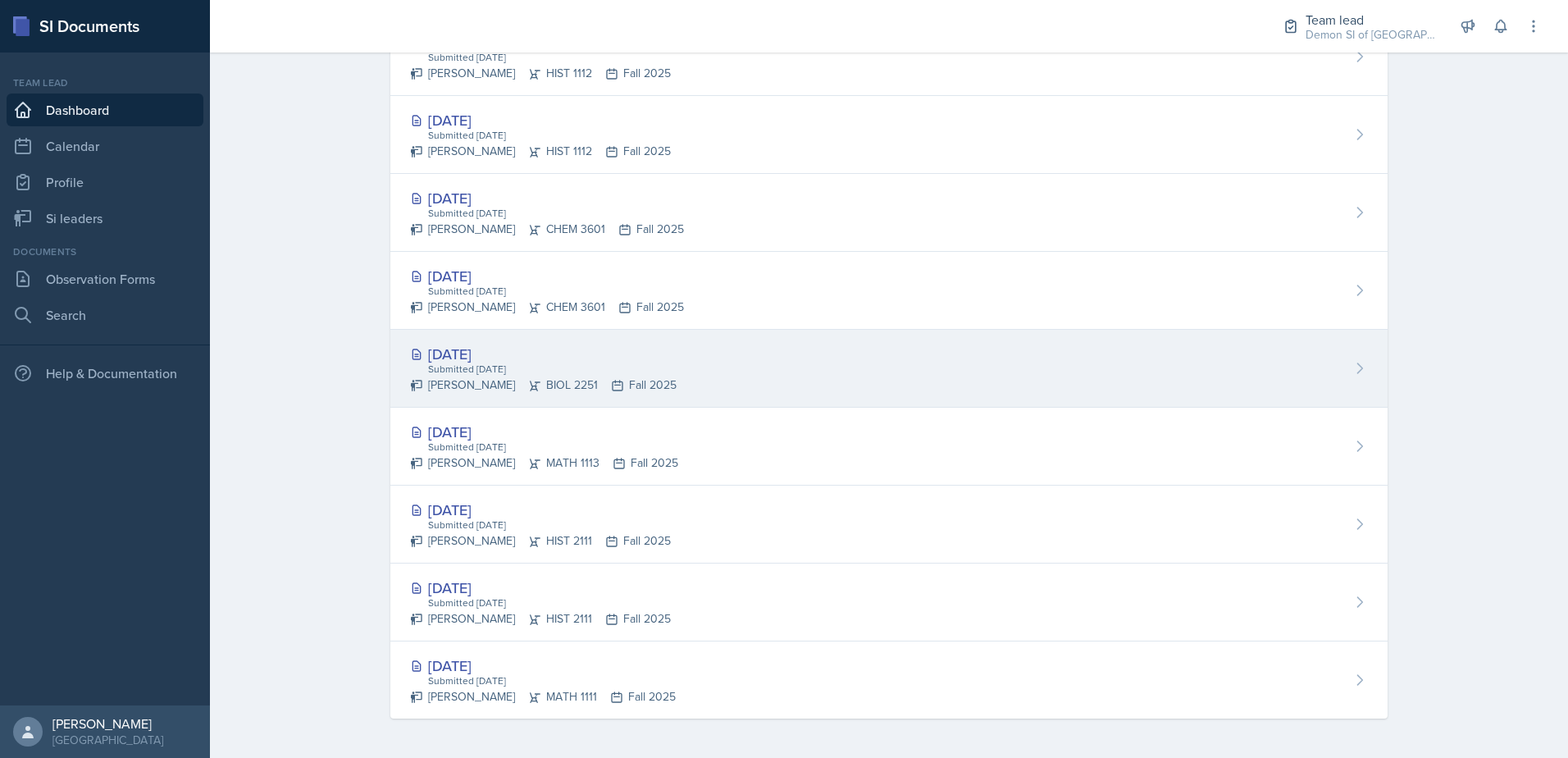
click at [470, 383] on div "[PERSON_NAME] BIOL 2251 Fall 2025" at bounding box center [543, 385] width 266 height 17
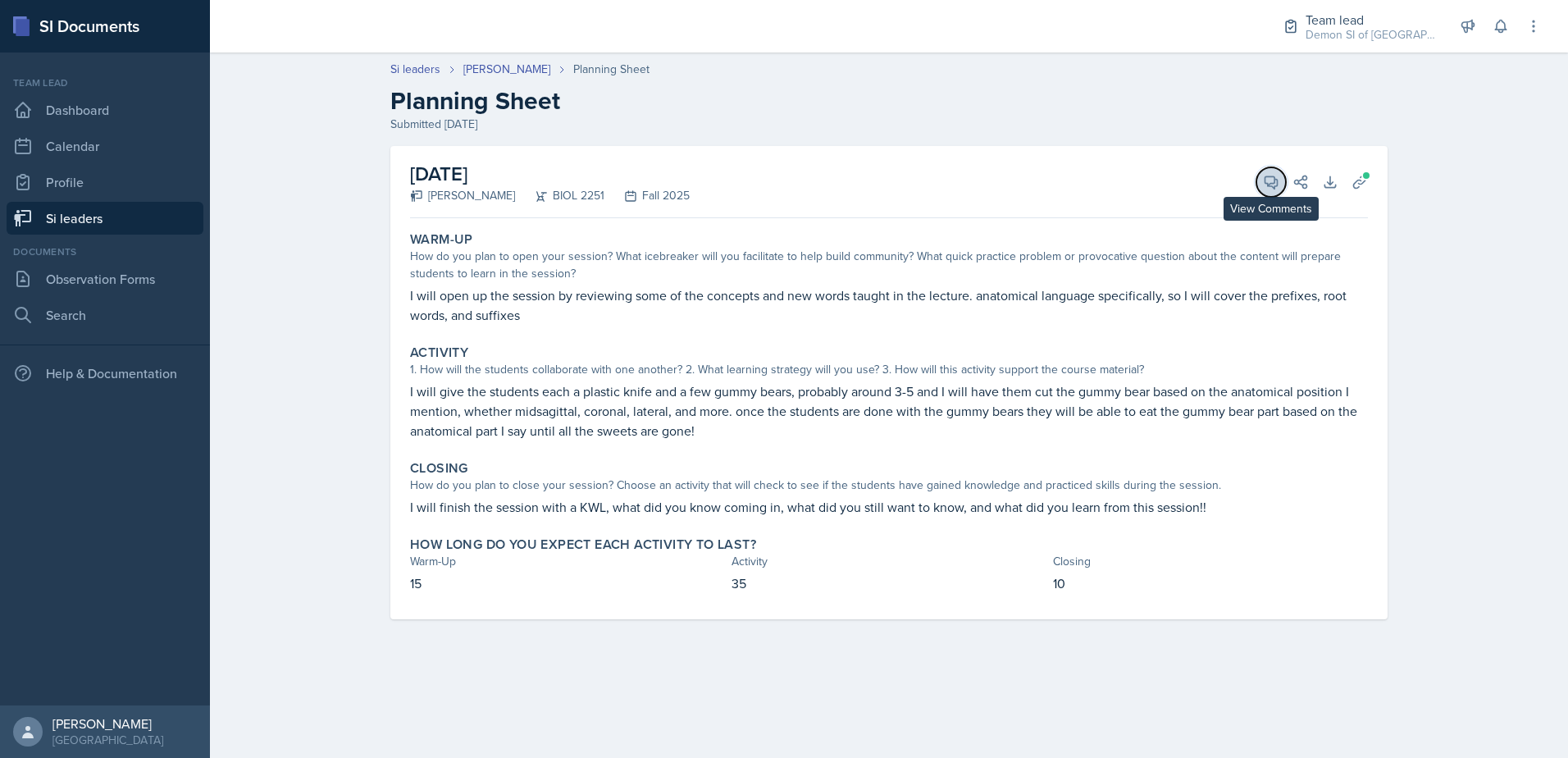
click at [1264, 181] on icon at bounding box center [1271, 182] width 16 height 16
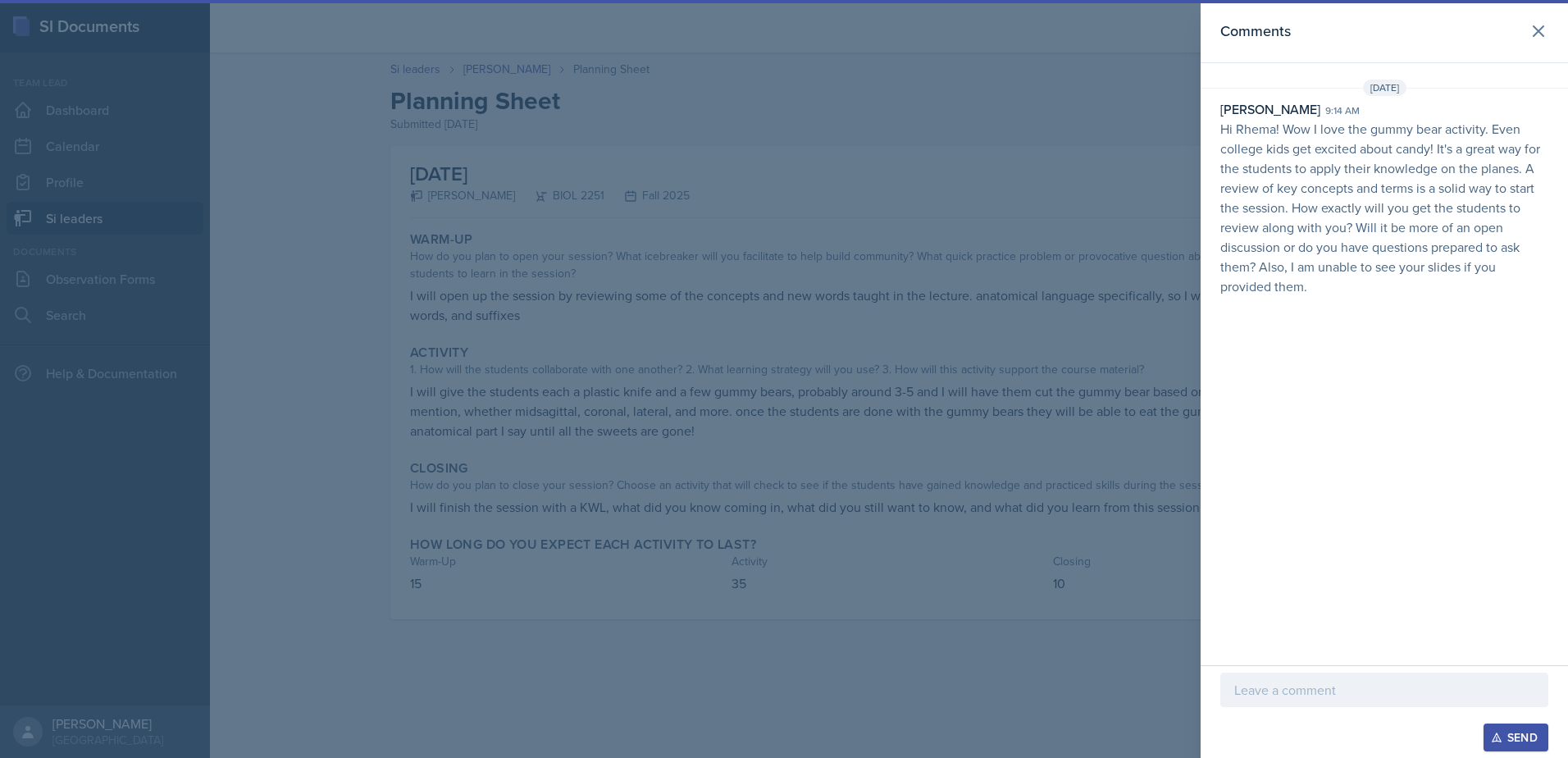
click at [1292, 700] on div at bounding box center [1383, 689] width 328 height 35
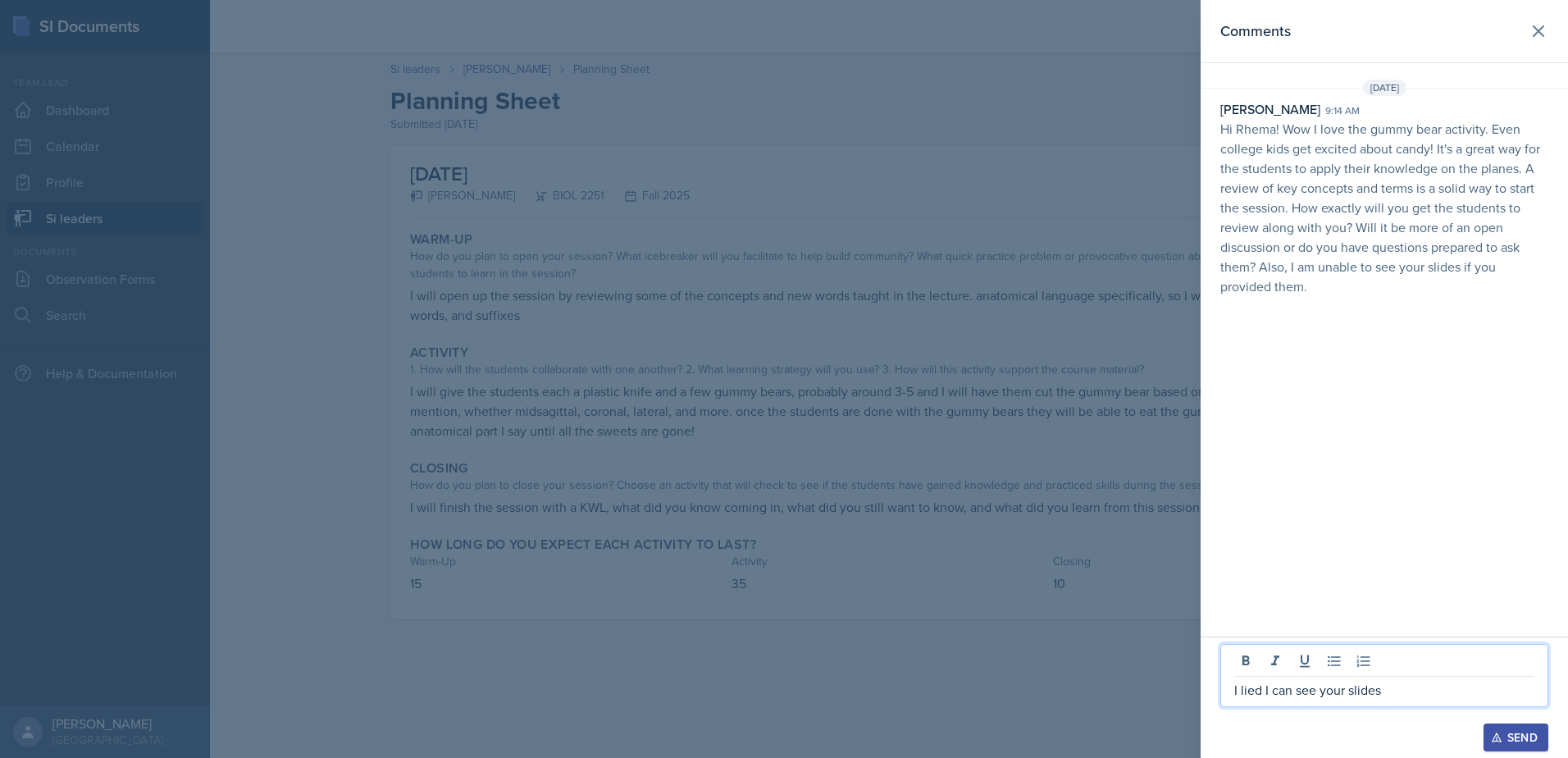
click at [1418, 682] on p "I lied I can see your slides" at bounding box center [1384, 689] width 300 height 20
click at [1499, 741] on icon "button" at bounding box center [1496, 737] width 9 height 9
click at [1539, 25] on icon at bounding box center [1539, 31] width 20 height 20
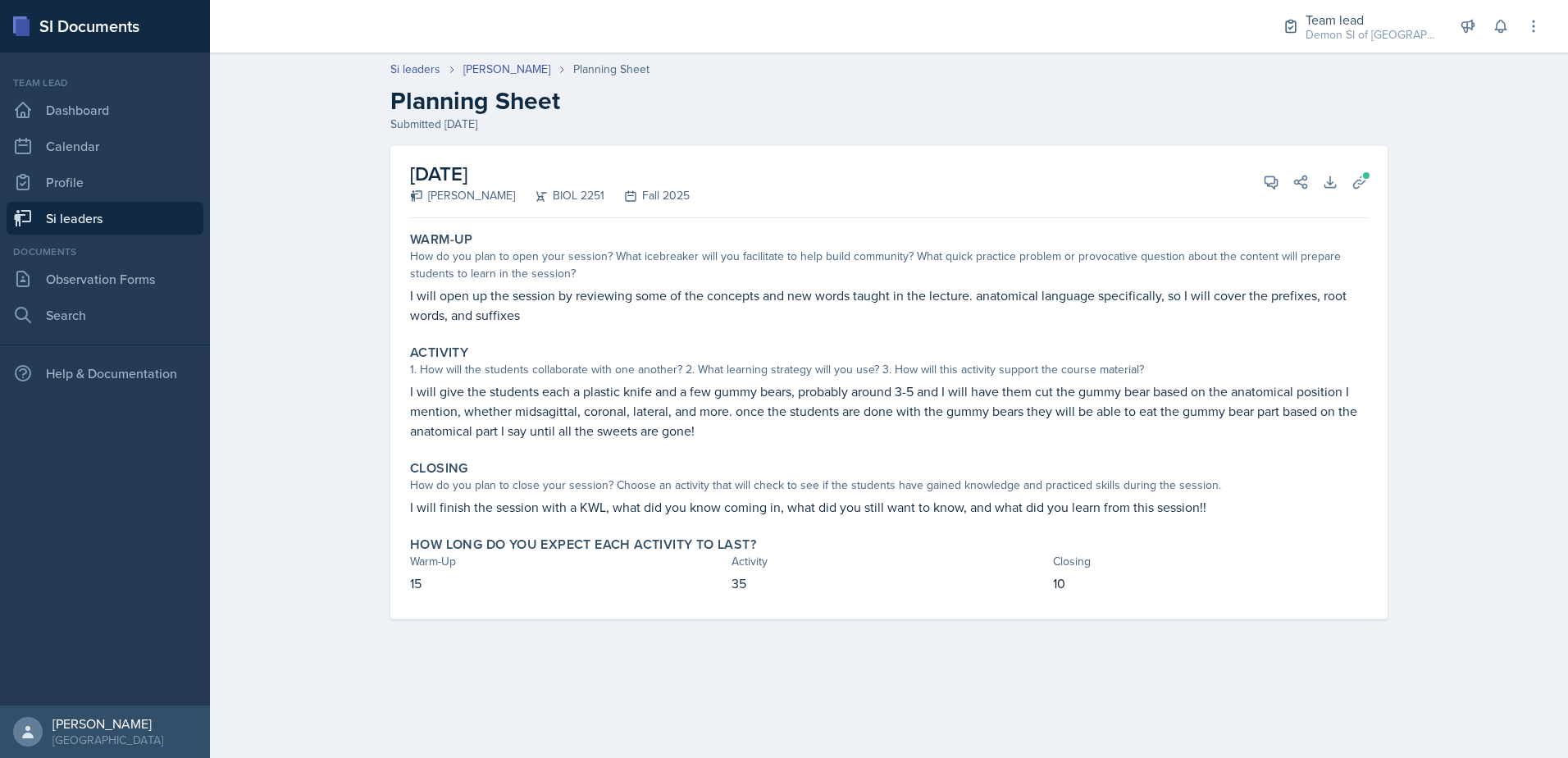
click at [74, 216] on link "Si leaders" at bounding box center [104, 218] width 196 height 33
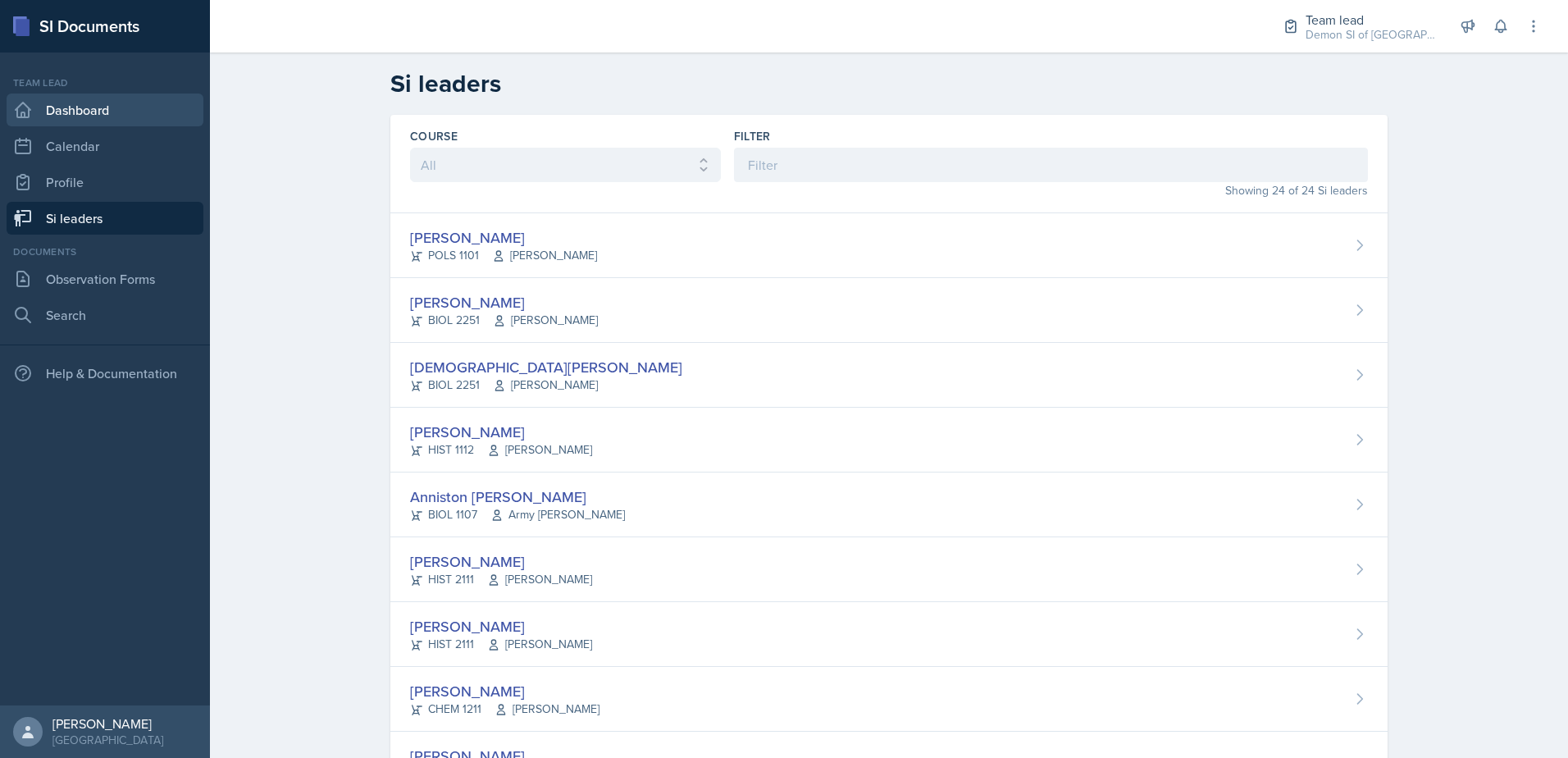
click at [136, 102] on link "Dashboard" at bounding box center [104, 110] width 196 height 33
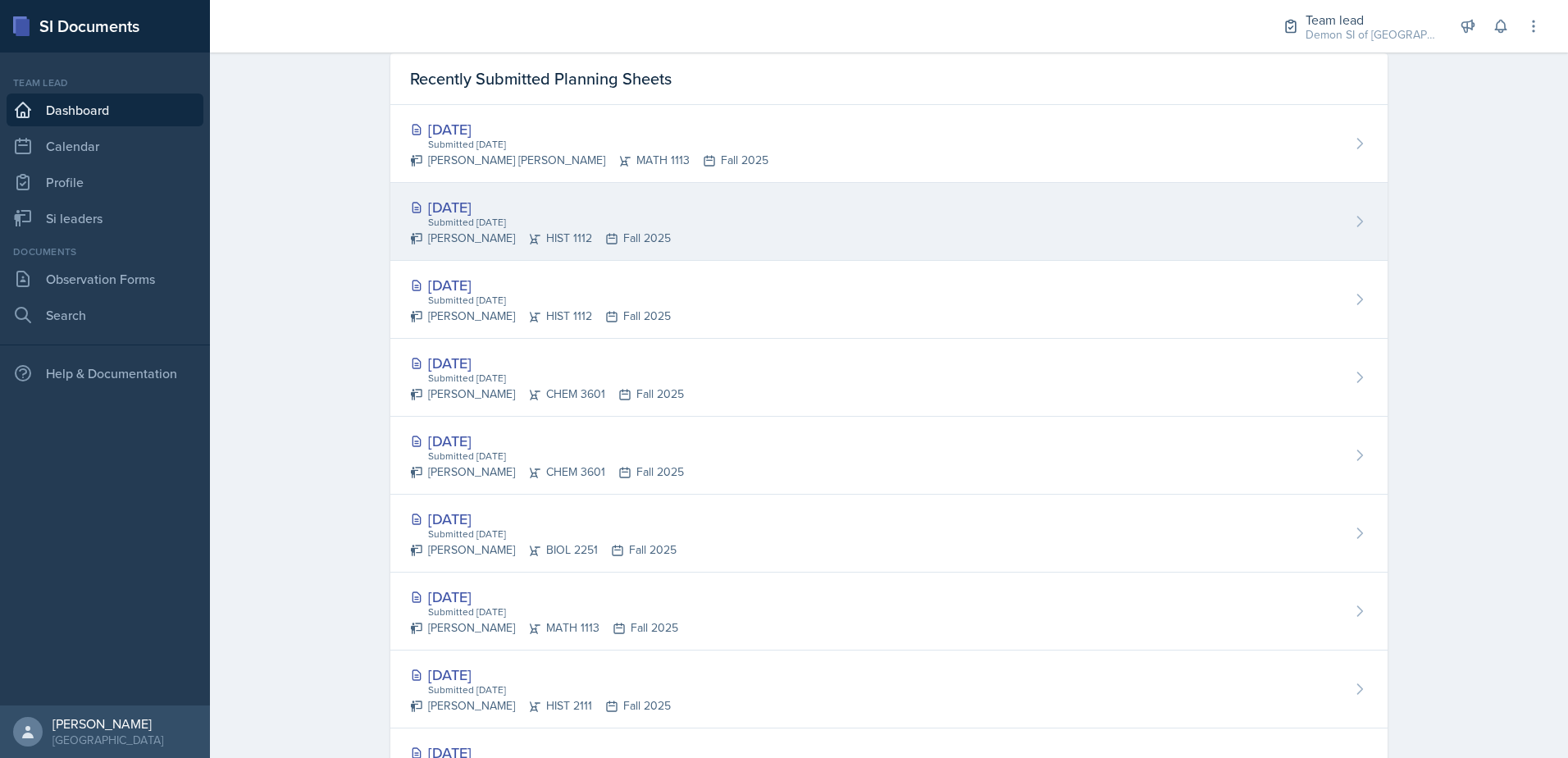
scroll to position [421, 0]
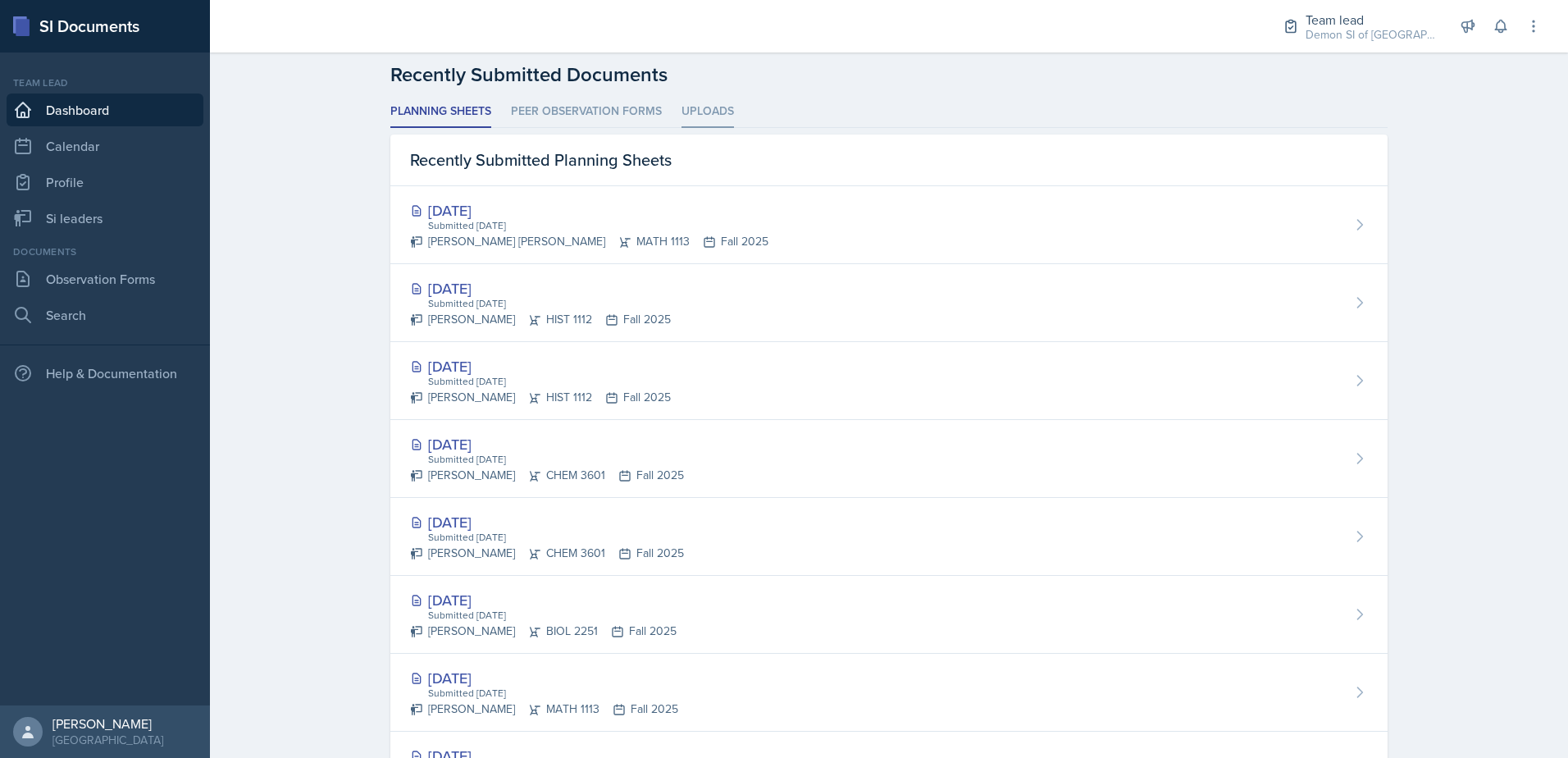
click at [714, 115] on li "Uploads" at bounding box center [707, 112] width 53 height 32
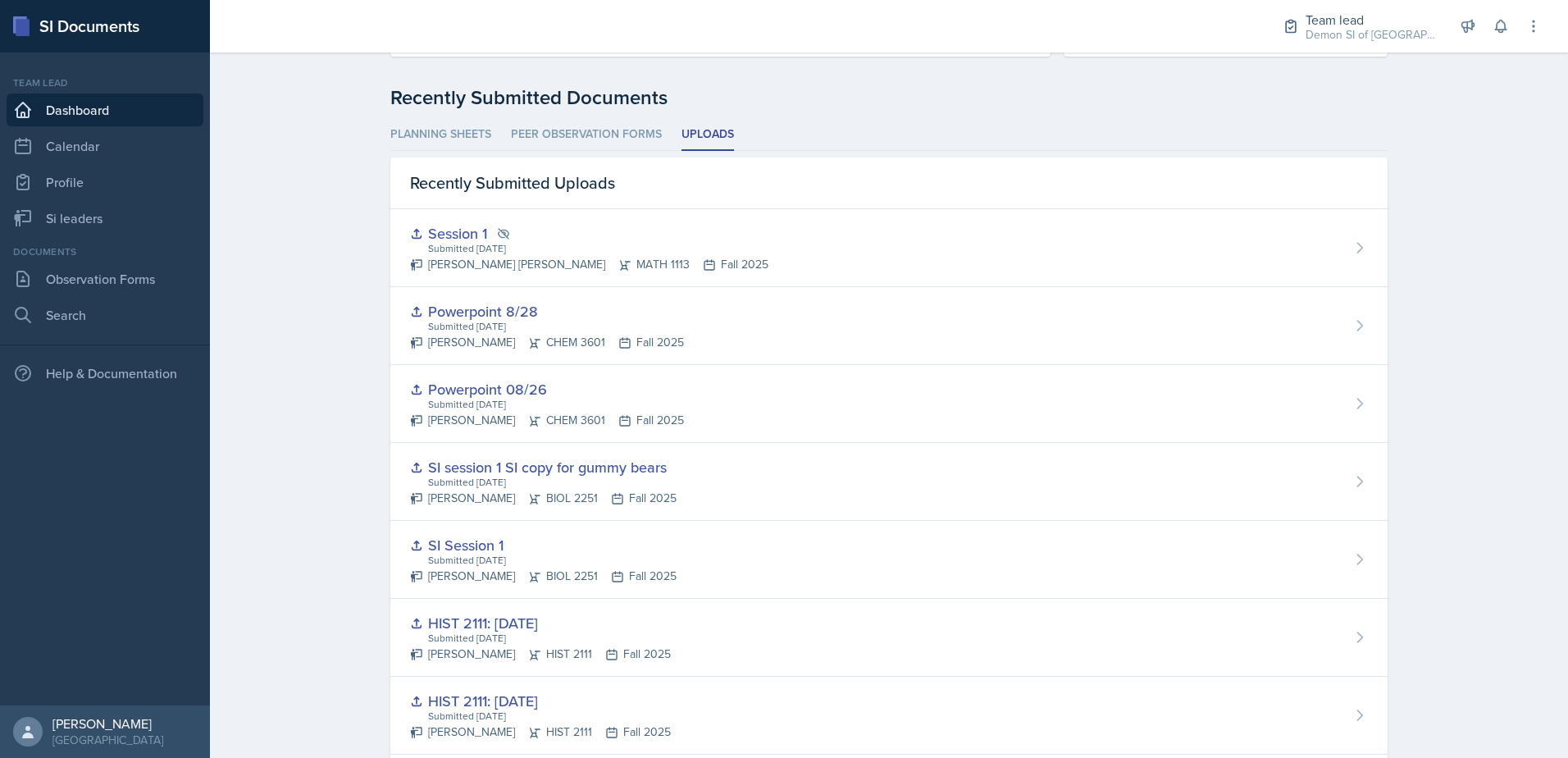
scroll to position [176, 0]
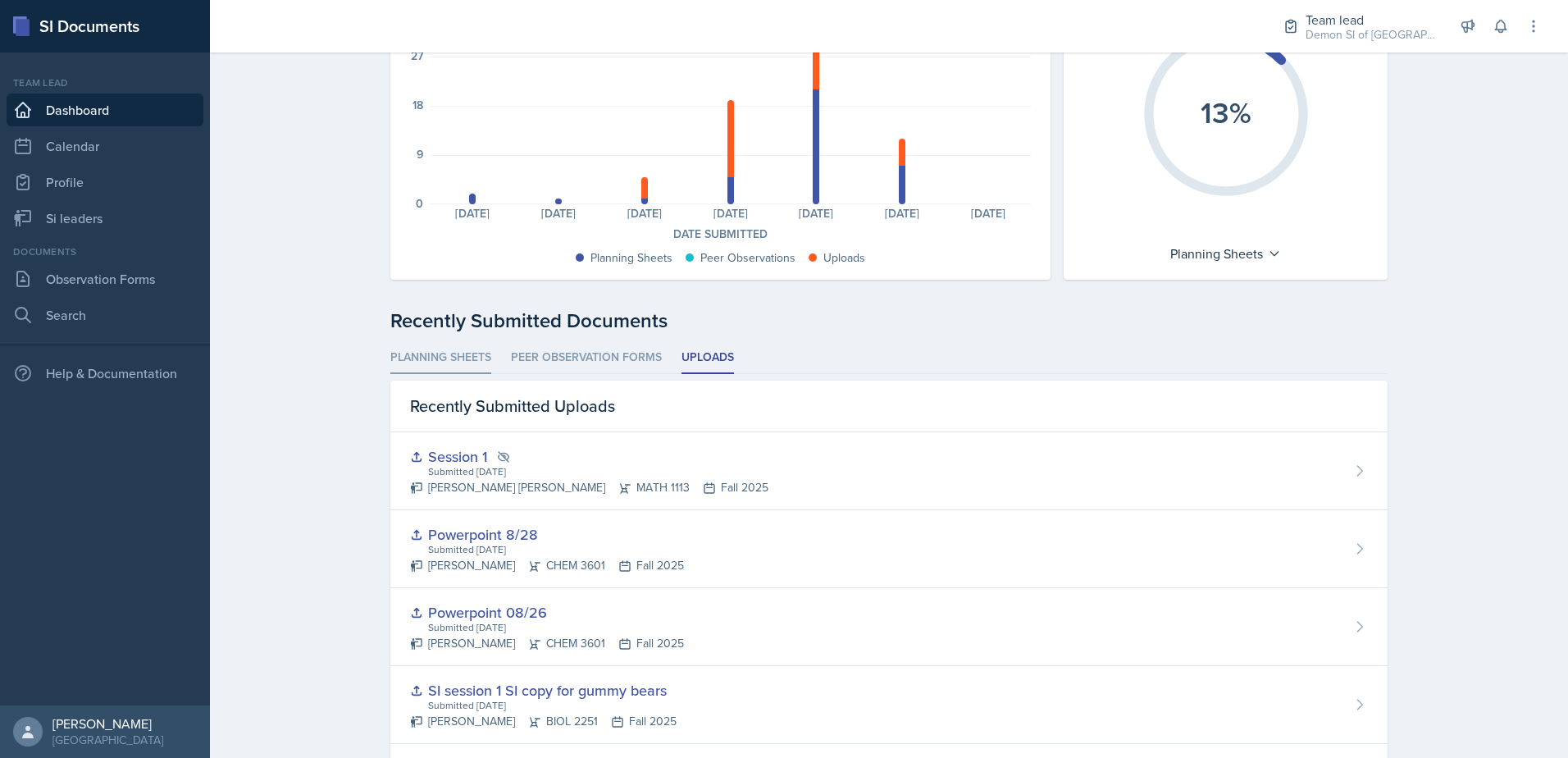
click at [472, 358] on li "Planning Sheets" at bounding box center [440, 358] width 101 height 32
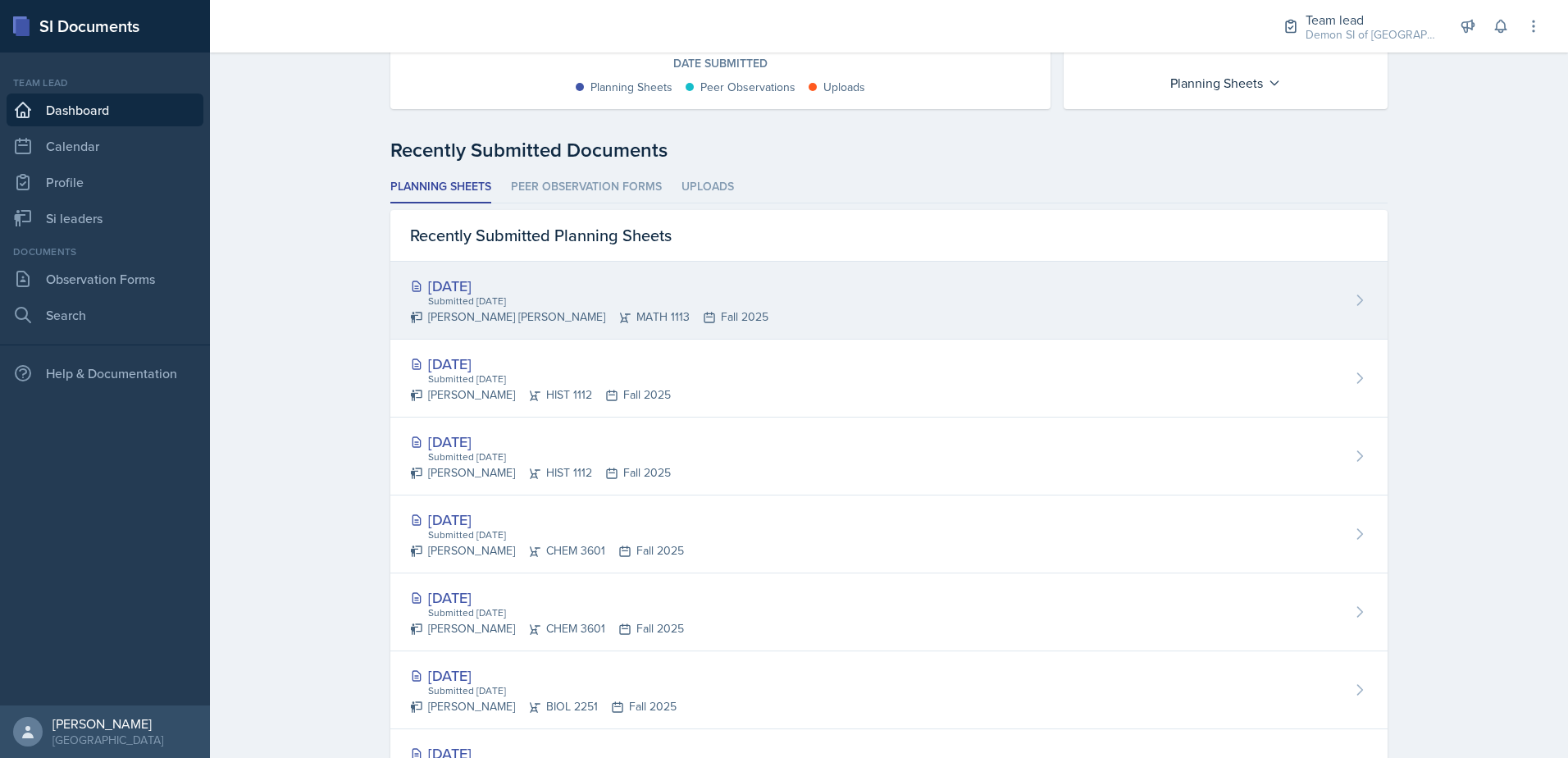
scroll to position [257, 0]
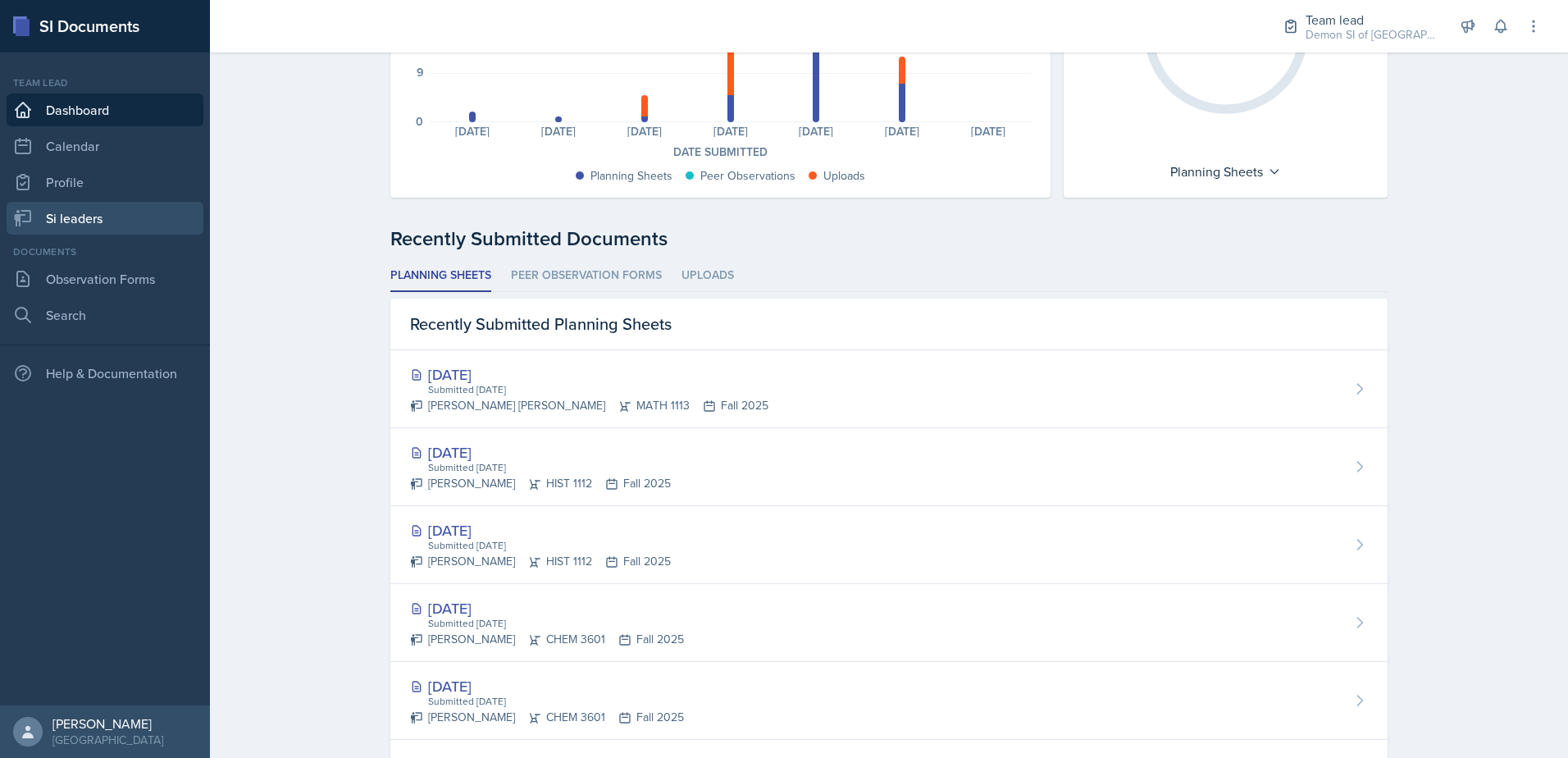
click at [59, 213] on link "Si leaders" at bounding box center [104, 218] width 196 height 33
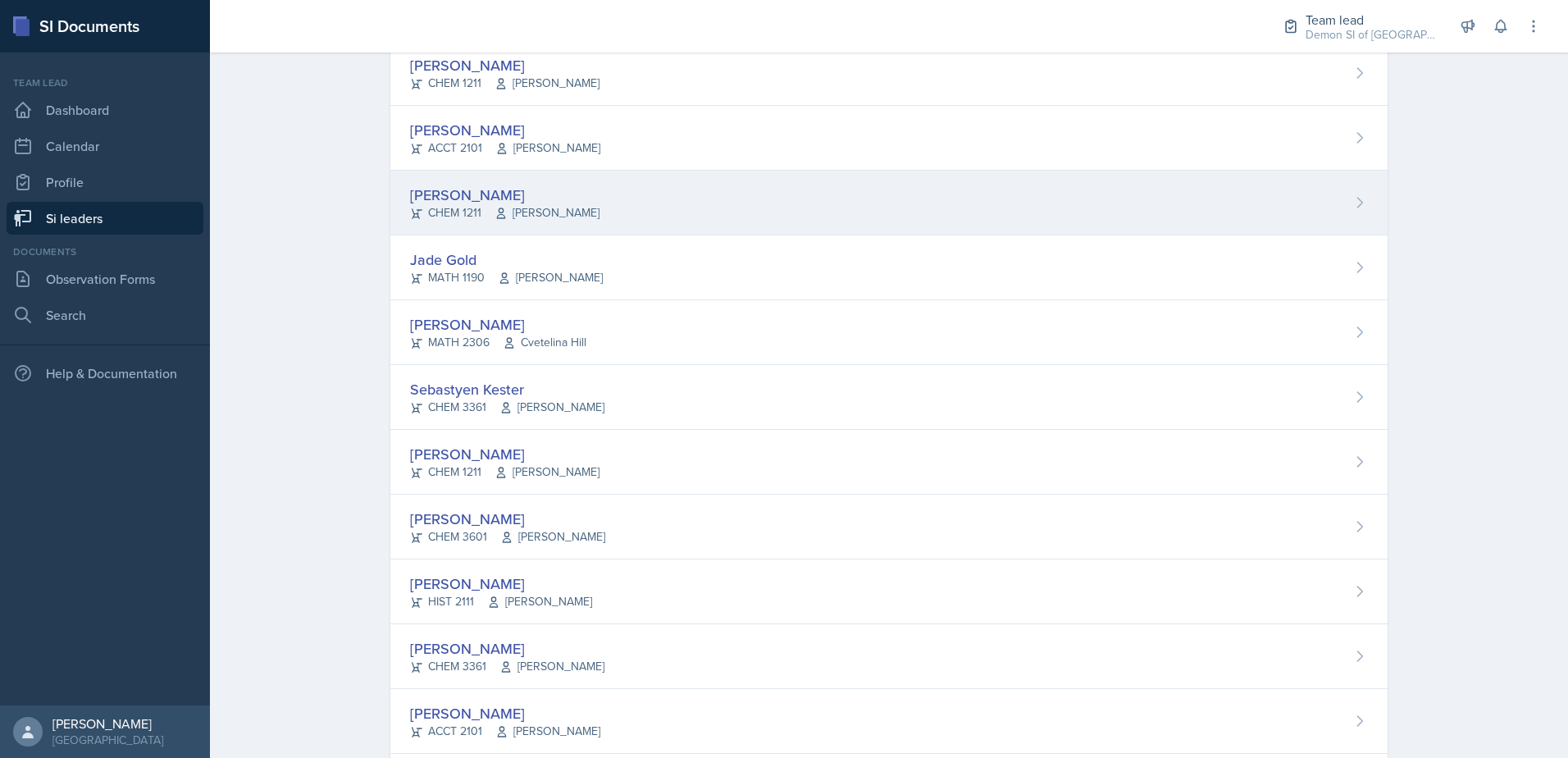
scroll to position [586, 0]
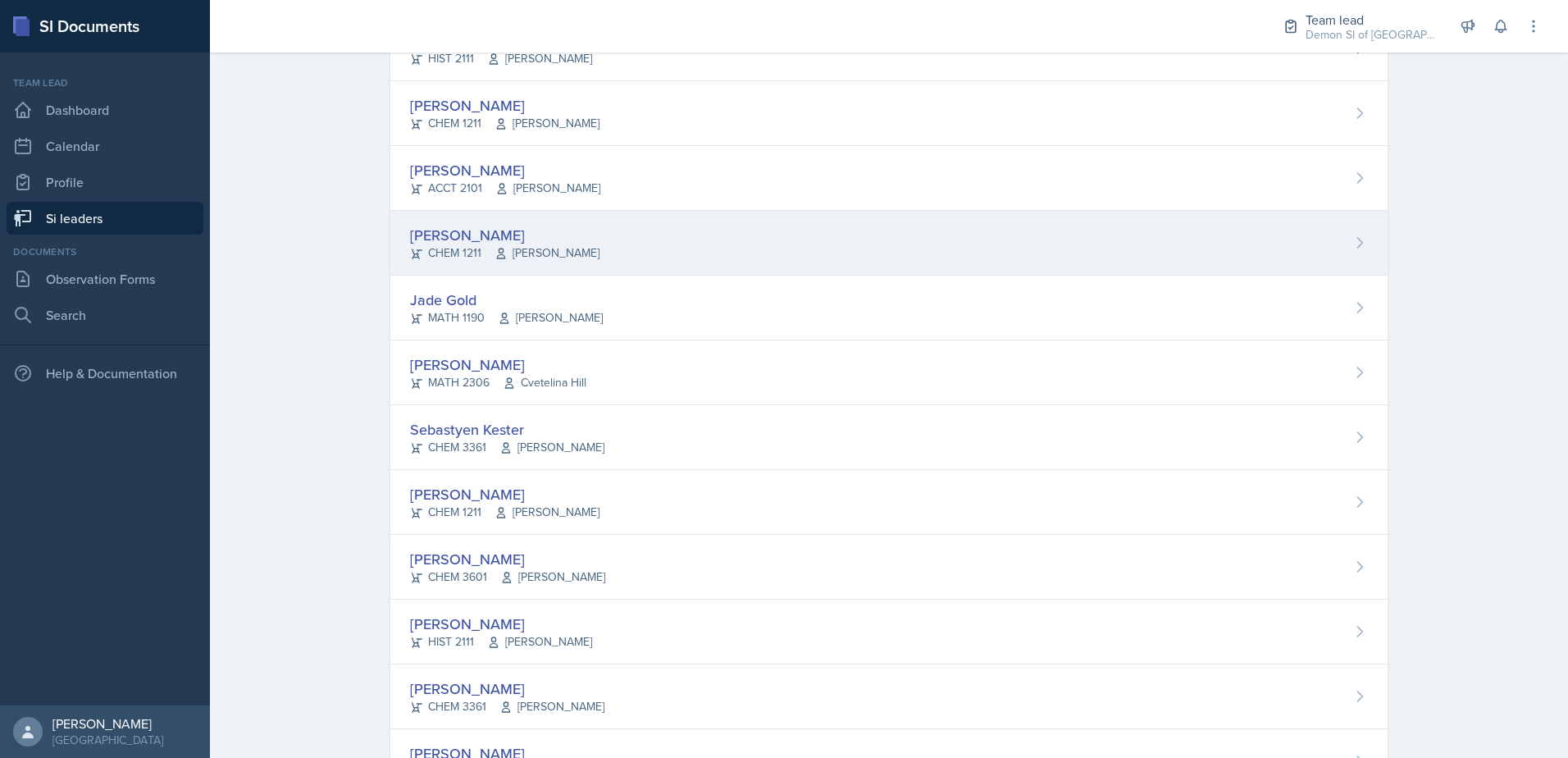
click at [427, 229] on div "[PERSON_NAME]" at bounding box center [505, 235] width 189 height 22
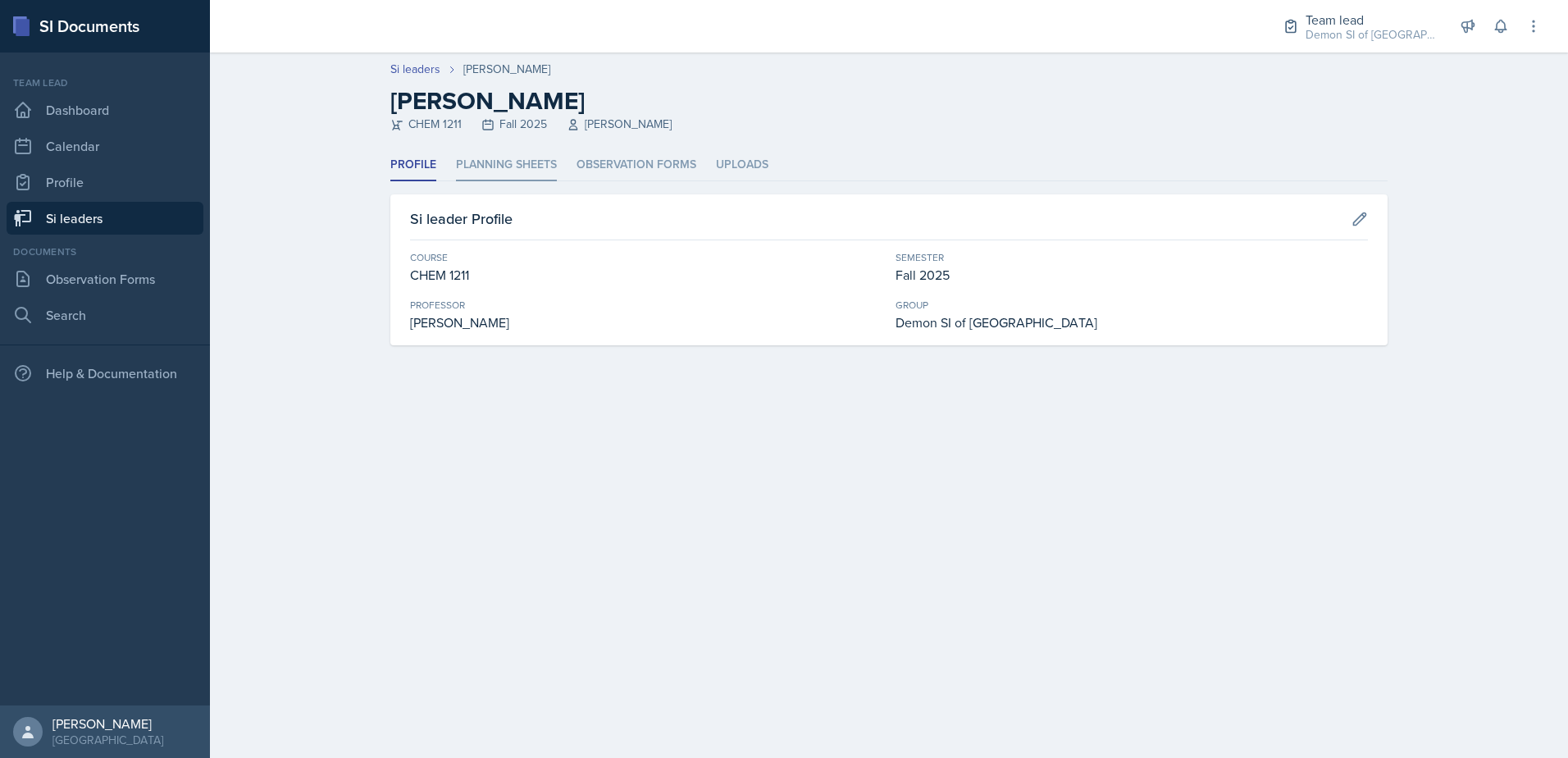
click at [507, 159] on li "Planning Sheets" at bounding box center [506, 165] width 101 height 32
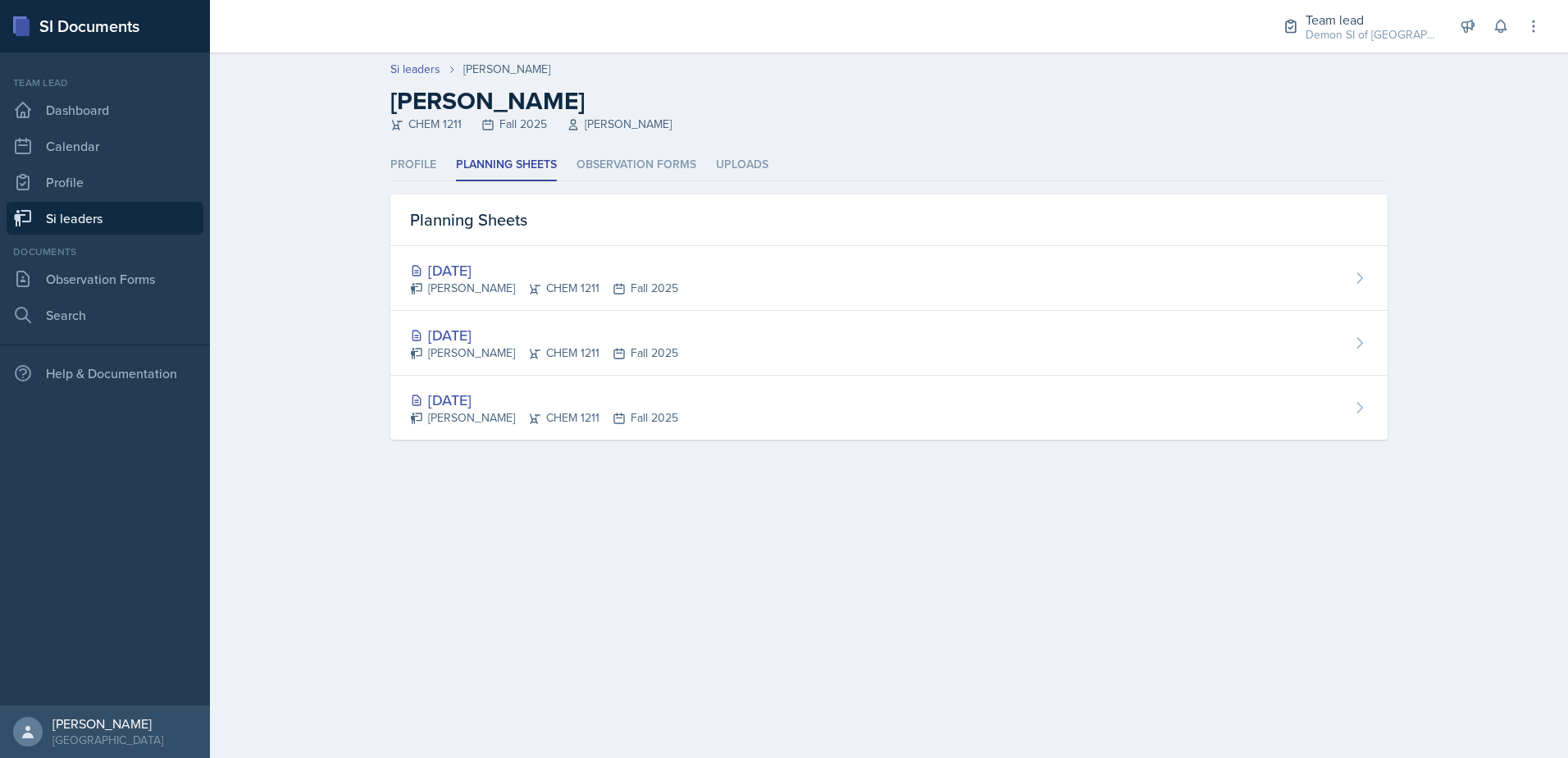
click at [98, 203] on link "Si leaders" at bounding box center [104, 218] width 196 height 33
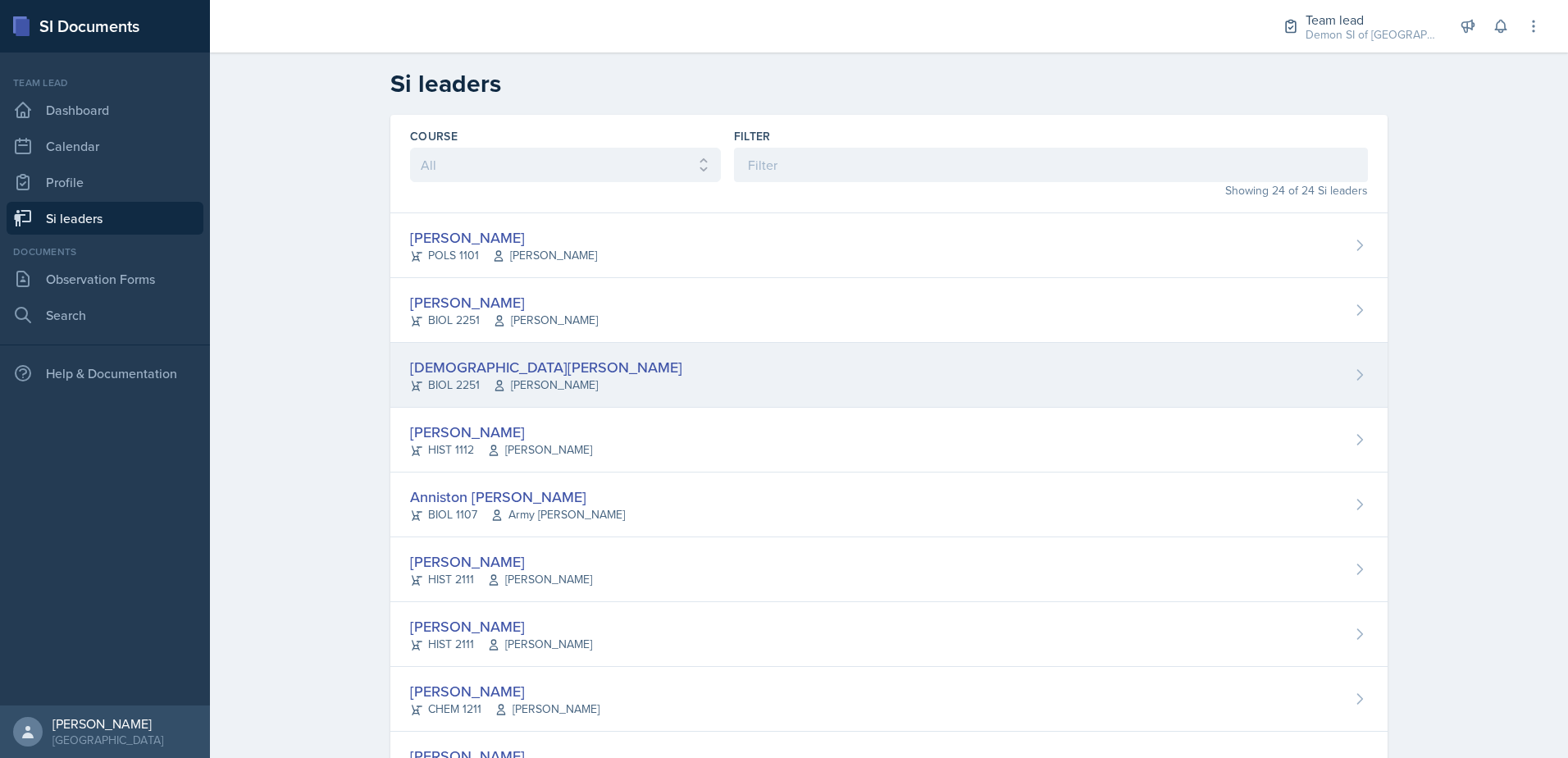
click at [450, 358] on div "[DEMOGRAPHIC_DATA][PERSON_NAME]" at bounding box center [546, 367] width 272 height 22
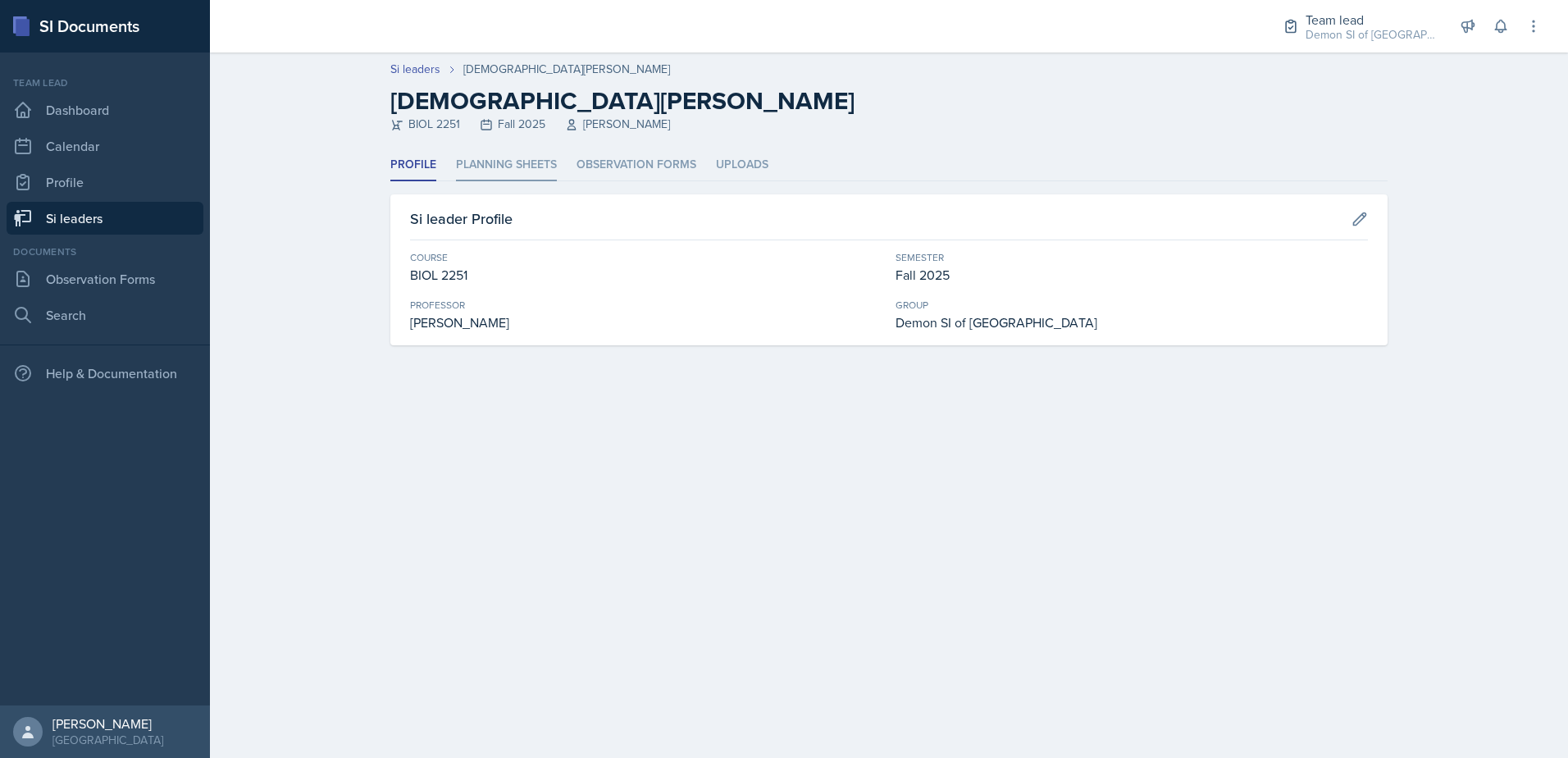
click at [487, 166] on li "Planning Sheets" at bounding box center [506, 165] width 101 height 32
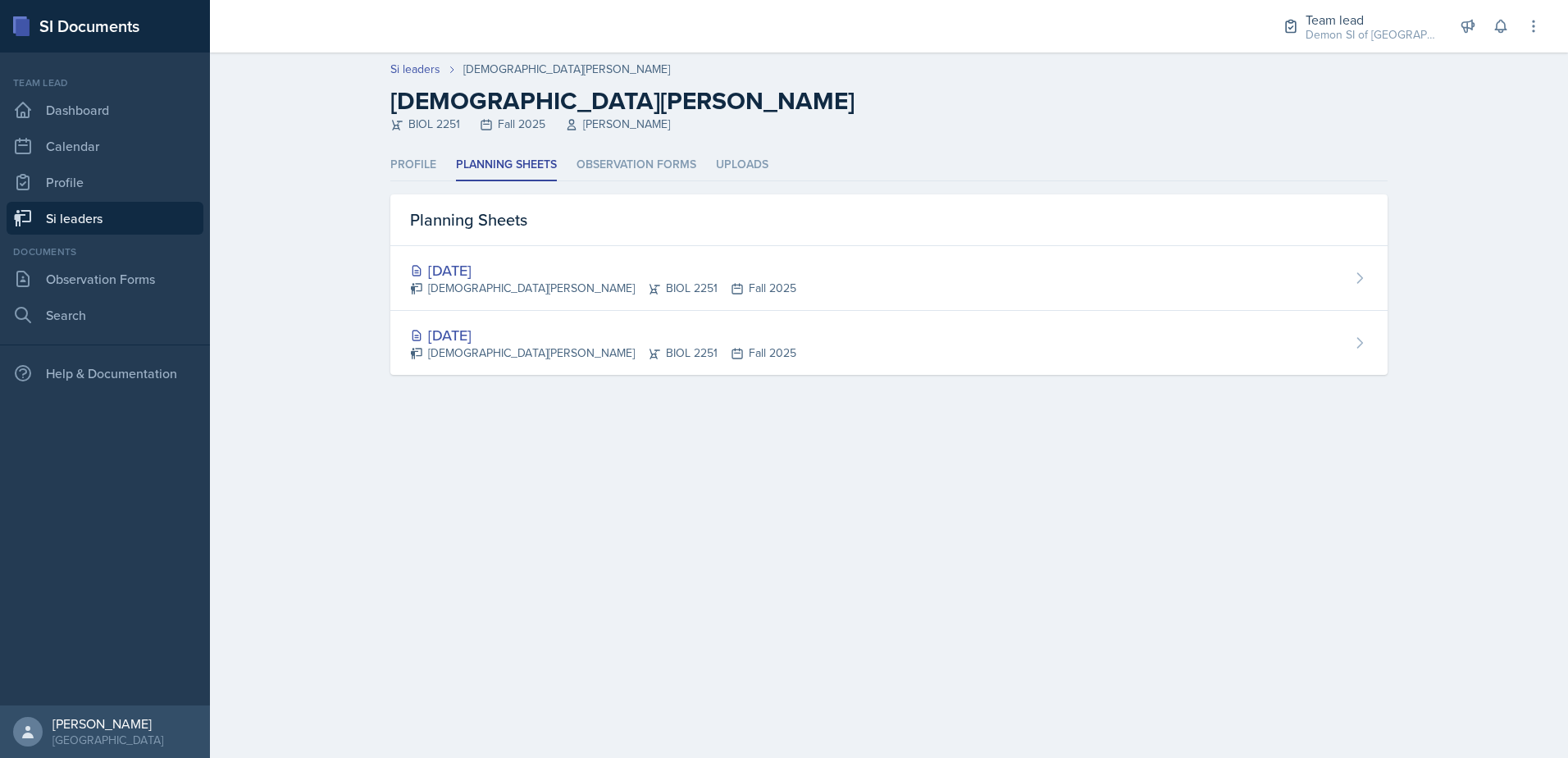
click at [86, 208] on link "Si leaders" at bounding box center [104, 218] width 196 height 33
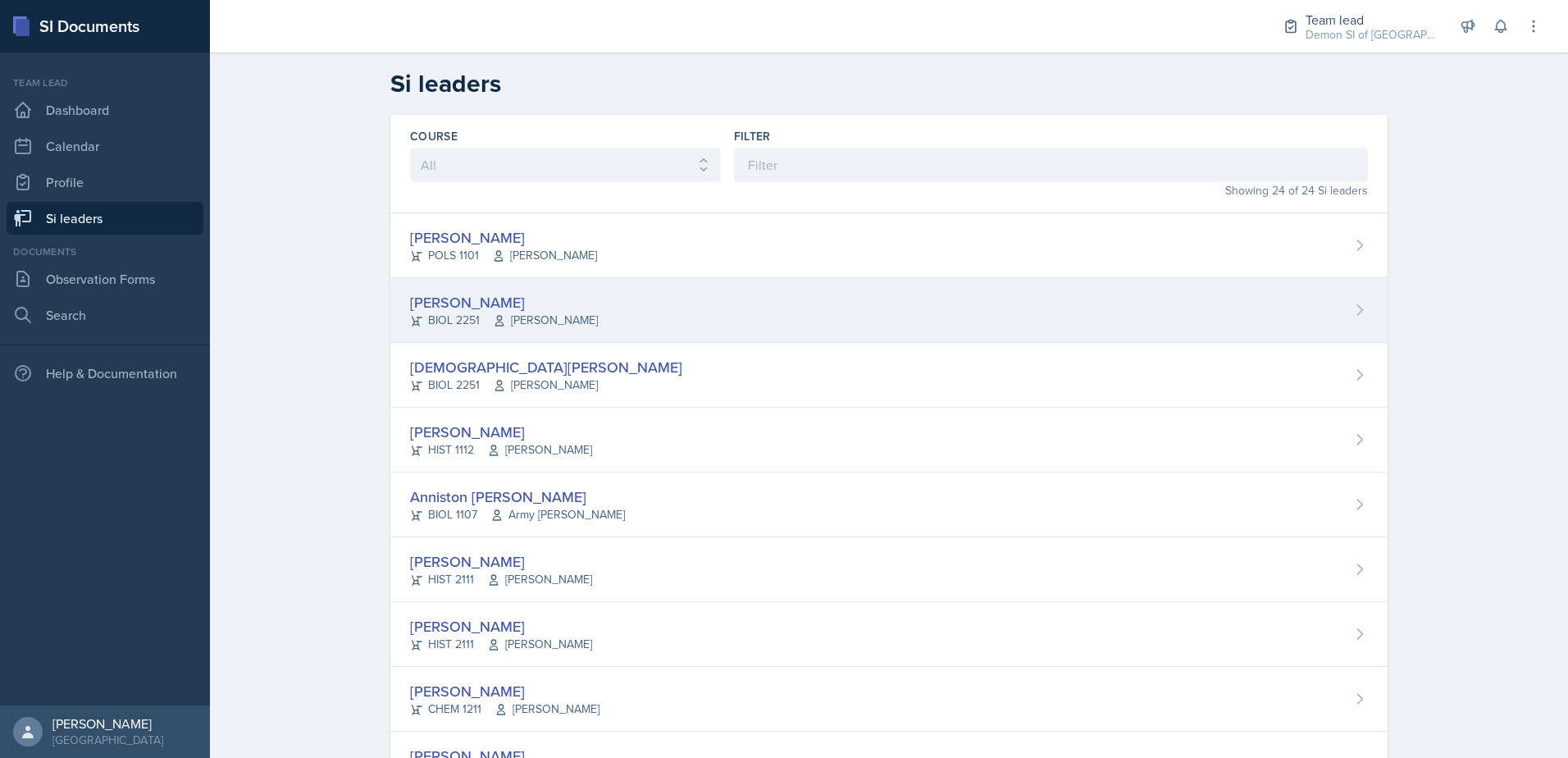
click at [463, 296] on div "[PERSON_NAME]" at bounding box center [504, 302] width 188 height 22
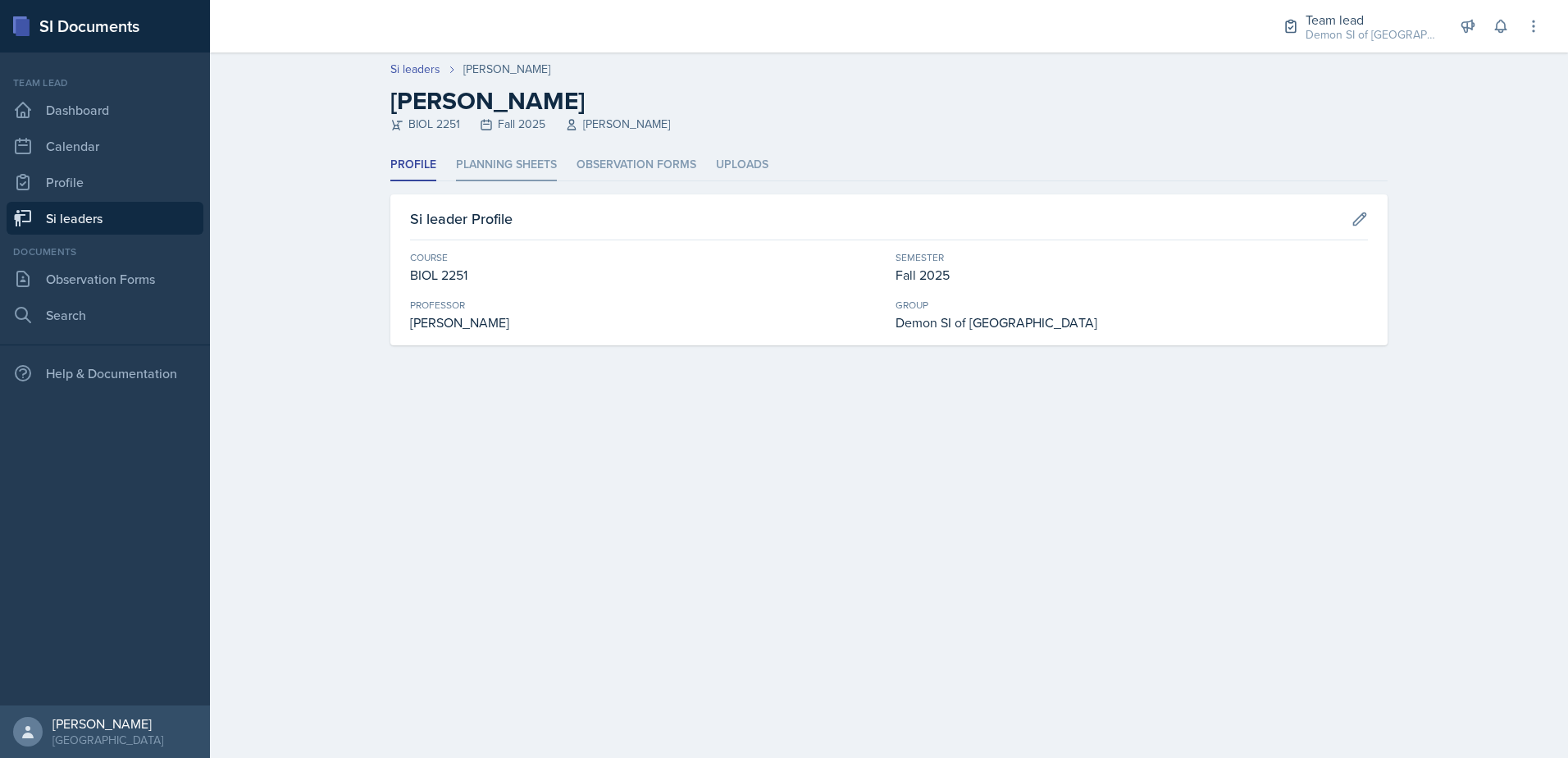
click at [457, 162] on li "Planning Sheets" at bounding box center [506, 165] width 101 height 32
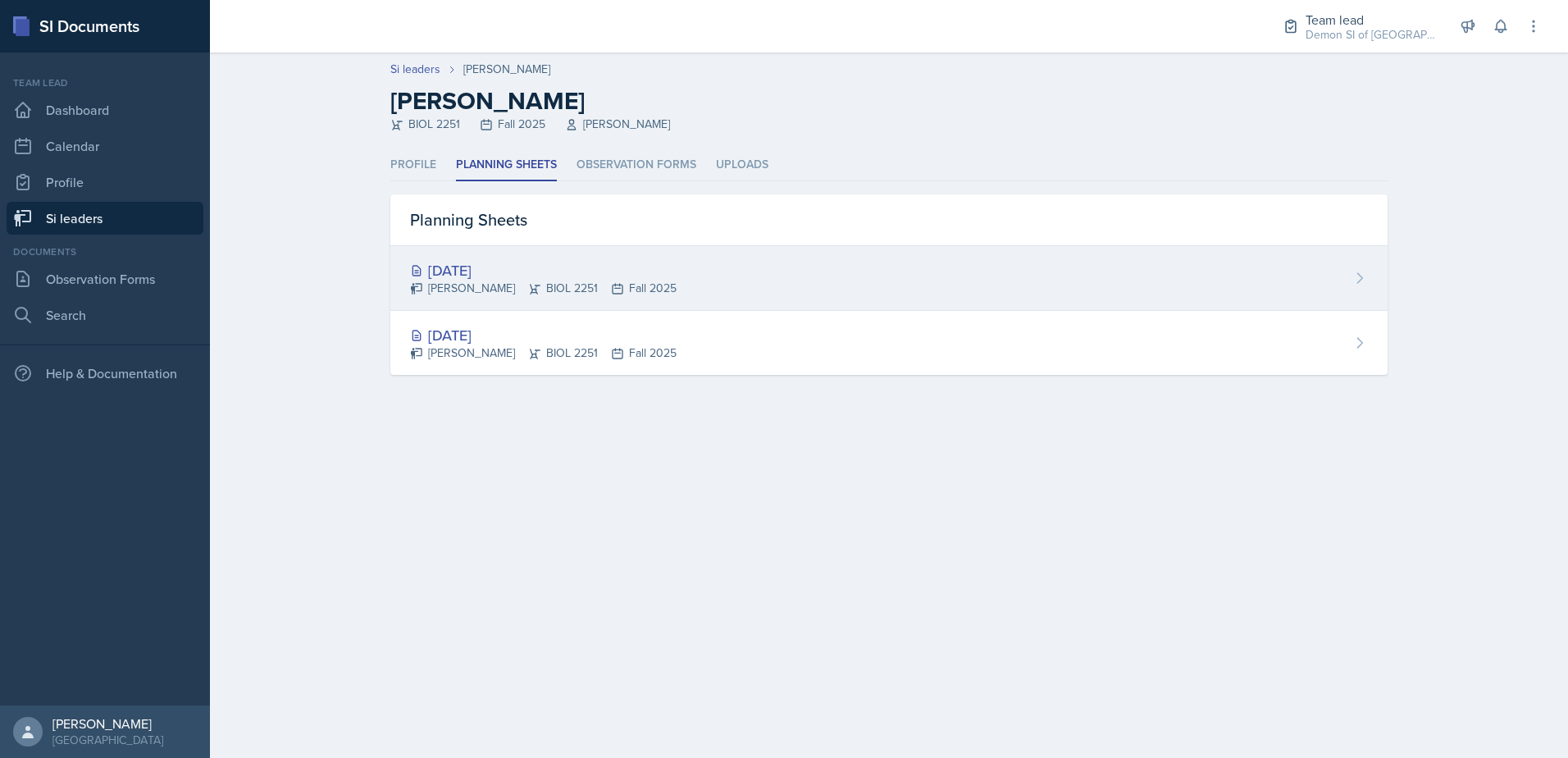
click at [477, 277] on div "[DATE]" at bounding box center [543, 270] width 266 height 22
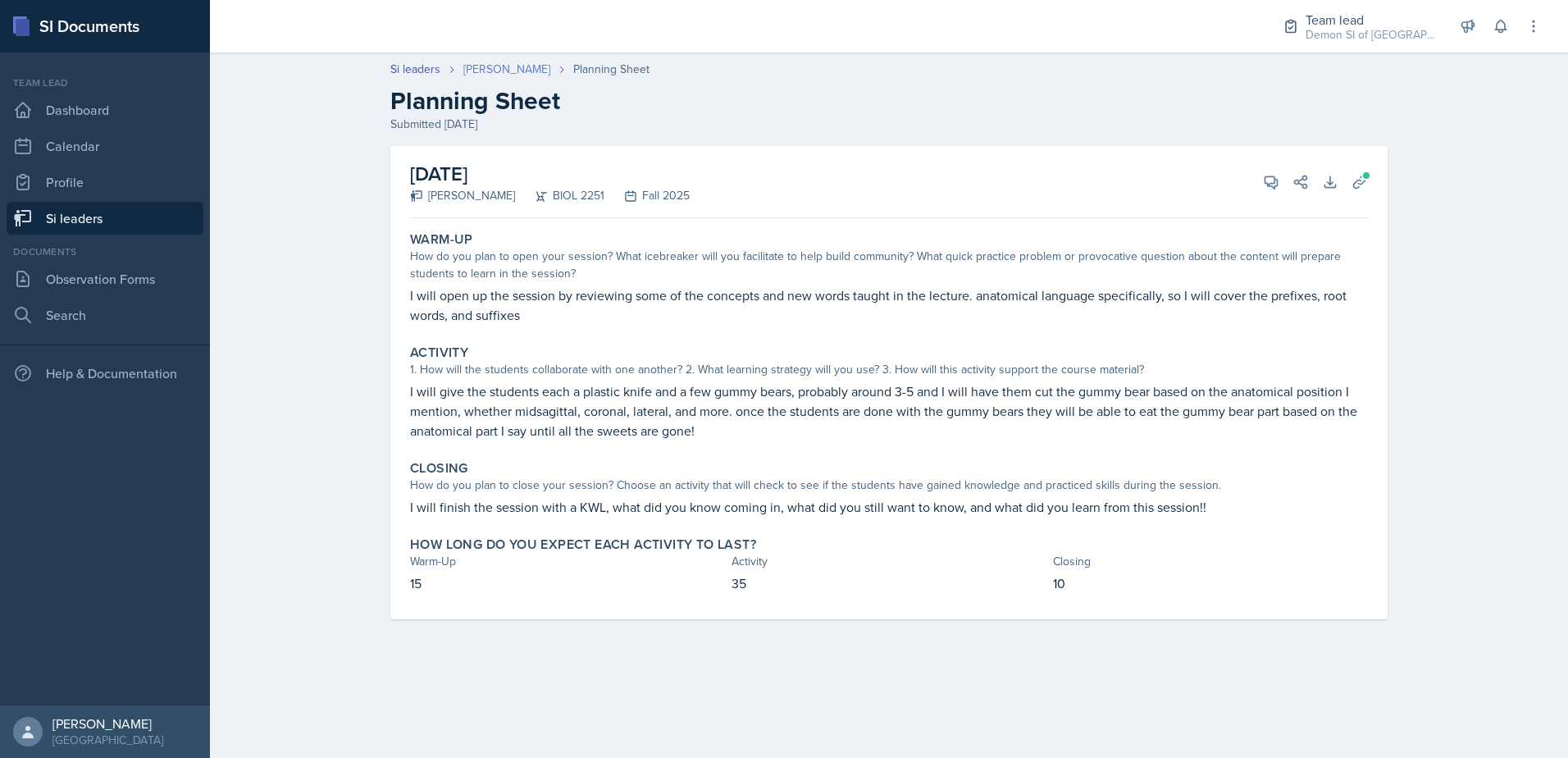
click at [509, 65] on link "[PERSON_NAME]" at bounding box center [506, 69] width 87 height 17
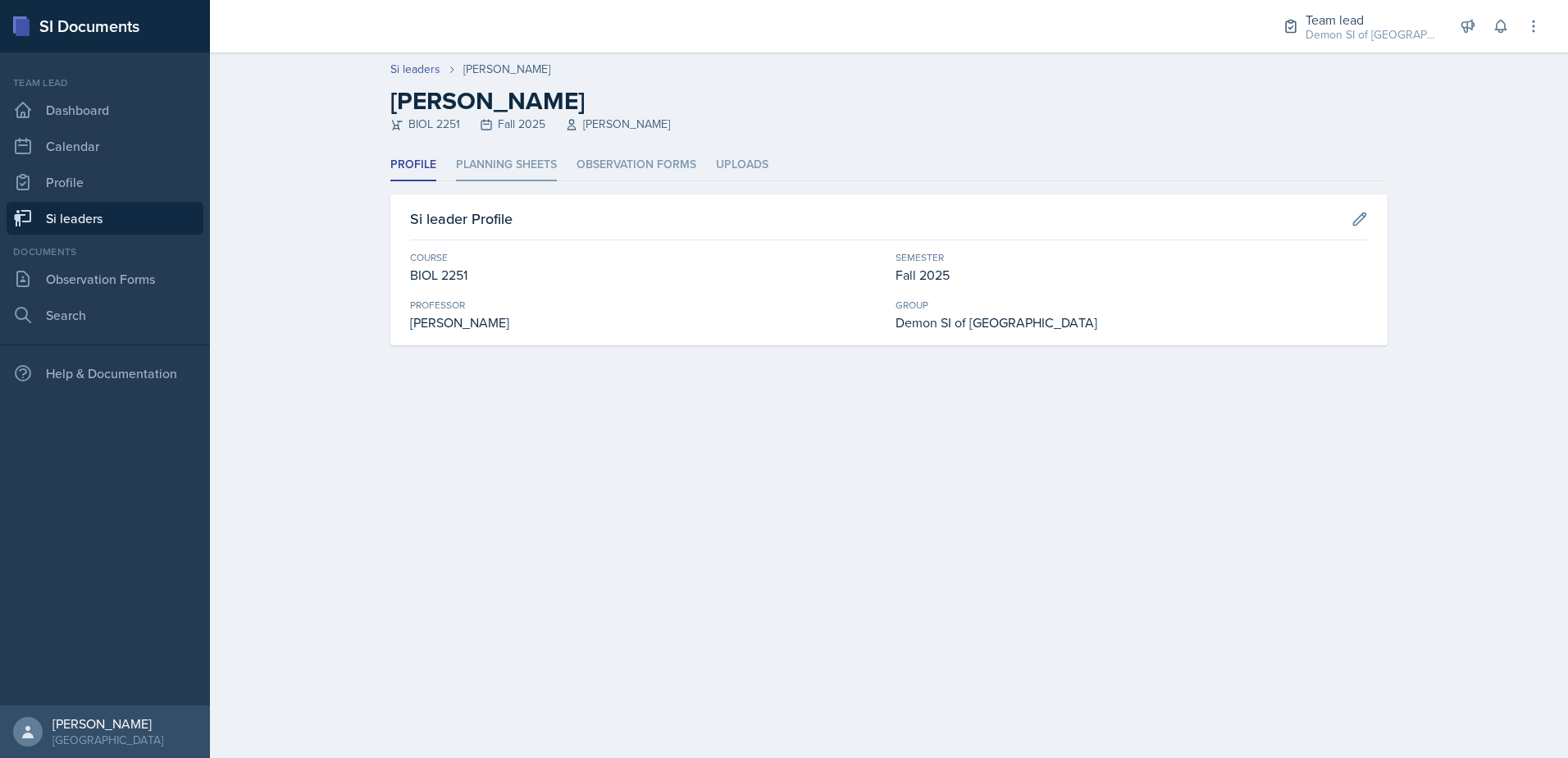
click at [505, 161] on li "Planning Sheets" at bounding box center [506, 165] width 101 height 32
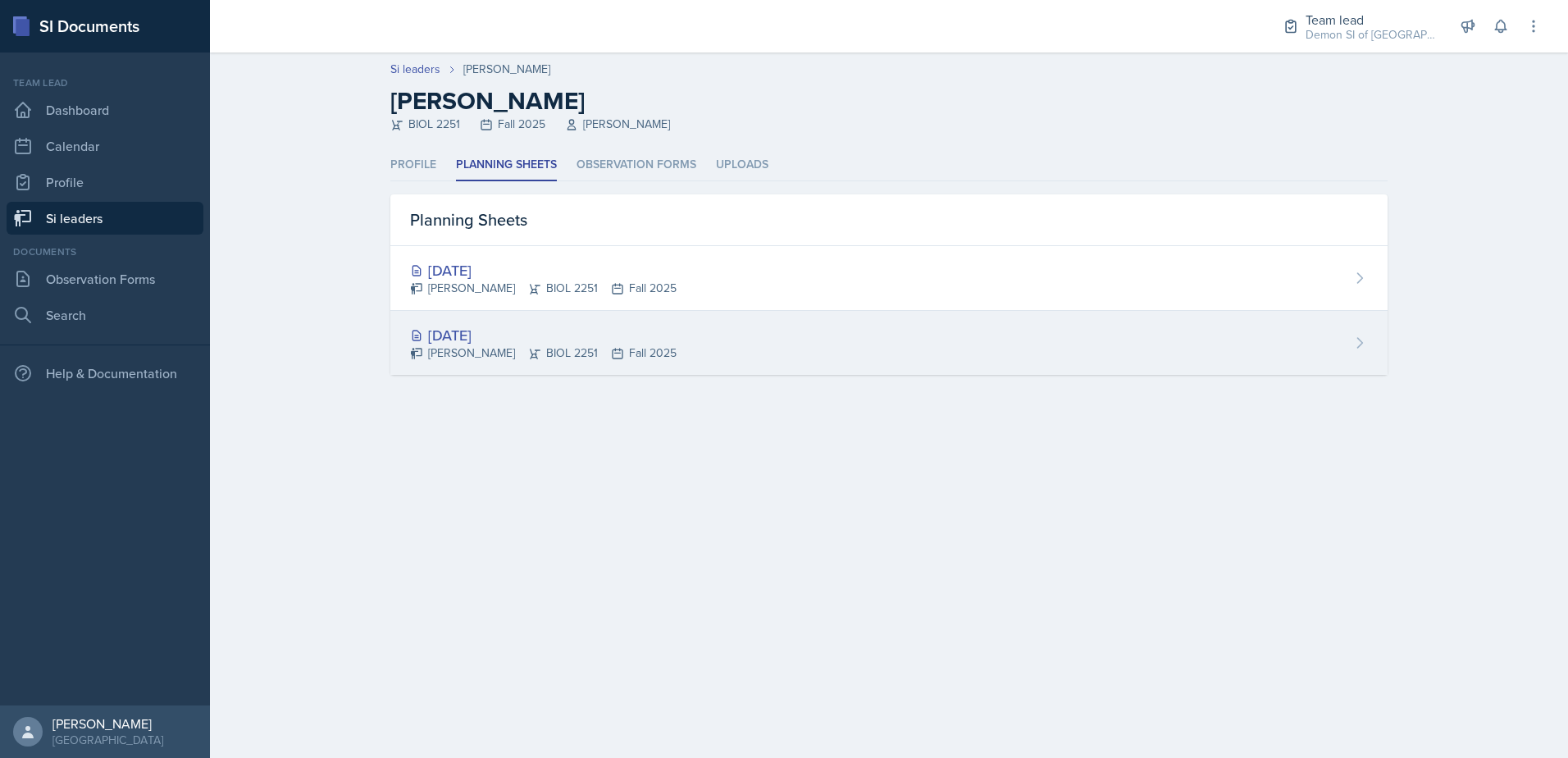
click at [492, 327] on div "[DATE]" at bounding box center [543, 335] width 266 height 22
